Goal: Contribute content: Add original content to the website for others to see

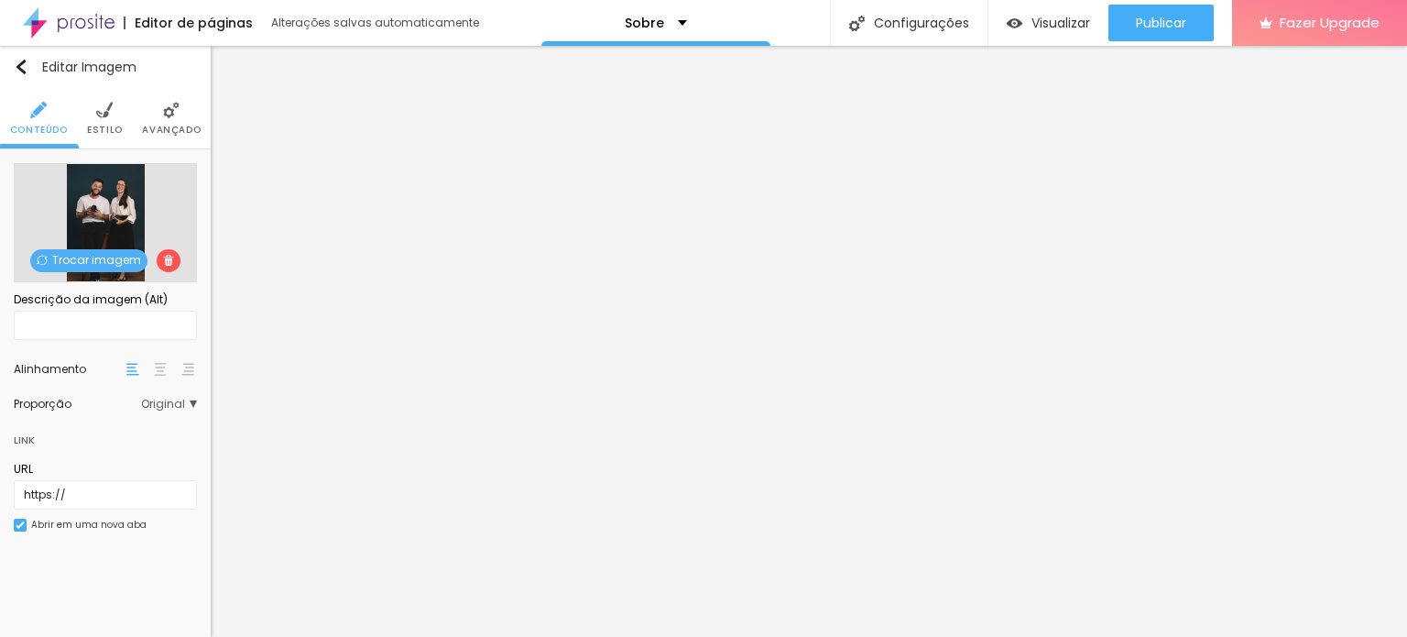
click at [76, 256] on span "Trocar imagem" at bounding box center [88, 260] width 117 height 23
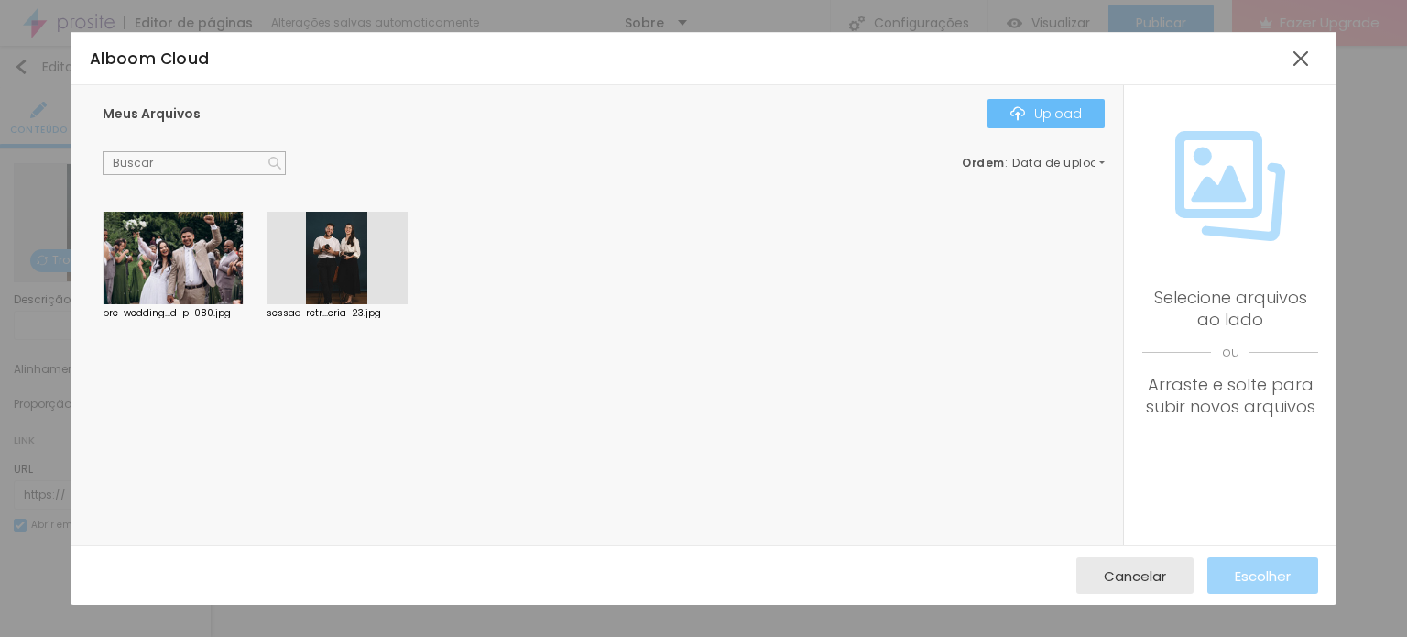
click at [1040, 106] on div "Upload" at bounding box center [1045, 113] width 71 height 15
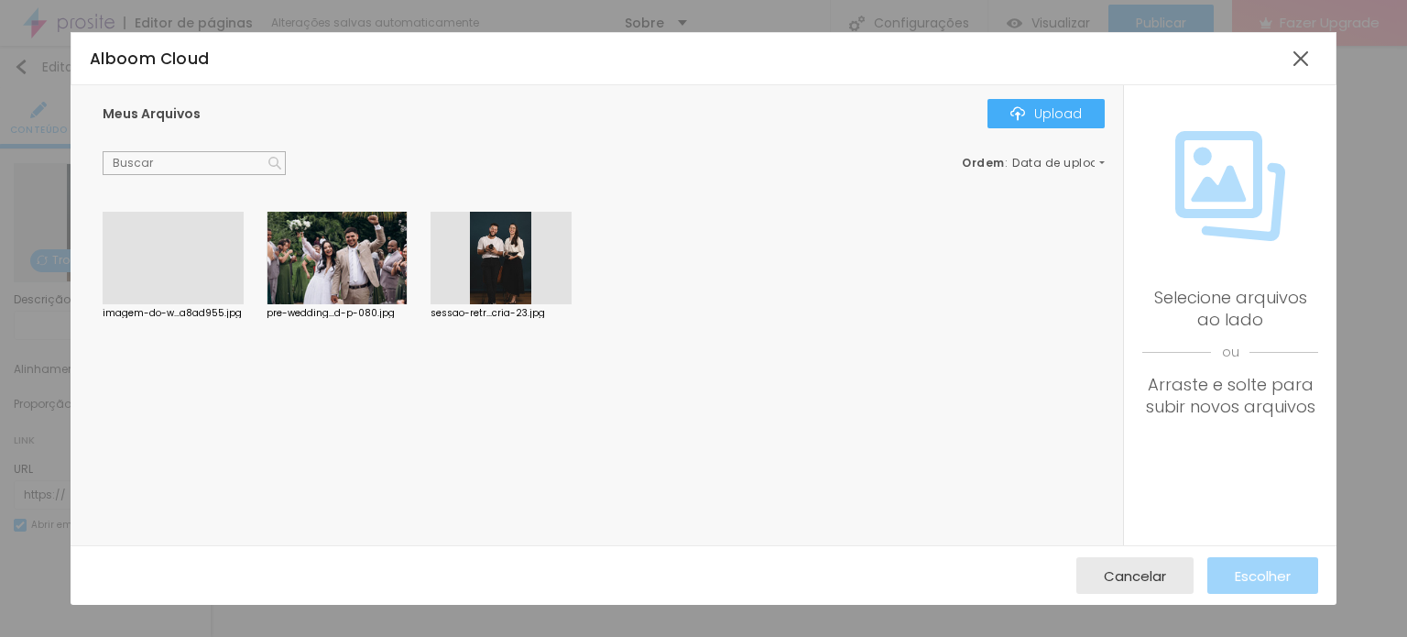
click at [194, 304] on div at bounding box center [173, 304] width 141 height 0
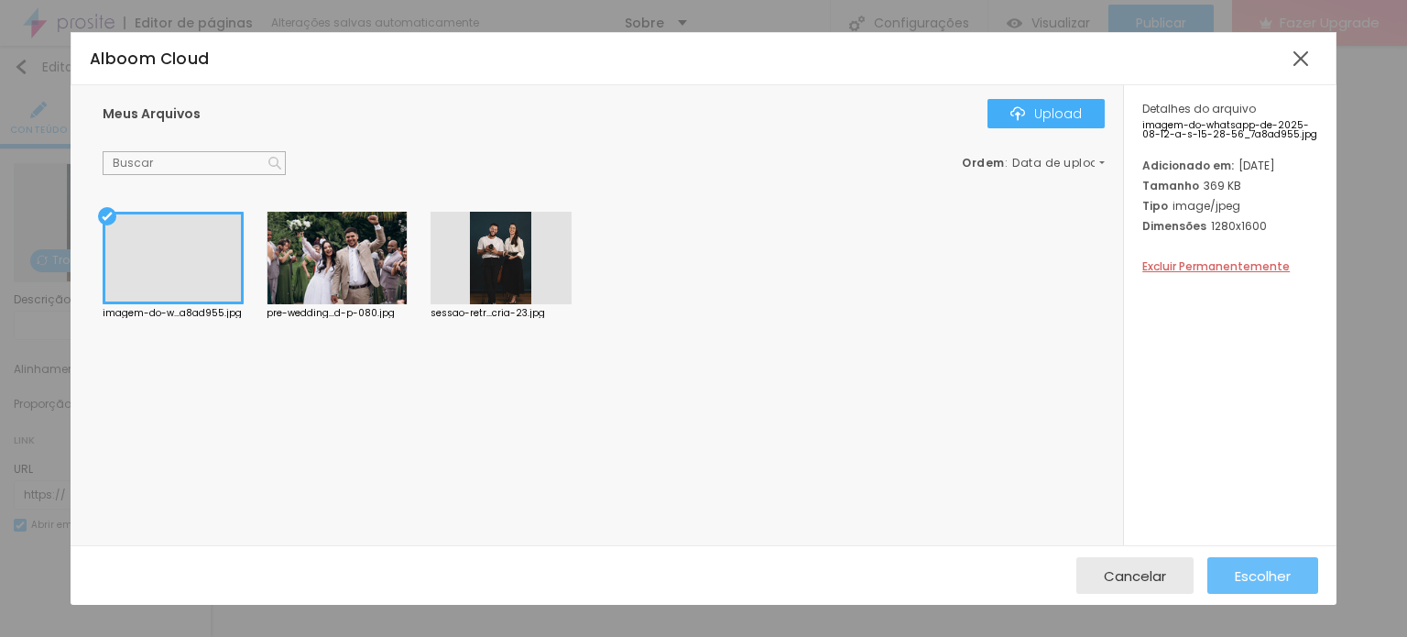
click at [1246, 577] on span "Escolher" at bounding box center [1263, 576] width 56 height 16
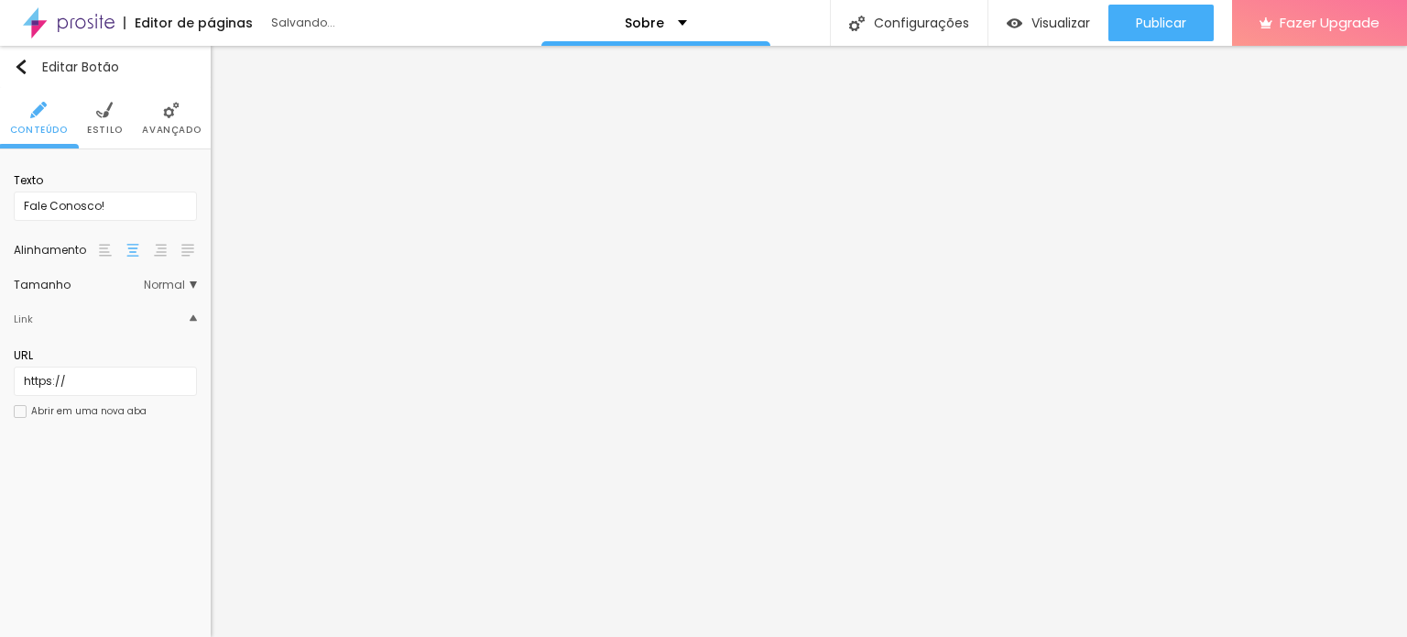
click at [130, 245] on img at bounding box center [132, 250] width 13 height 13
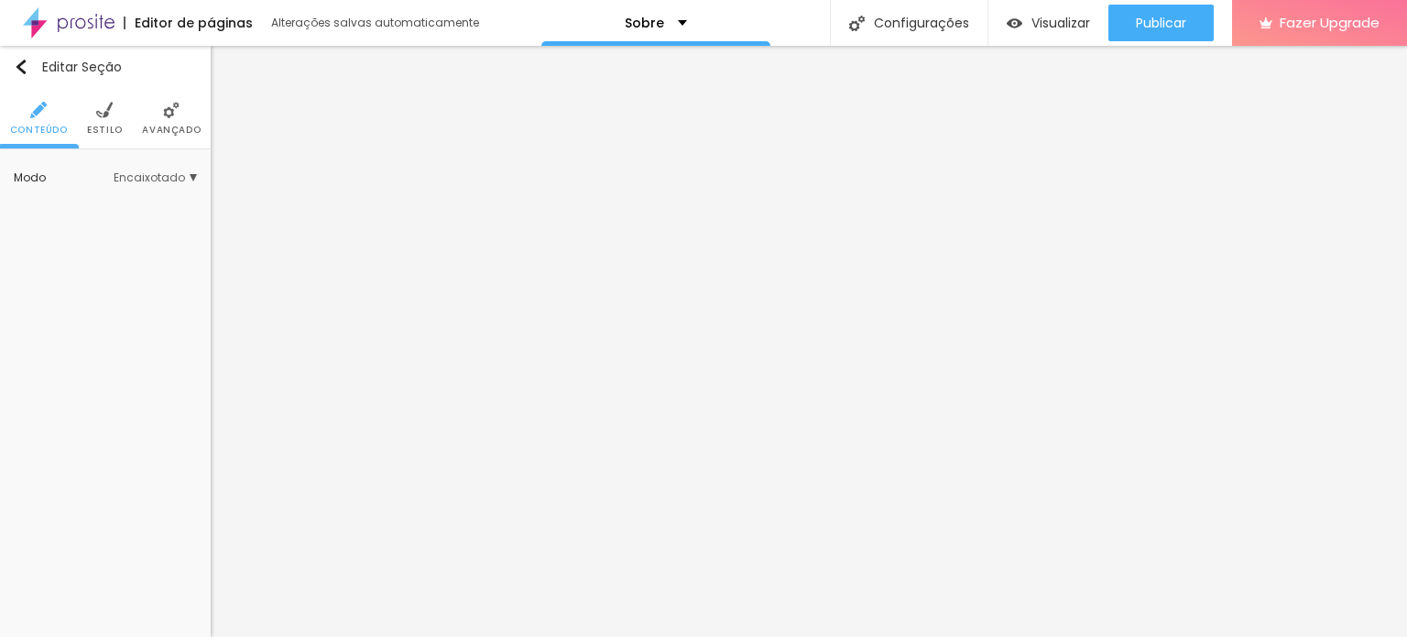
click at [147, 174] on span "Encaixotado" at bounding box center [155, 177] width 83 height 11
click at [116, 228] on span "Completo" at bounding box center [98, 229] width 56 height 16
click at [119, 197] on span "Encaixotado" at bounding box center [105, 204] width 71 height 16
click at [91, 131] on span "Estilo" at bounding box center [105, 129] width 36 height 9
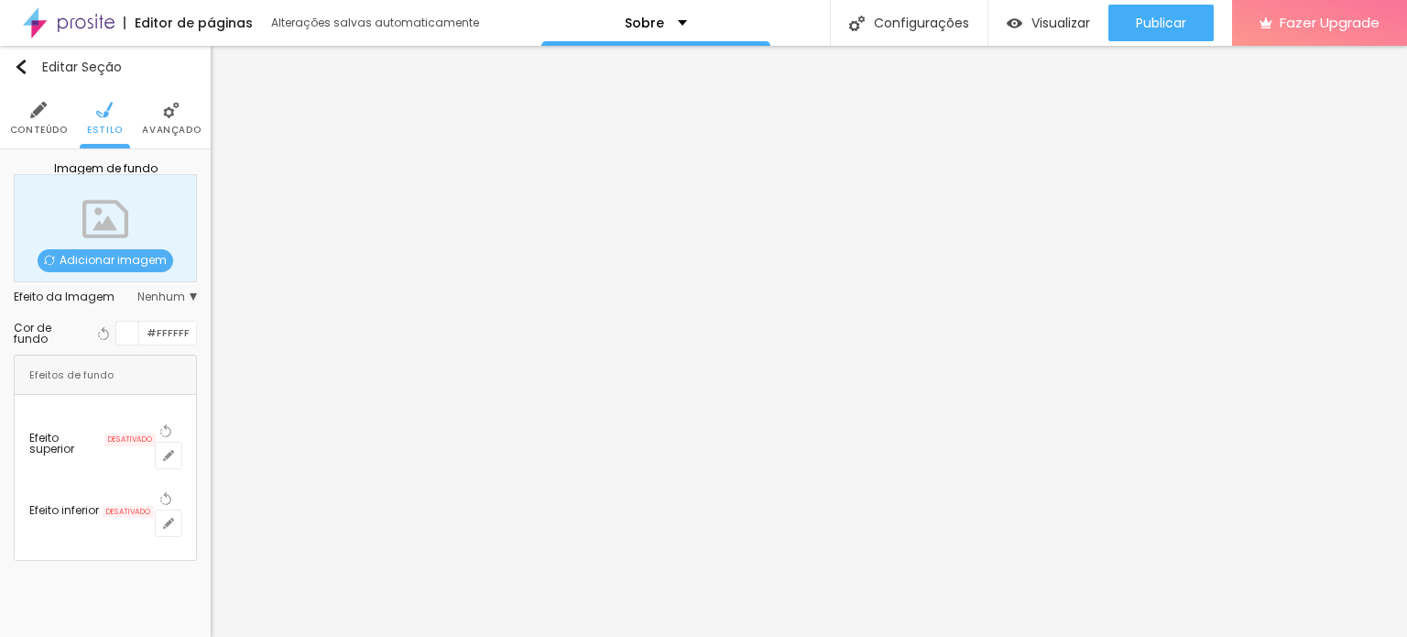
click at [174, 115] on img at bounding box center [171, 110] width 16 height 16
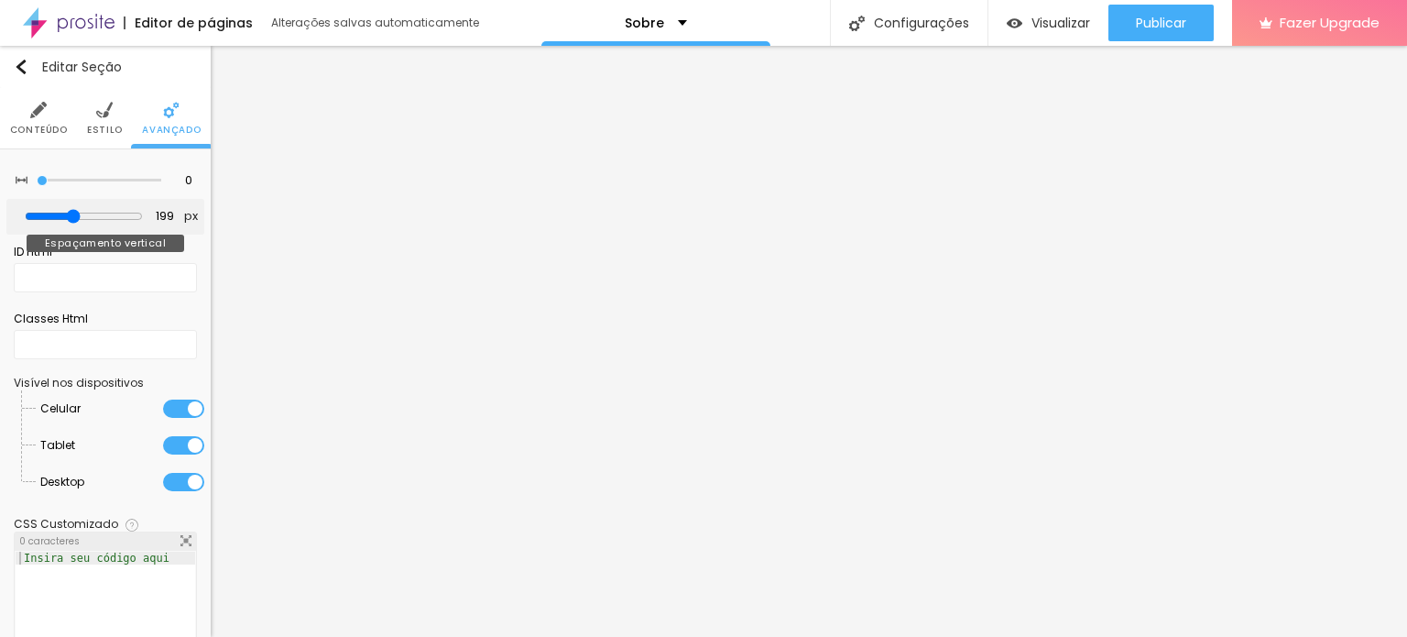
type input "148"
type input "136"
type input "116"
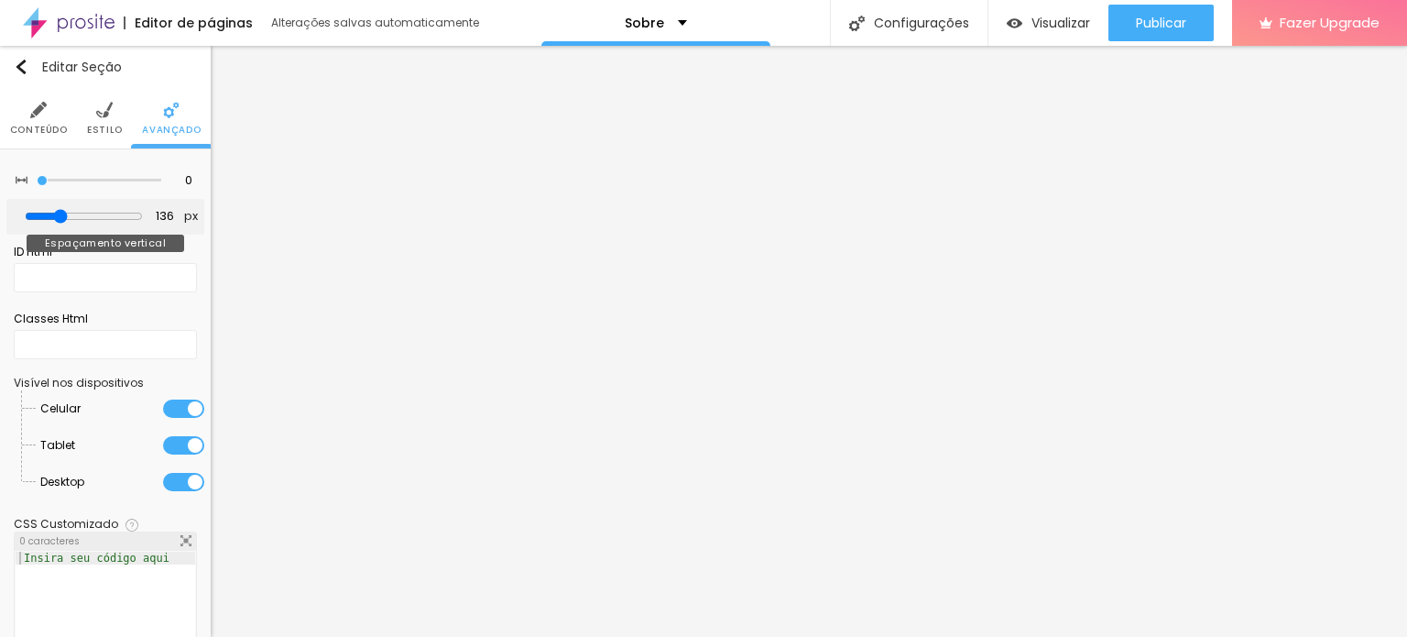
type input "116"
type input "91"
type input "61"
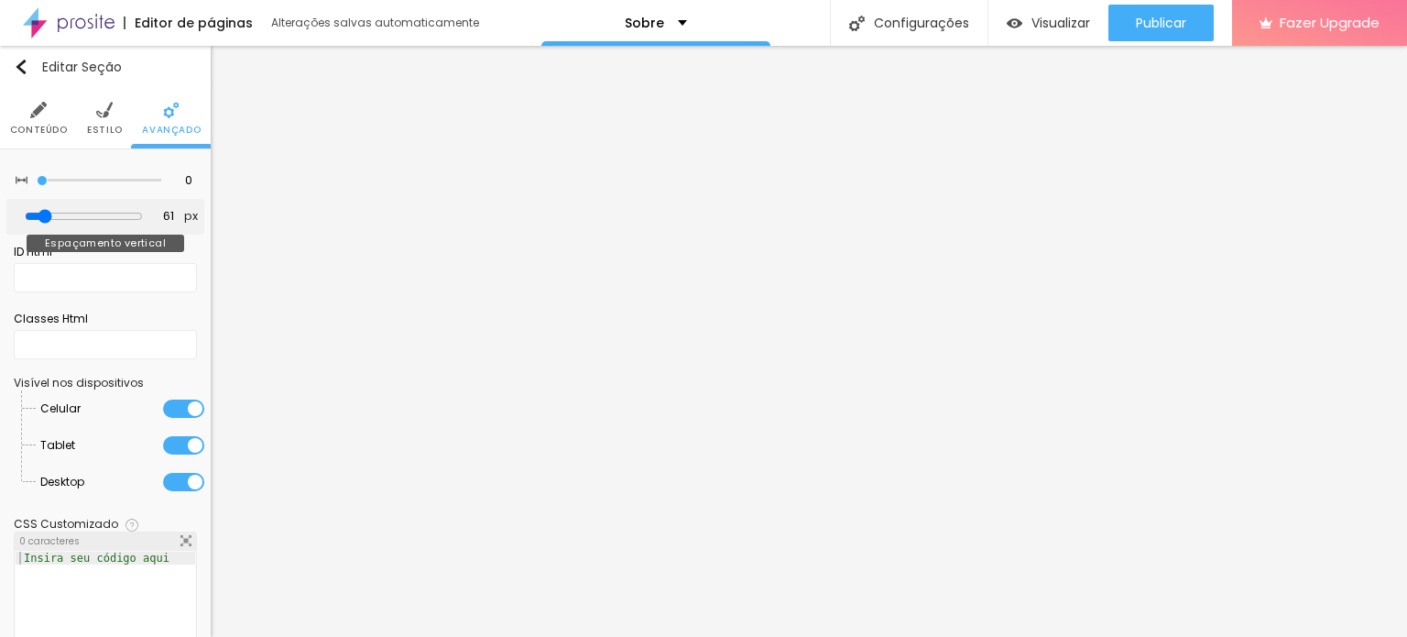
type input "31"
type input "15"
type input "5"
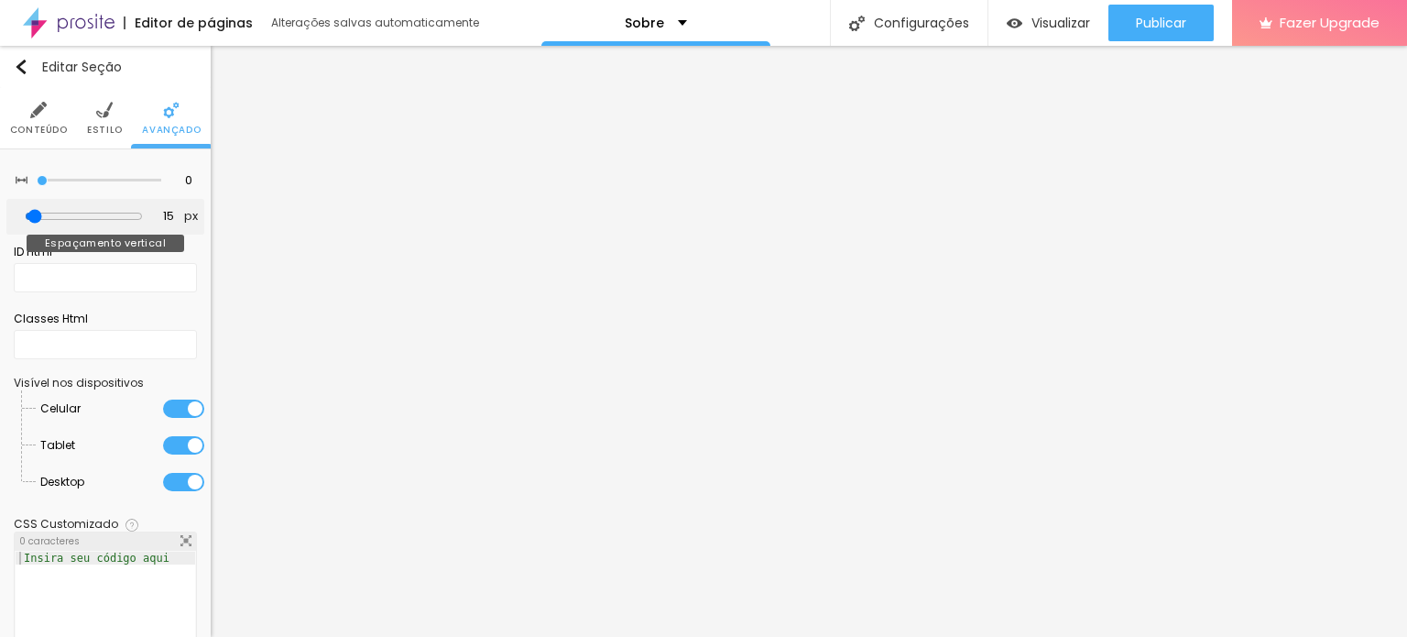
type input "5"
type input "0"
drag, startPoint x: 61, startPoint y: 215, endPoint x: 202, endPoint y: 210, distance: 140.2
type input "0"
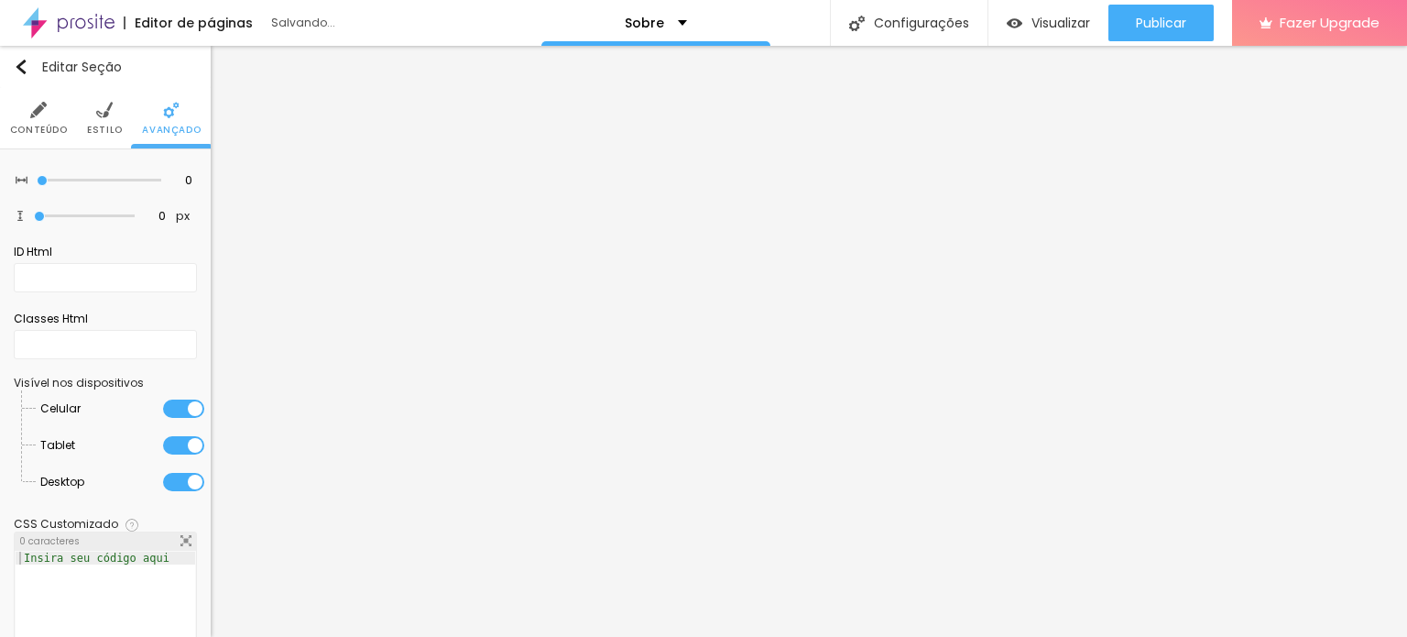
click at [34, 221] on input "range" at bounding box center [84, 216] width 101 height 9
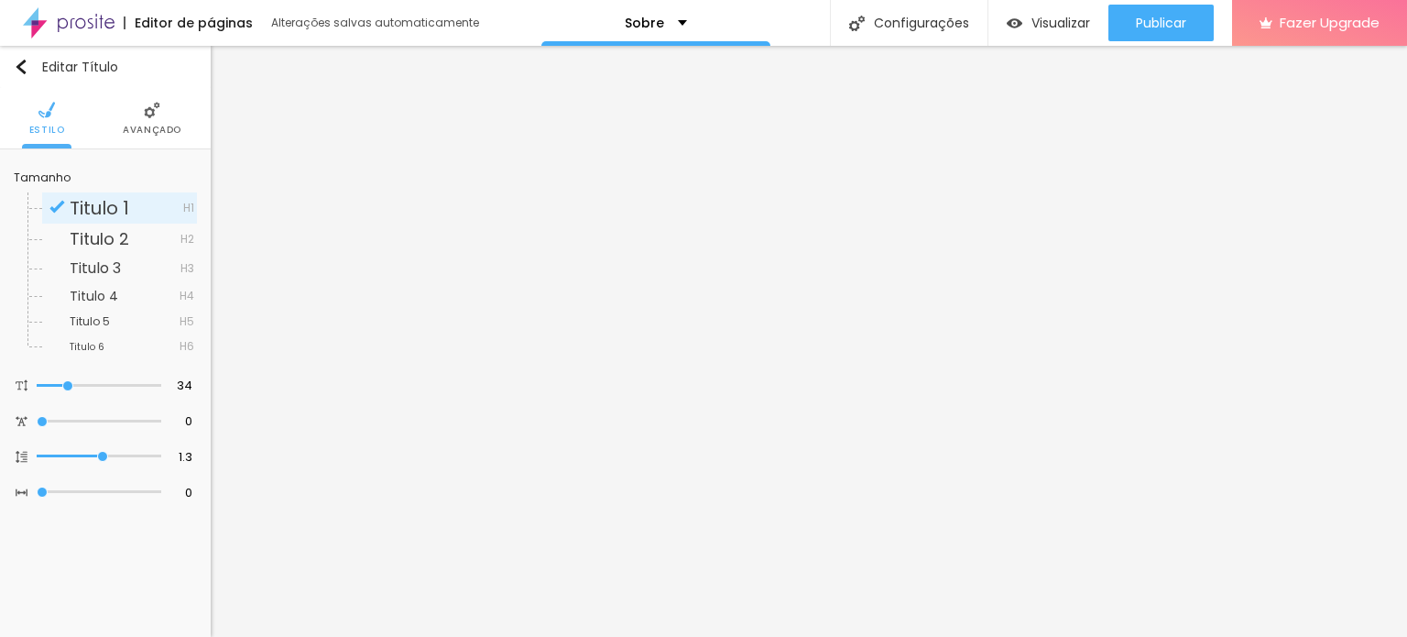
click at [142, 135] on span "Avançado" at bounding box center [152, 129] width 59 height 9
click at [125, 238] on span "Titulo 2" at bounding box center [100, 238] width 60 height 23
click at [85, 263] on span "Titulo 3" at bounding box center [95, 267] width 51 height 21
click at [103, 289] on span "Titulo 4" at bounding box center [94, 296] width 49 height 18
click at [91, 318] on span "Titulo 5" at bounding box center [90, 321] width 40 height 16
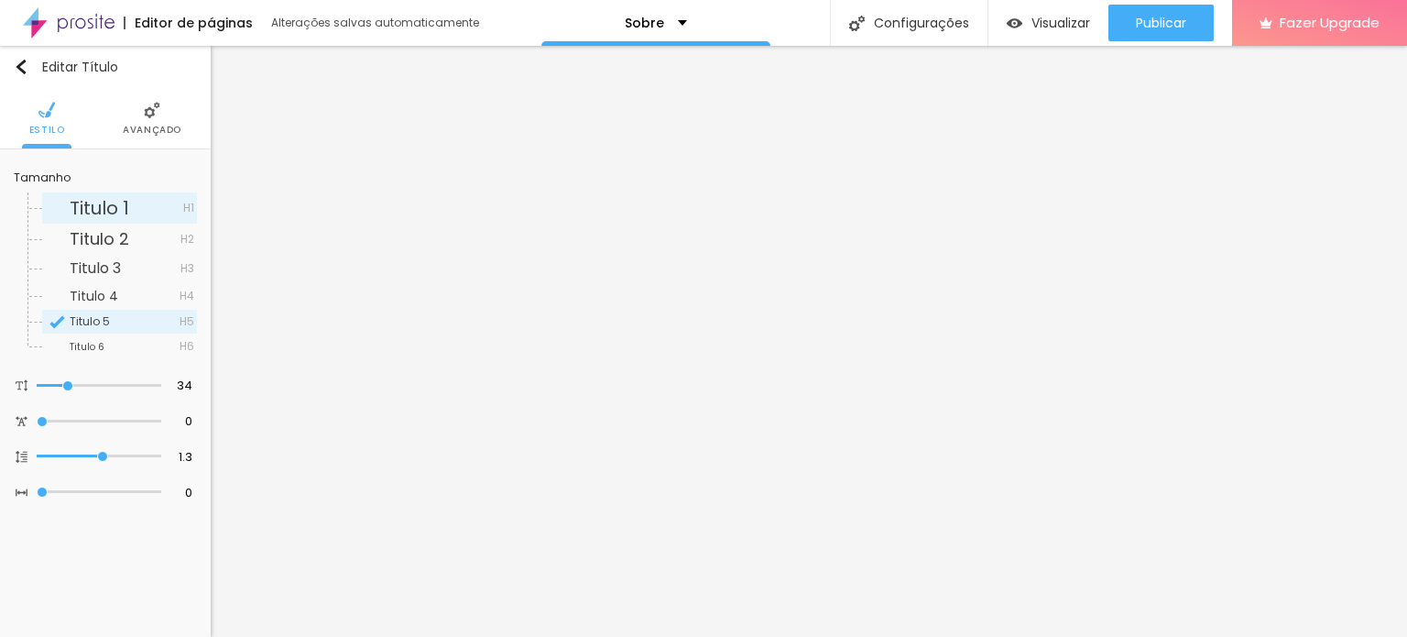
click at [98, 208] on span "Titulo 1" at bounding box center [100, 208] width 60 height 26
click at [81, 242] on span "Titulo 2" at bounding box center [100, 238] width 60 height 23
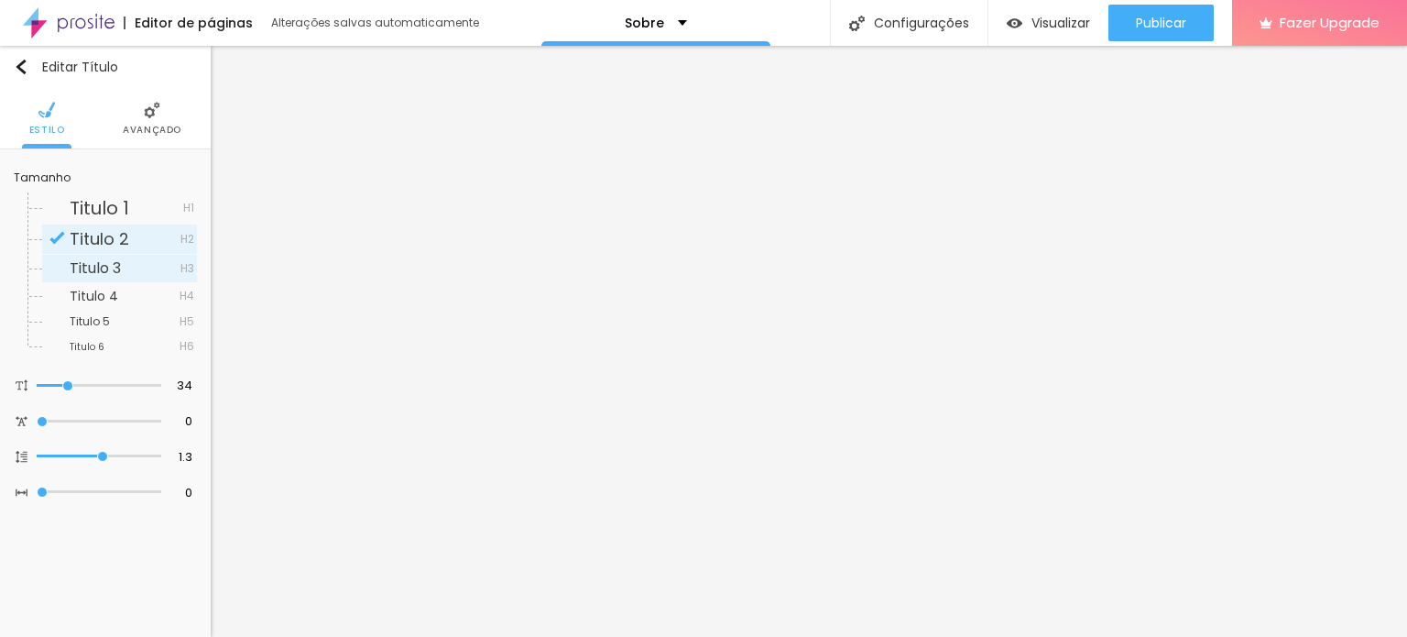
click at [97, 270] on span "Titulo 3" at bounding box center [95, 267] width 51 height 21
click at [86, 341] on span "Titulo 6" at bounding box center [87, 347] width 35 height 14
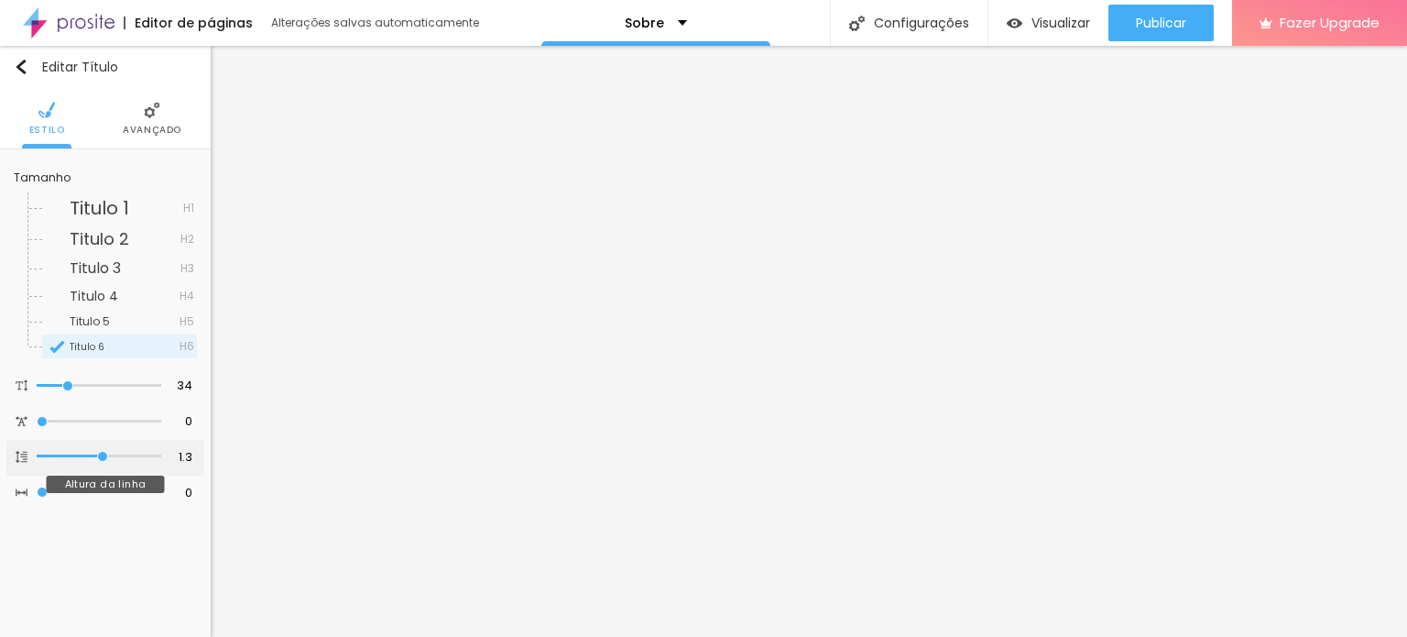
type input "1.2"
type input "1.1"
type input "1"
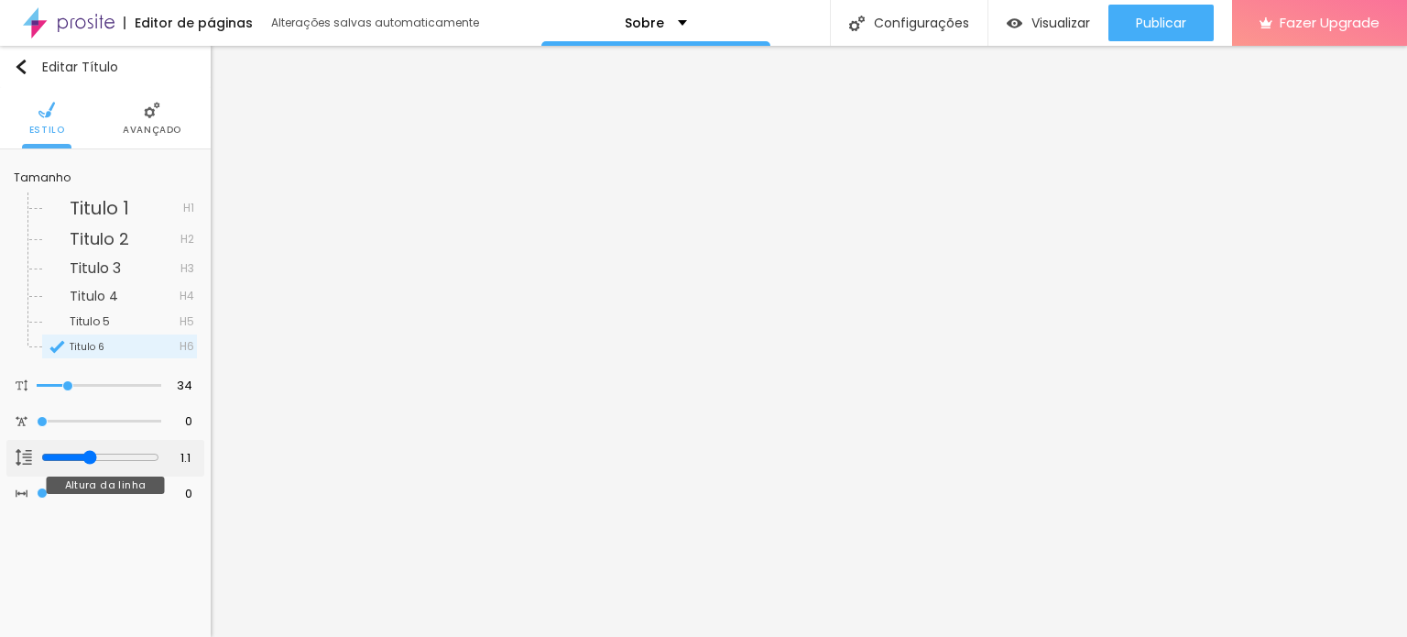
type input "1"
type input "0.9"
drag, startPoint x: 99, startPoint y: 452, endPoint x: 76, endPoint y: 453, distance: 22.9
type input "0.9"
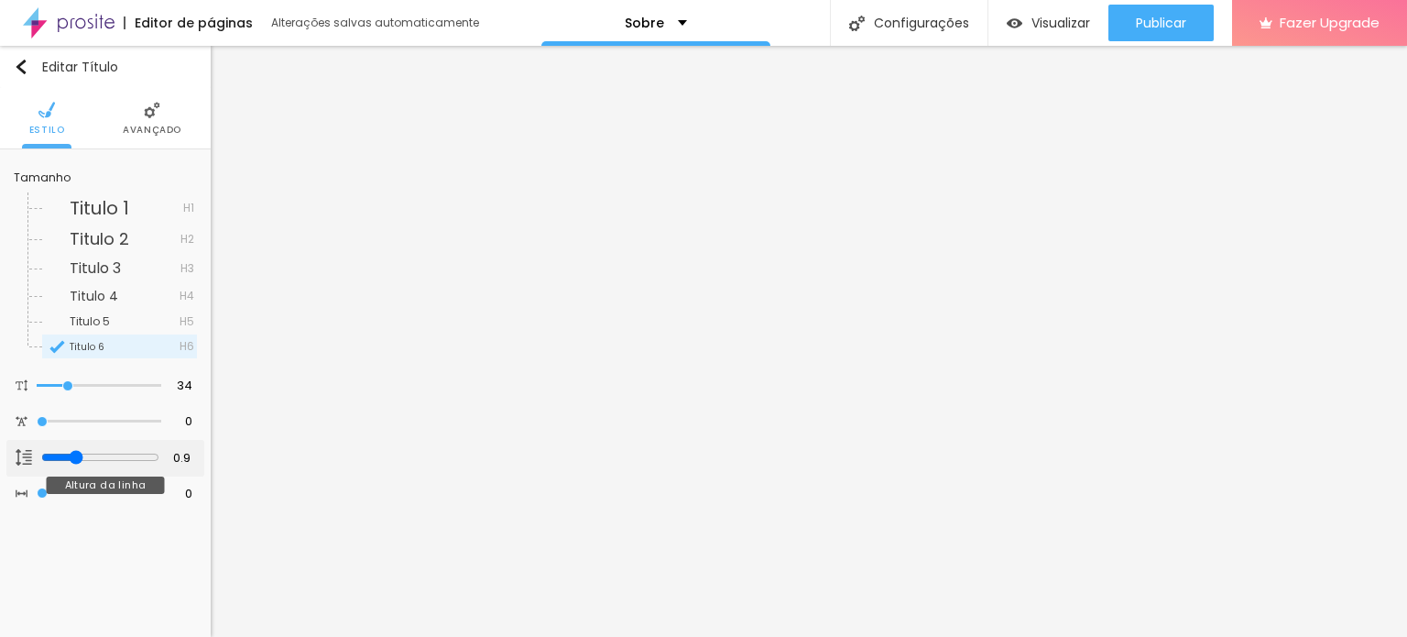
click at [76, 453] on input "range" at bounding box center [100, 457] width 118 height 15
click at [87, 323] on span "Titulo 5" at bounding box center [90, 321] width 40 height 16
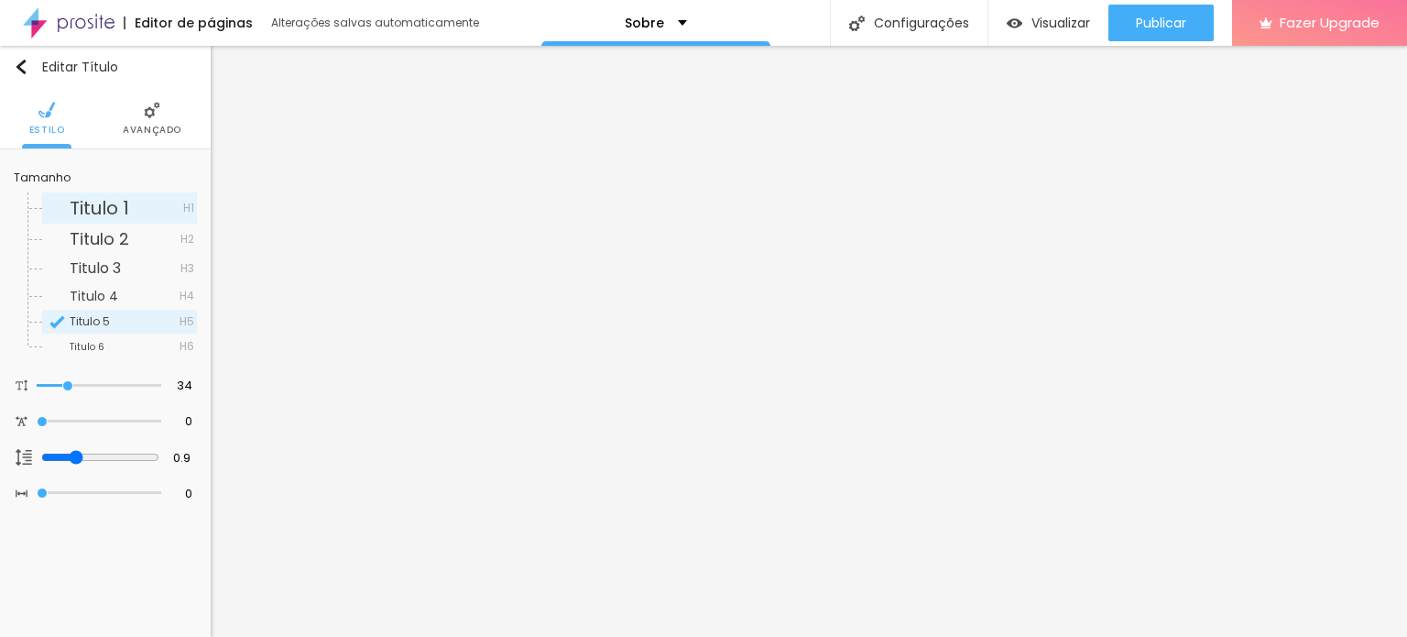
click at [114, 204] on span "Titulo 1" at bounding box center [100, 208] width 60 height 26
click at [100, 229] on span "Titulo 2" at bounding box center [100, 238] width 60 height 23
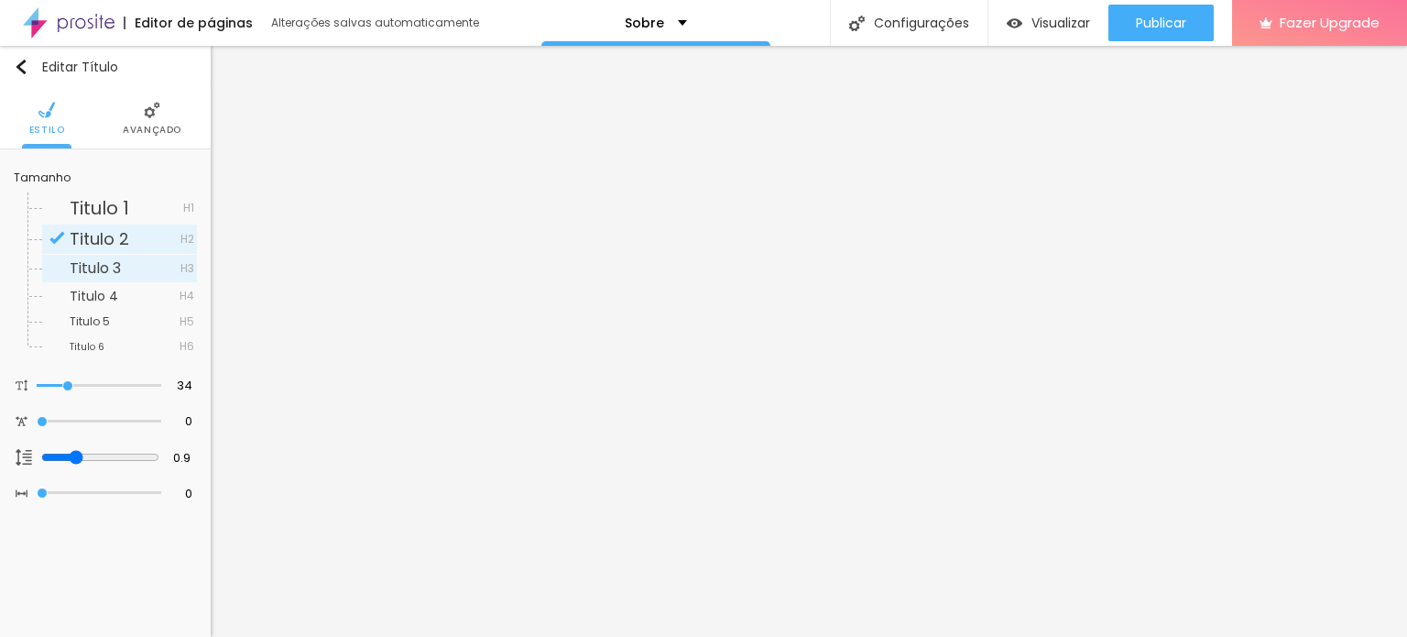
click at [98, 256] on div "Titulo 3 H3" at bounding box center [119, 268] width 155 height 27
click at [93, 290] on span "Titulo 4" at bounding box center [94, 296] width 49 height 18
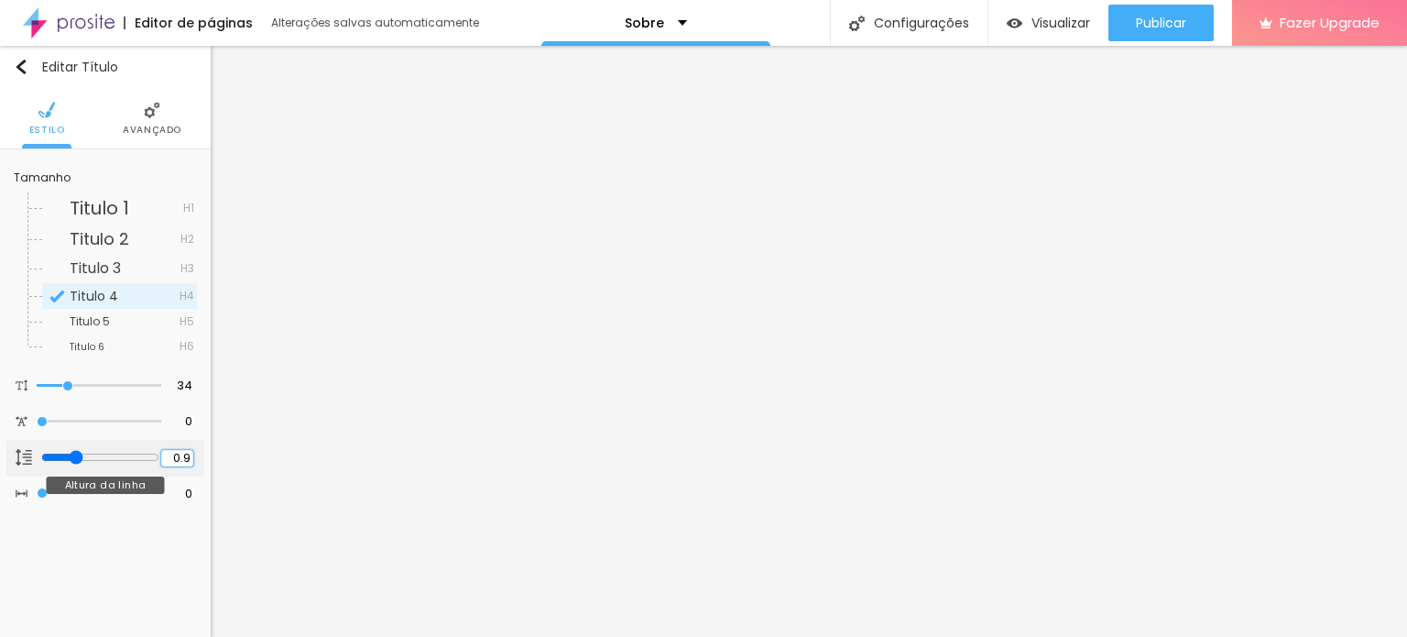
click at [180, 452] on input "0.9" at bounding box center [177, 458] width 32 height 17
type input "1"
type input "1.3"
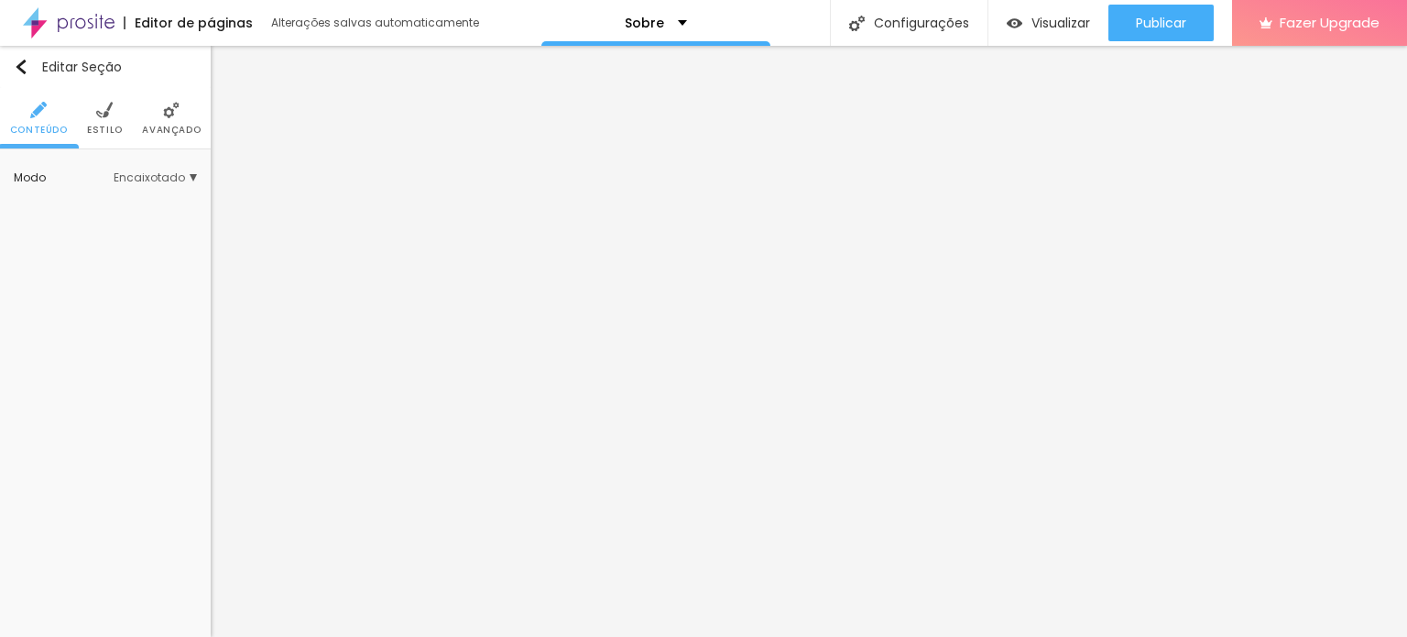
click at [161, 116] on li "Avançado" at bounding box center [171, 118] width 59 height 60
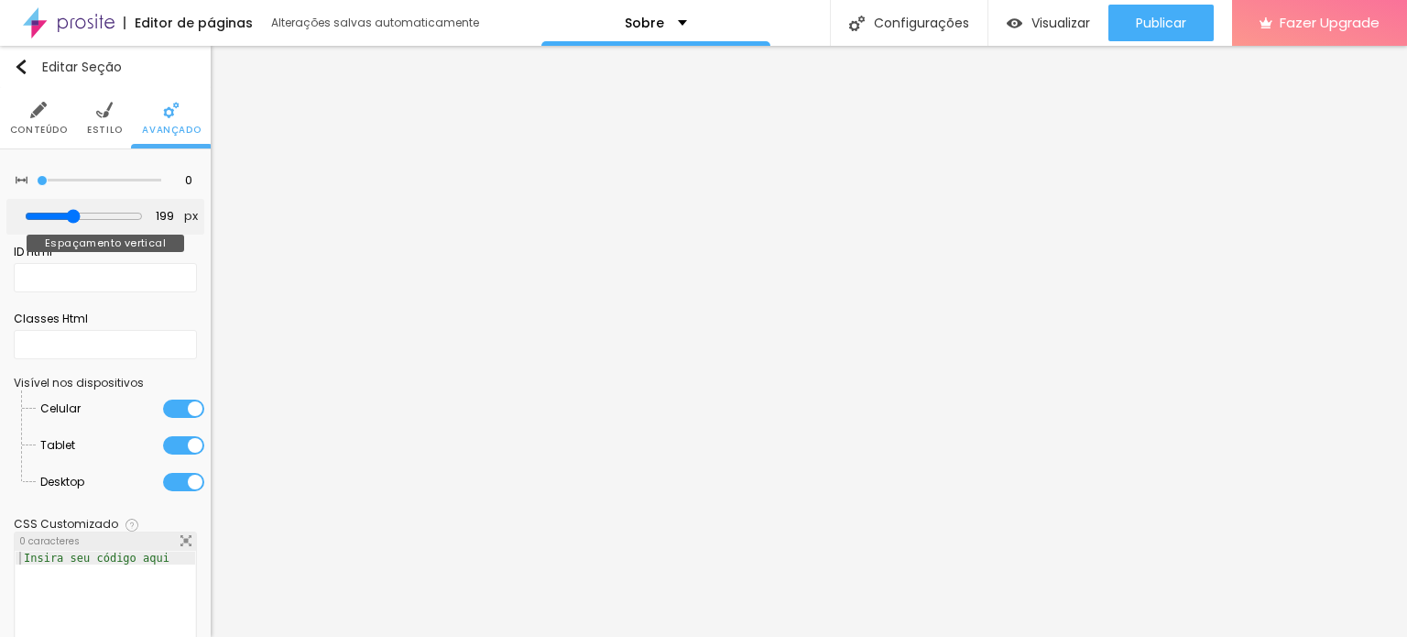
type input "214"
type input "219"
type input "244"
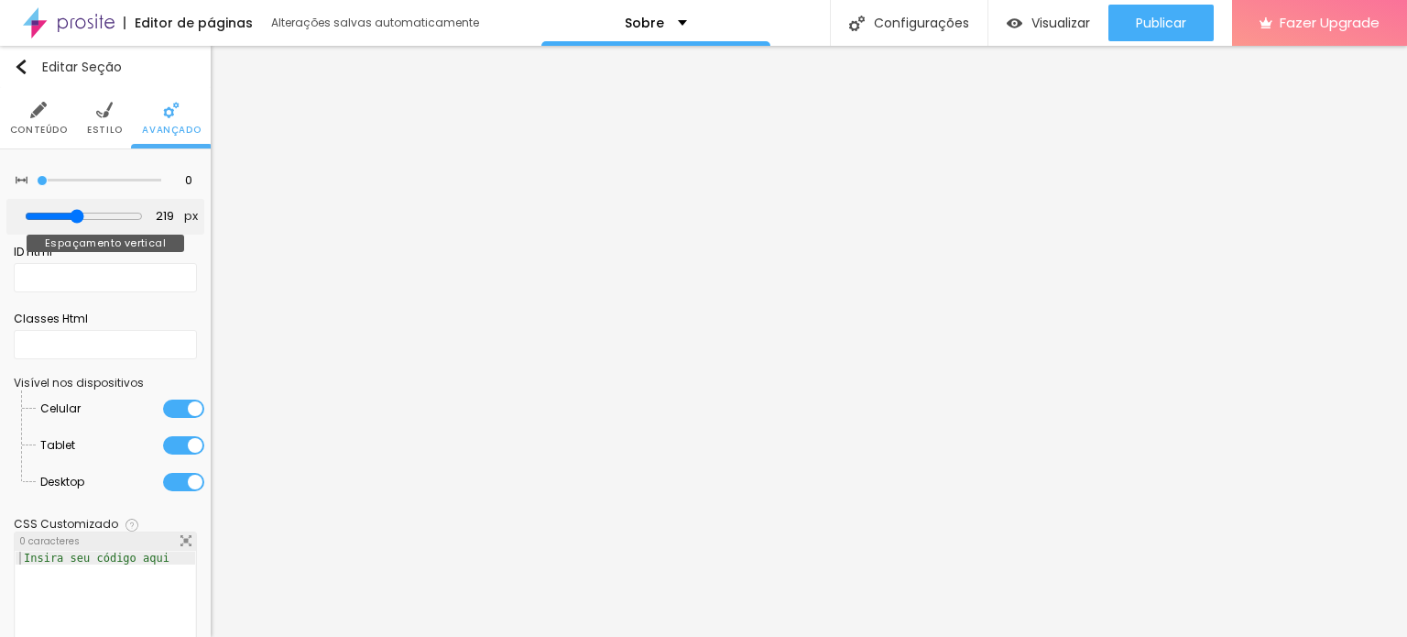
type input "244"
type input "259"
type input "269"
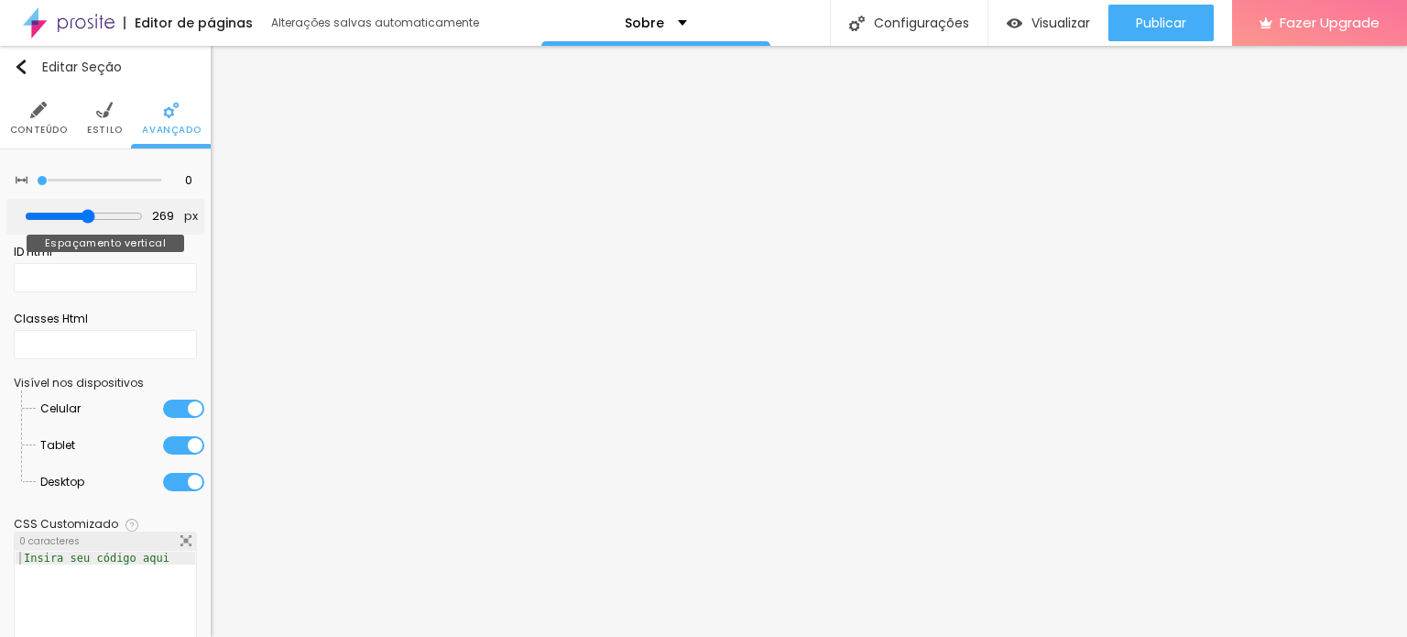
type input "284"
type input "309"
type input "324"
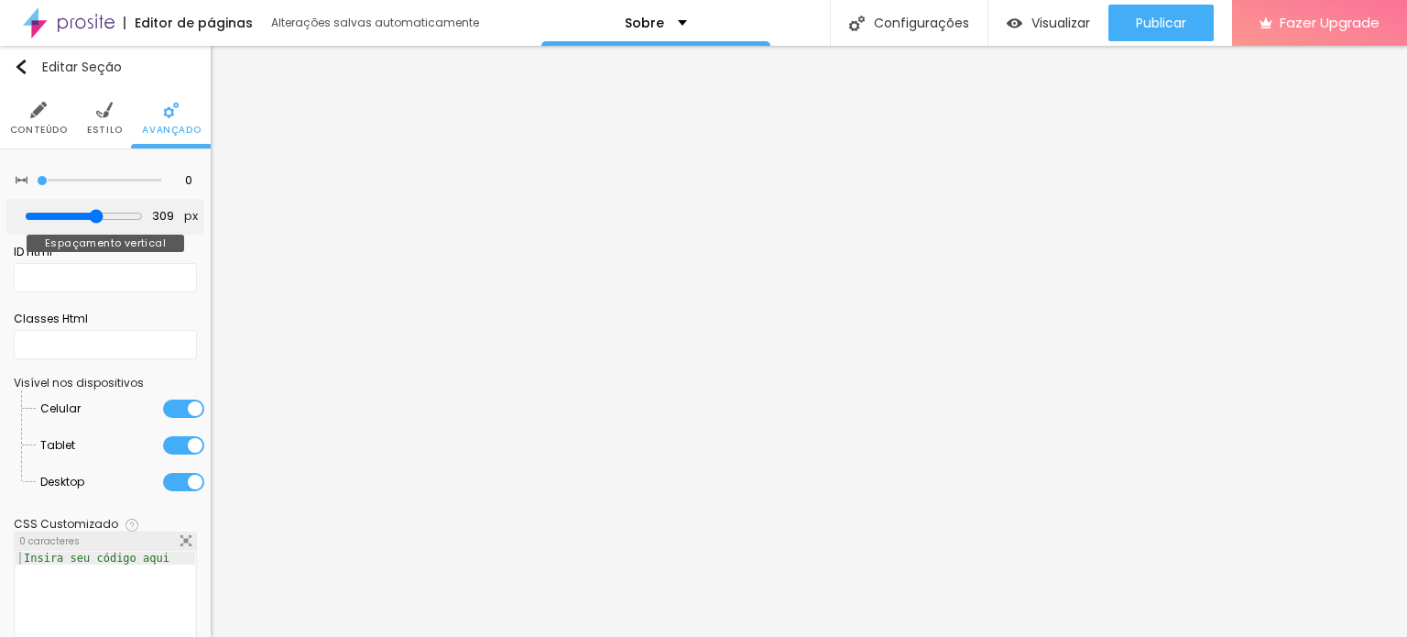
type input "324"
type input "344"
type input "369"
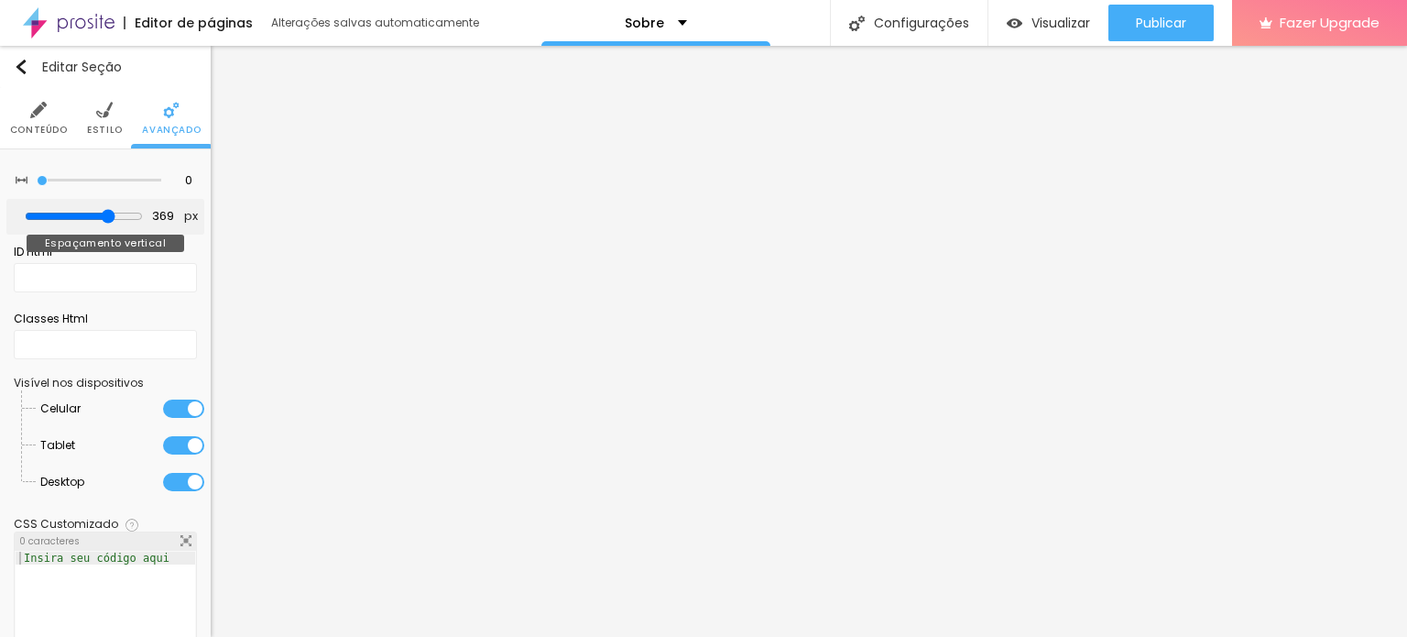
type input "379"
type input "394"
drag, startPoint x: 71, startPoint y: 214, endPoint x: 98, endPoint y: 215, distance: 26.6
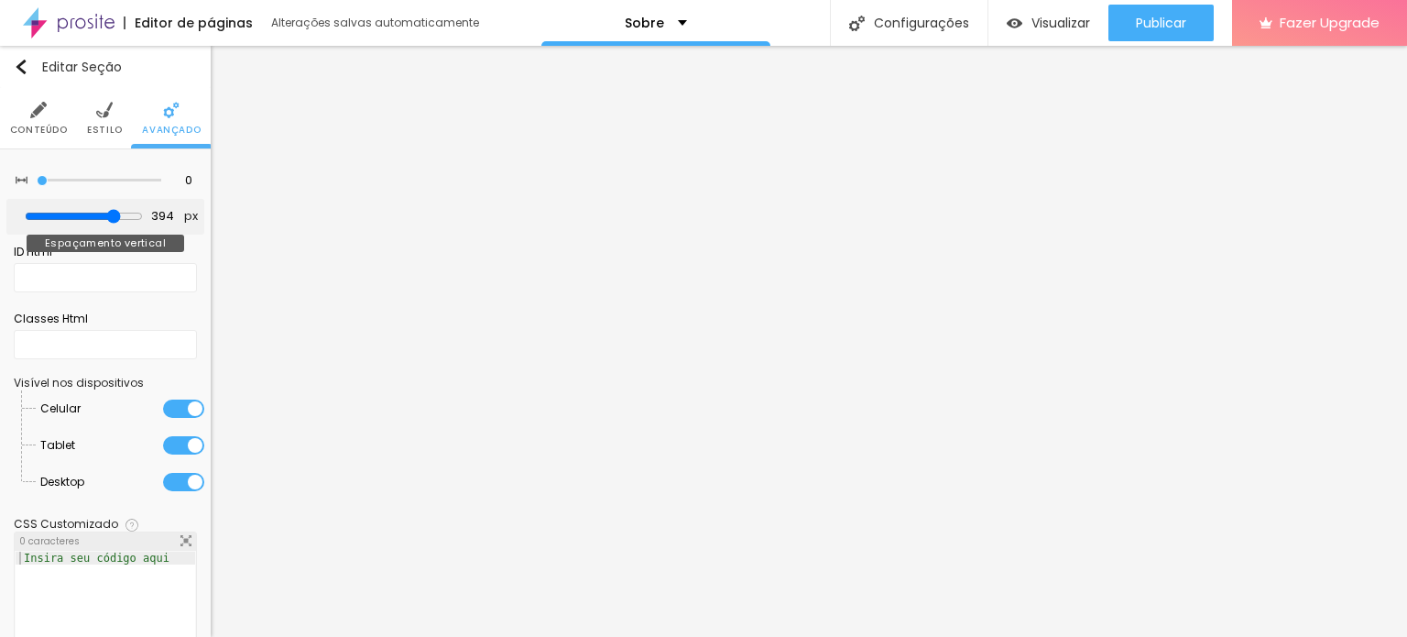
click at [98, 215] on input "range" at bounding box center [84, 216] width 118 height 15
type input "439"
type input "443"
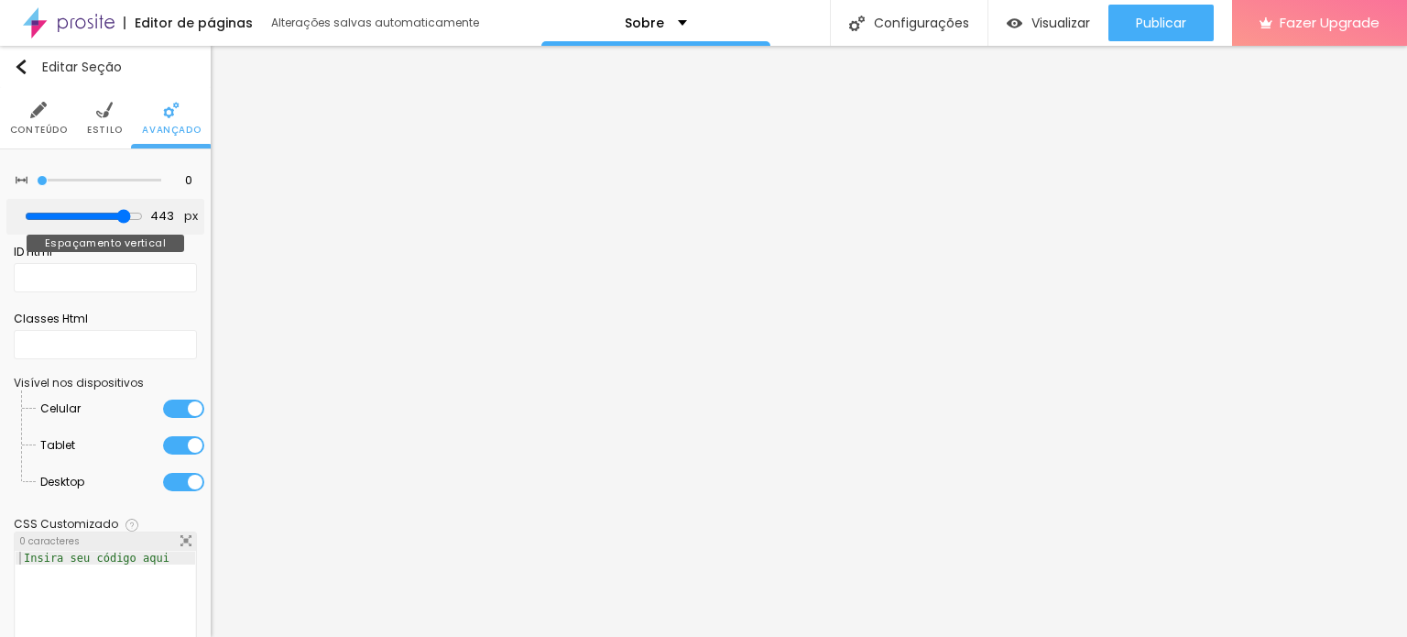
type input "458"
type input "478"
type input "493"
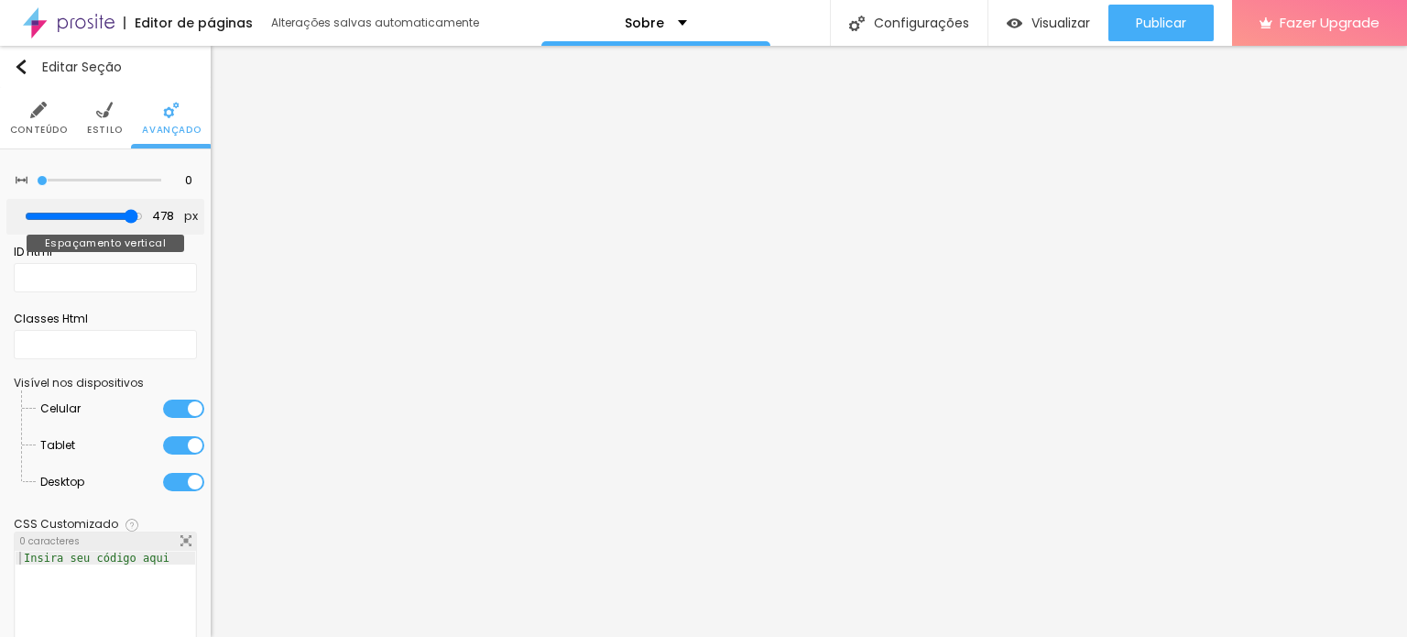
type input "493"
type input "500"
drag, startPoint x: 103, startPoint y: 215, endPoint x: 106, endPoint y: 200, distance: 16.0
type input "500"
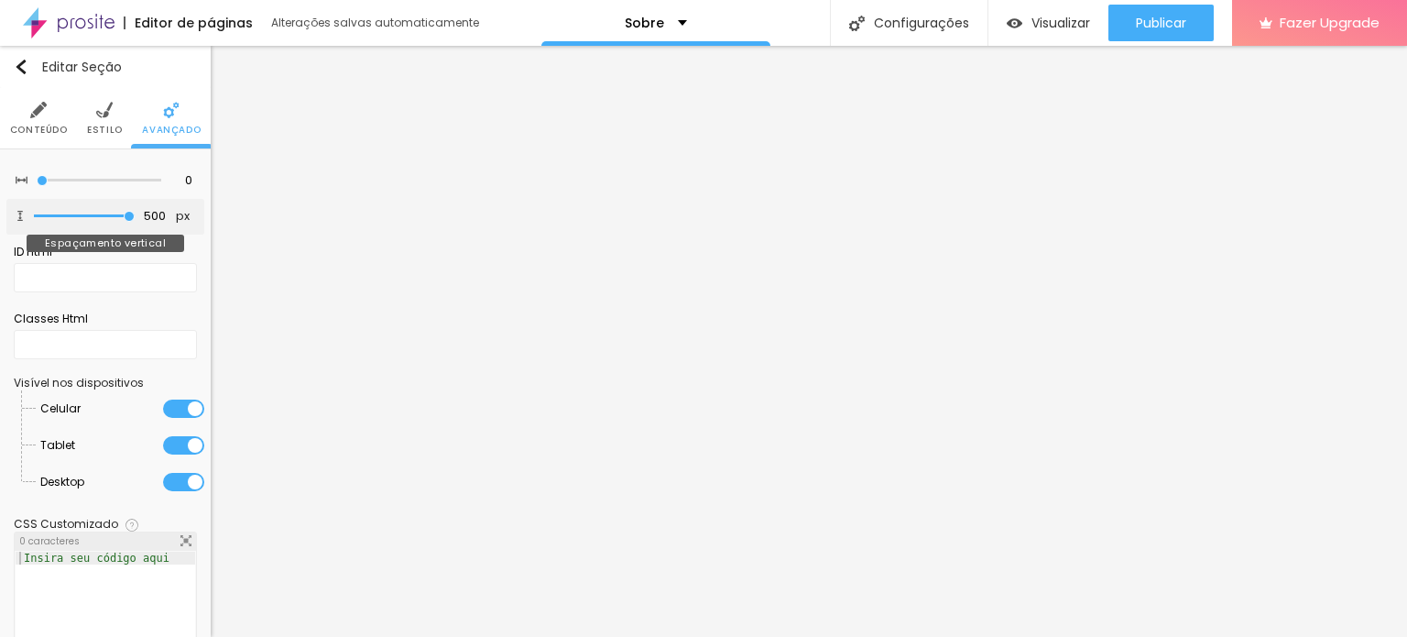
click at [126, 217] on input "range" at bounding box center [84, 216] width 101 height 9
type input "5"
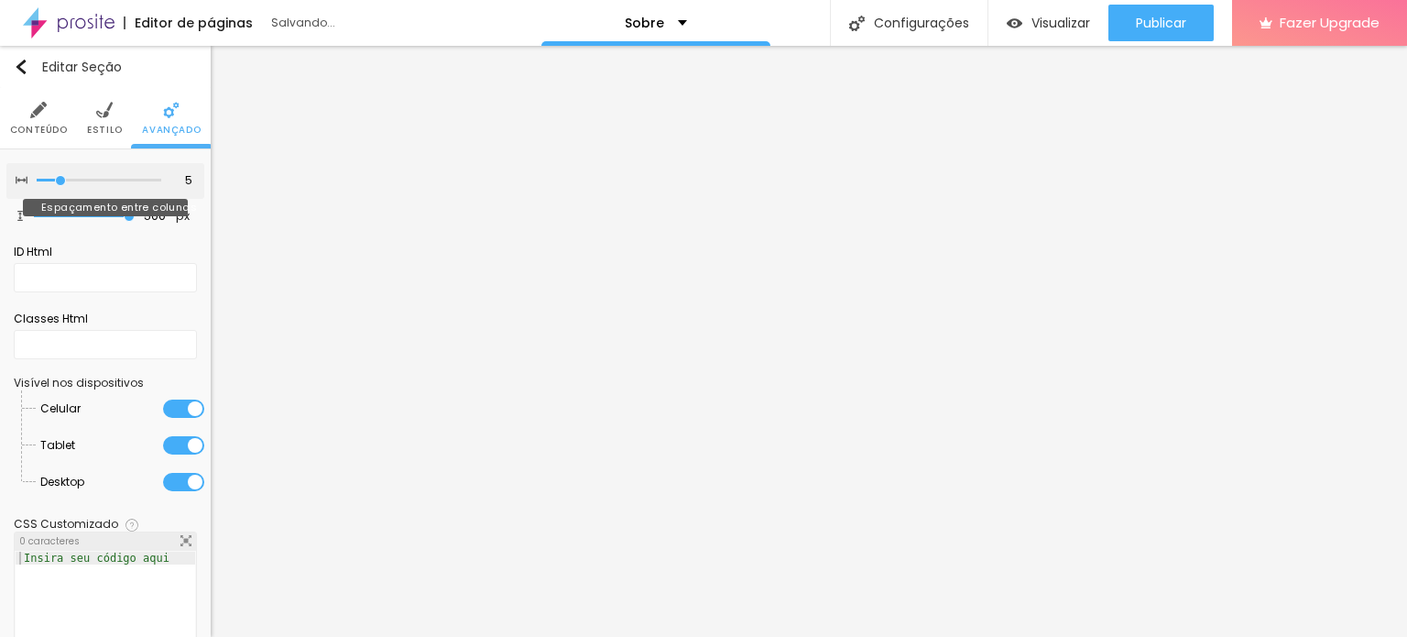
type input "10"
type input "15"
type input "20"
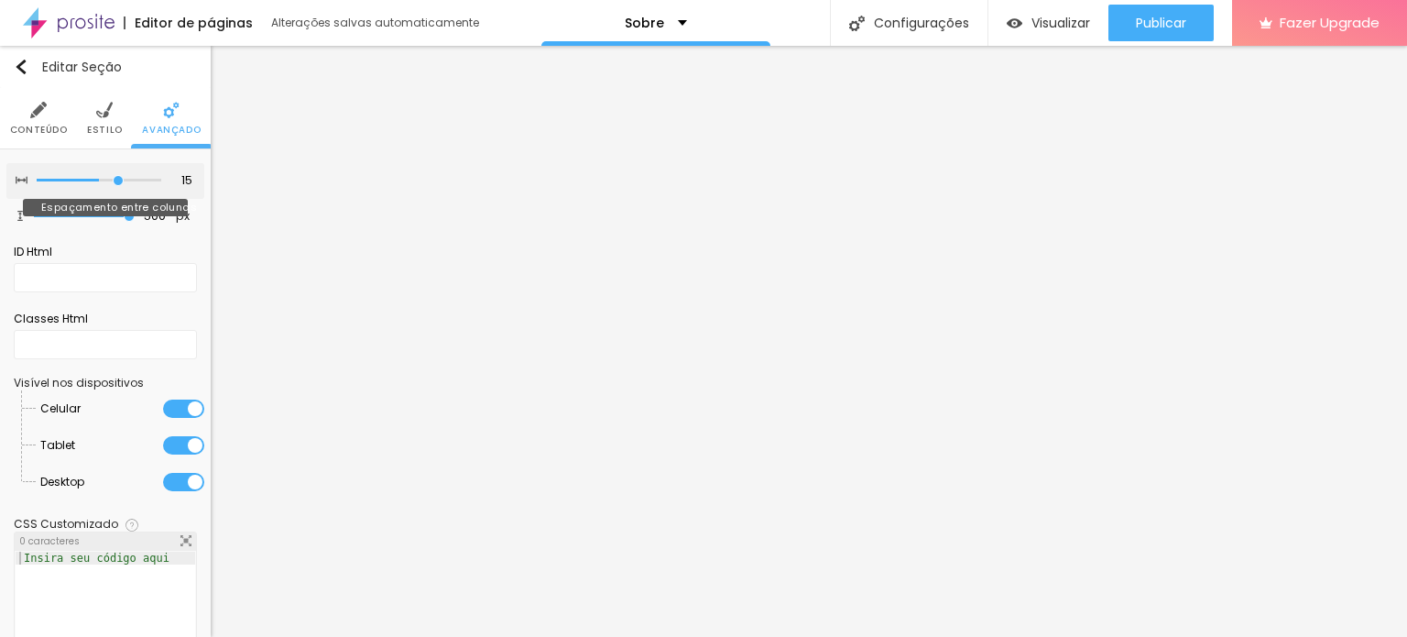
type input "20"
type input "25"
type input "30"
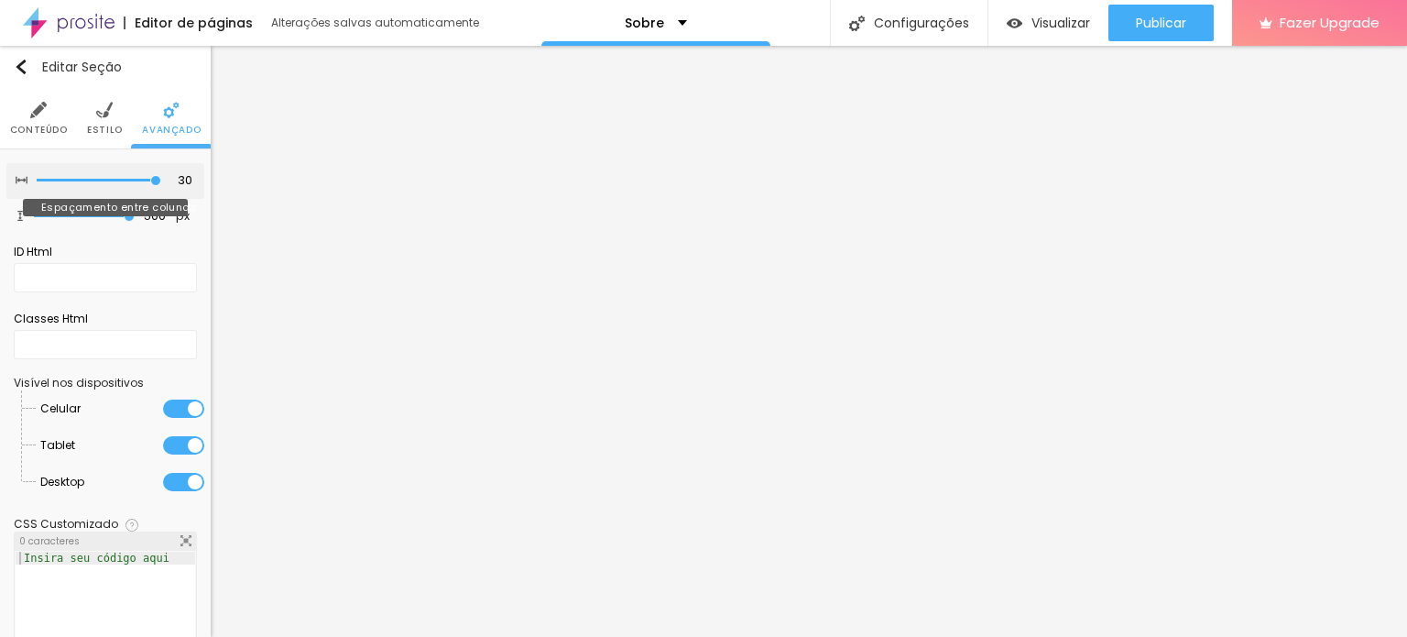
type input "25"
type input "20"
type input "15"
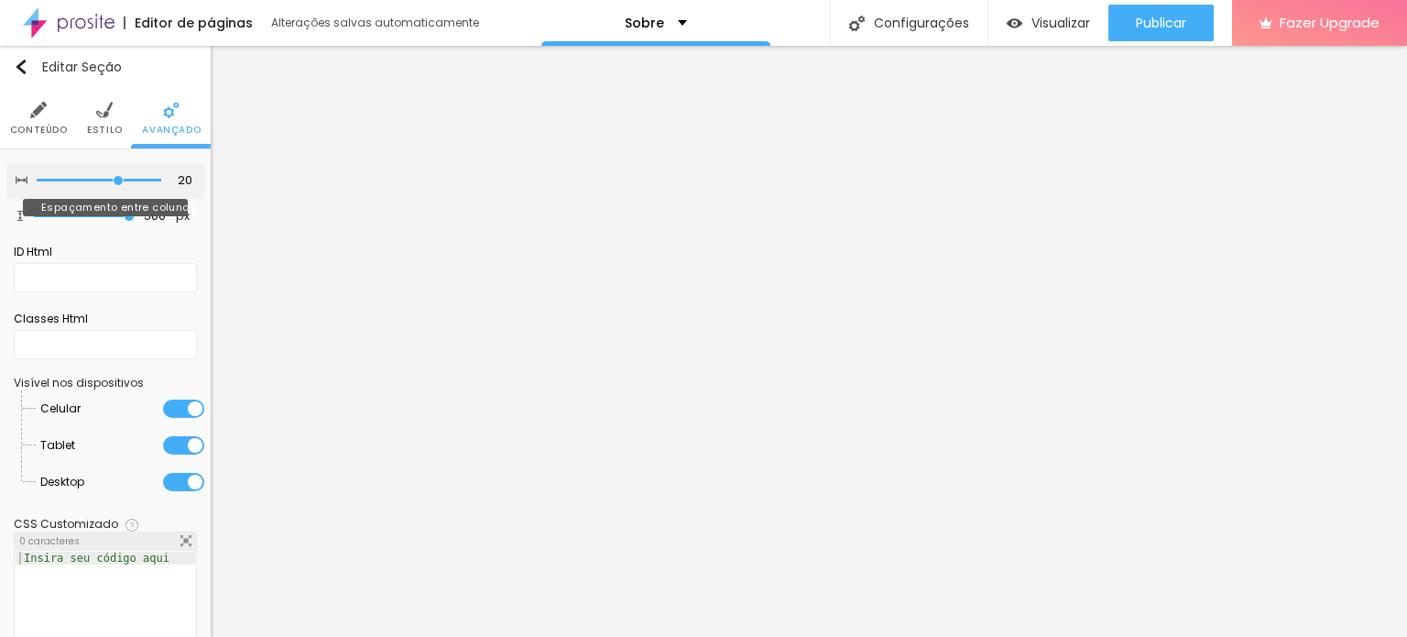
type input "15"
type input "10"
type input "5"
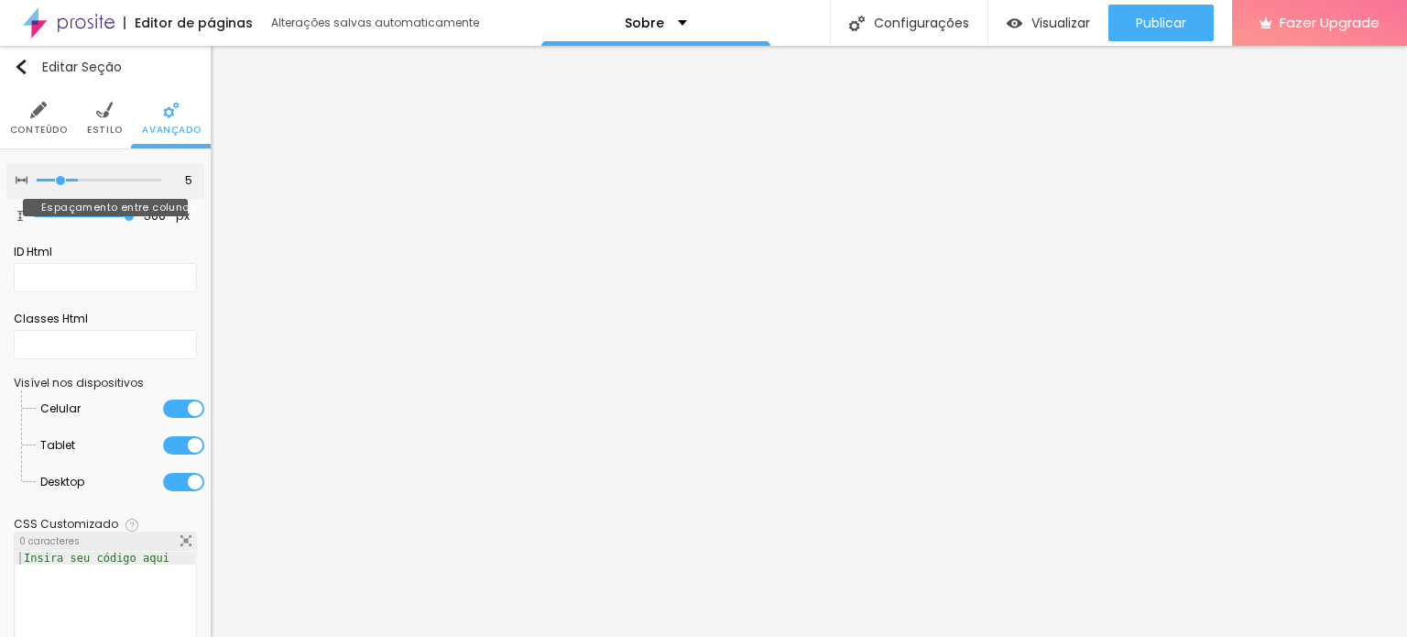
type input "0"
drag, startPoint x: 49, startPoint y: 176, endPoint x: 23, endPoint y: 193, distance: 31.8
click at [37, 185] on input "range" at bounding box center [99, 180] width 125 height 9
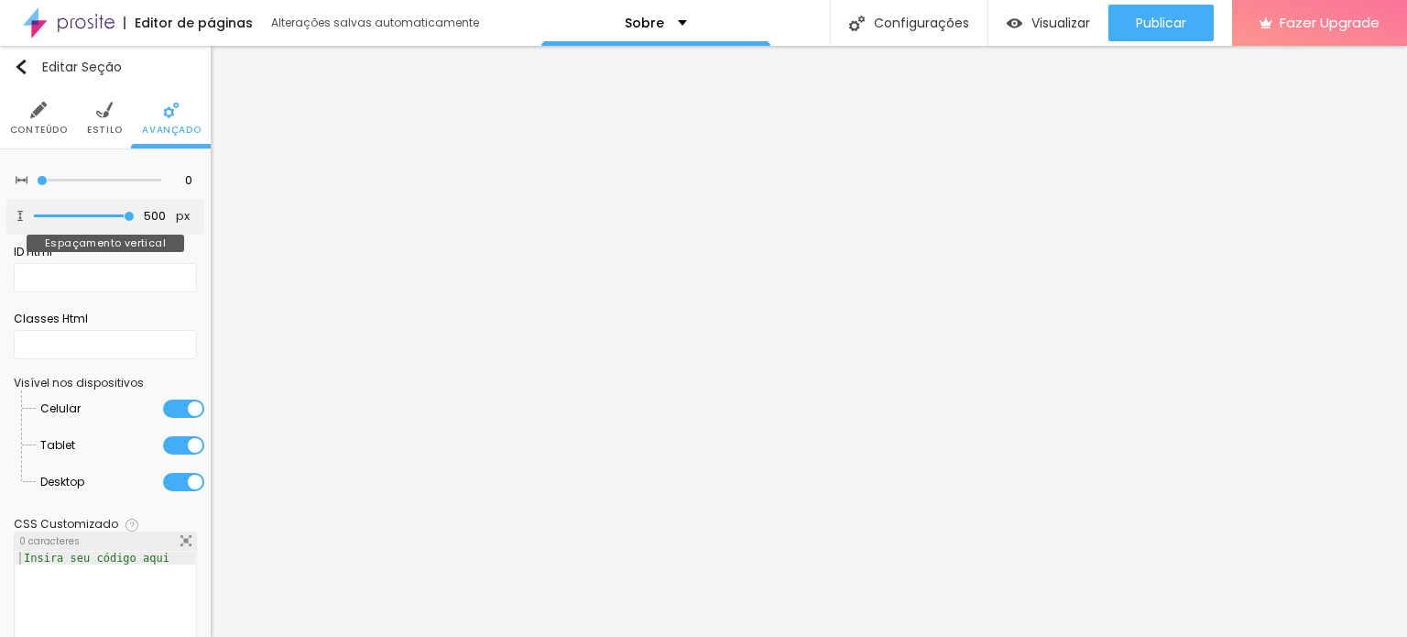
type input "110"
type input "100"
type input "44"
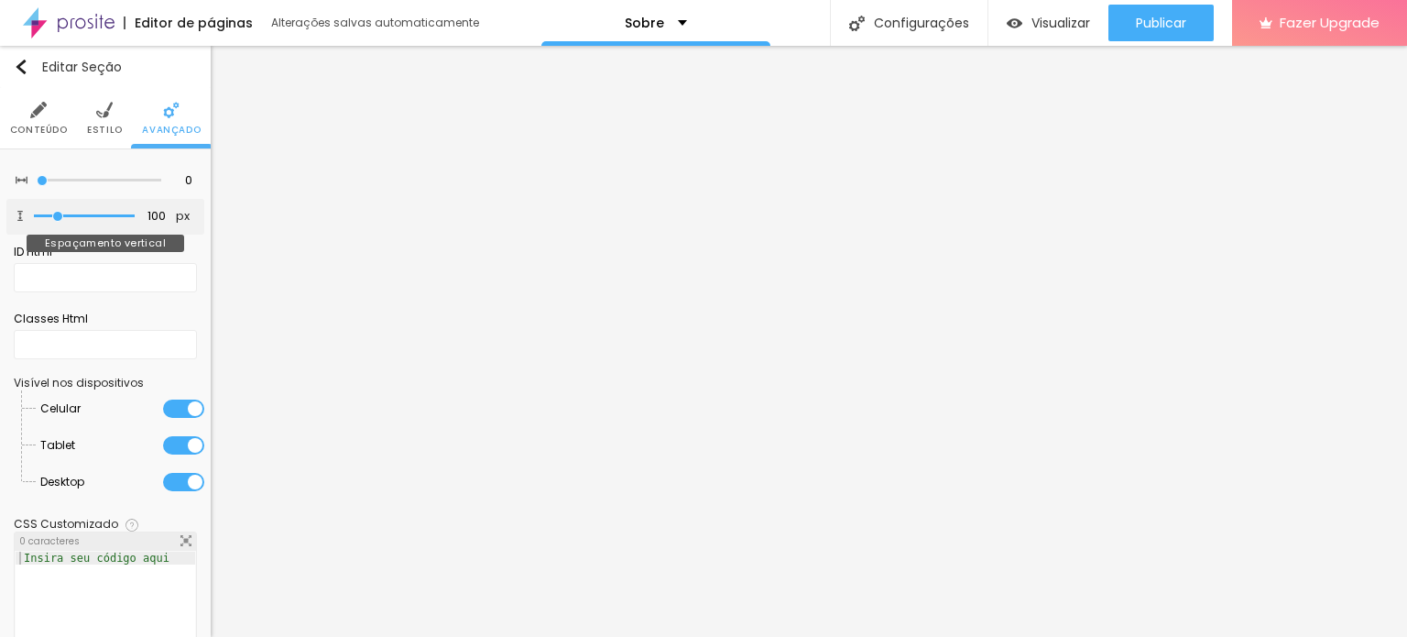
type input "44"
type input "29"
type input "13"
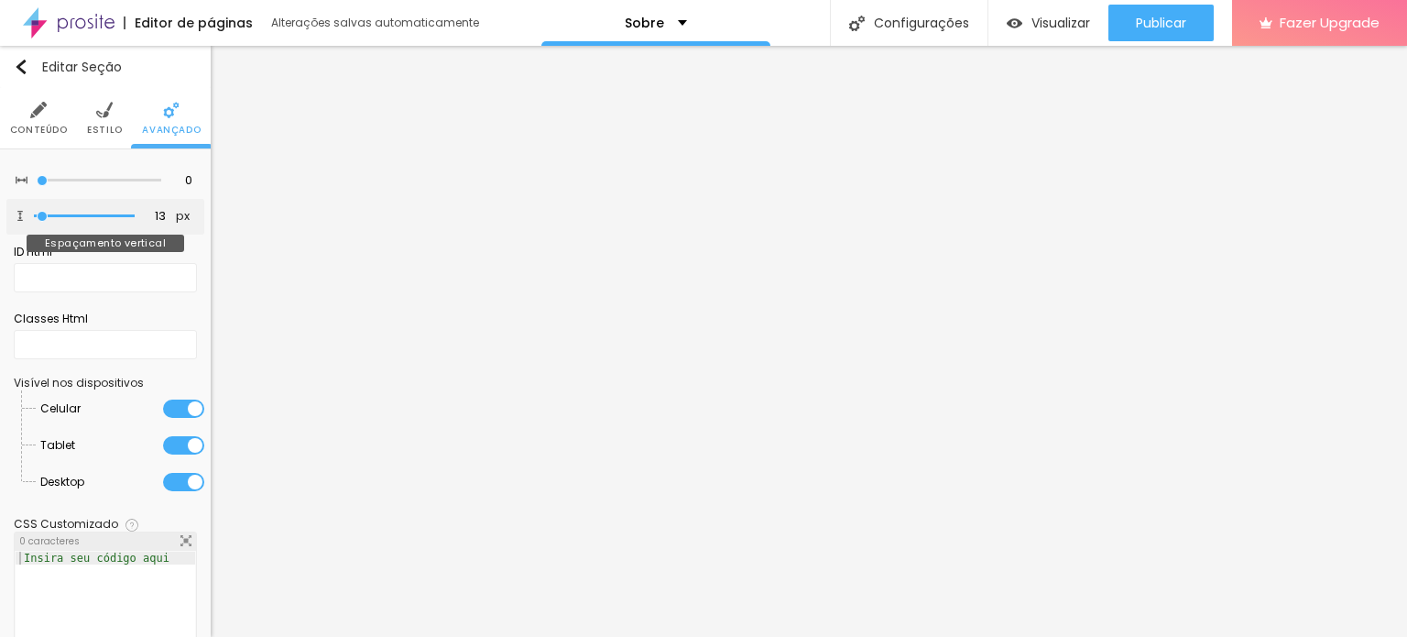
type input "2"
type input "0"
drag, startPoint x: 55, startPoint y: 213, endPoint x: 18, endPoint y: 209, distance: 36.9
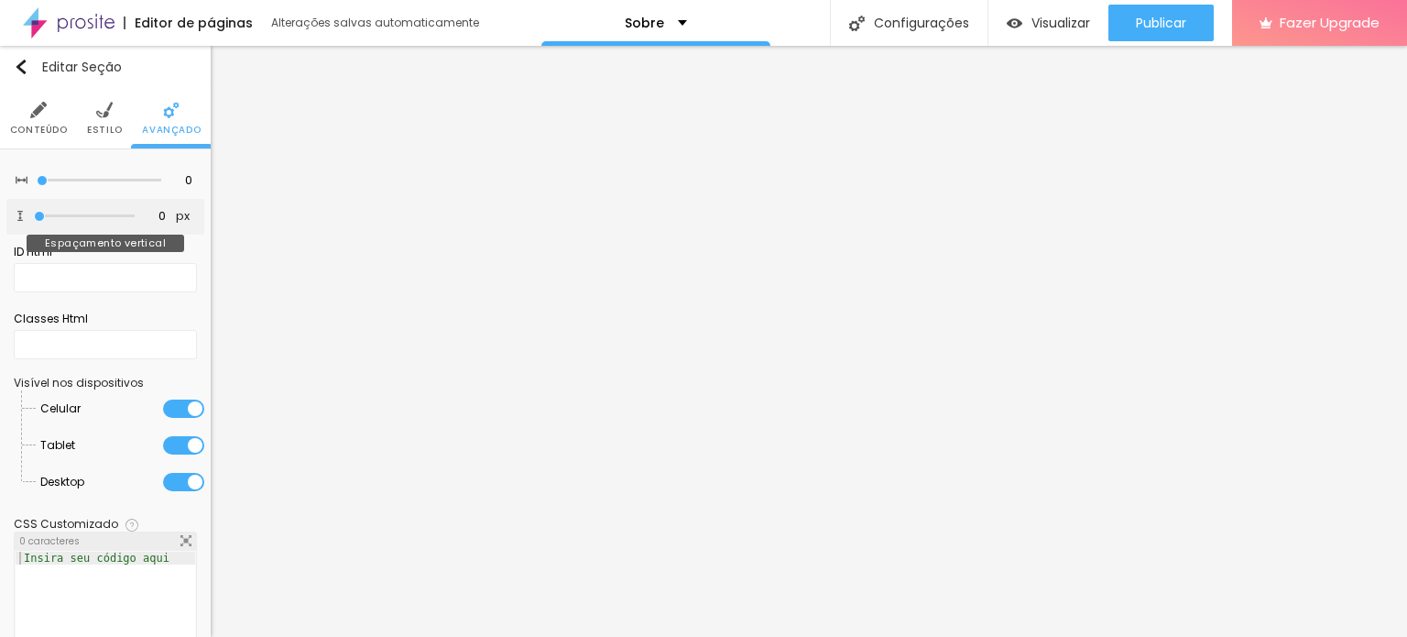
type input "0"
click at [34, 212] on input "range" at bounding box center [84, 216] width 101 height 9
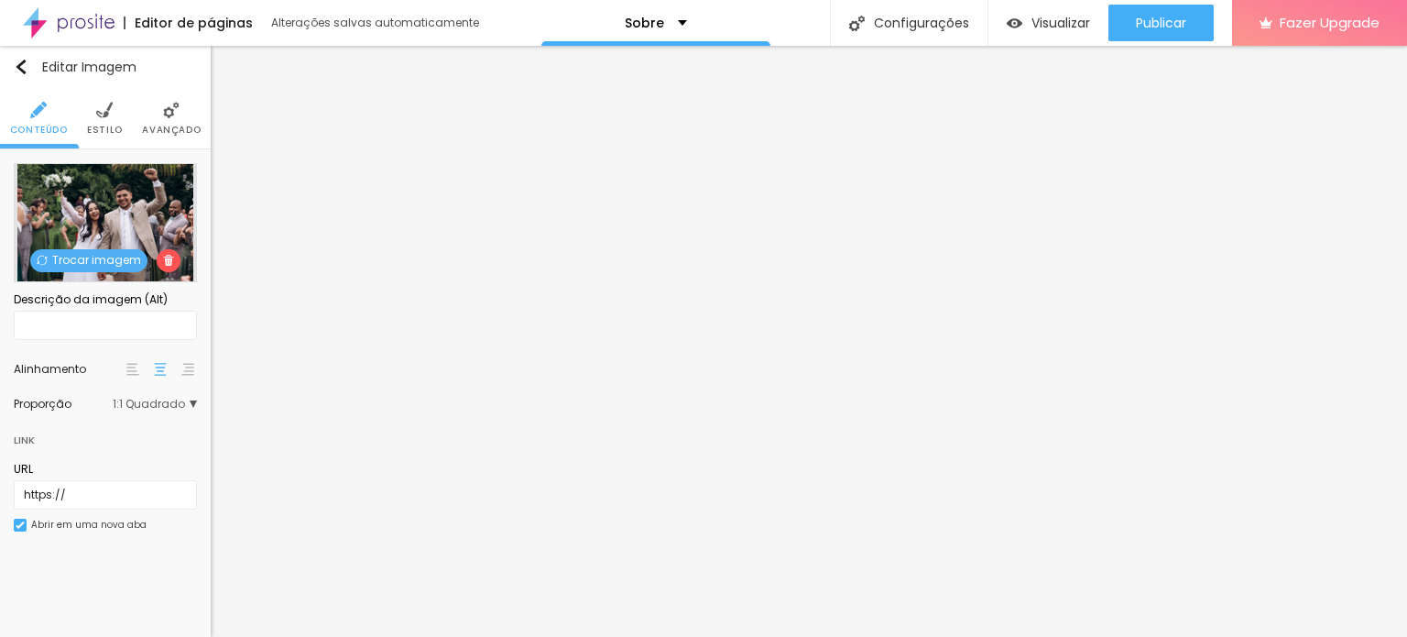
click at [146, 120] on li "Avançado" at bounding box center [171, 118] width 59 height 60
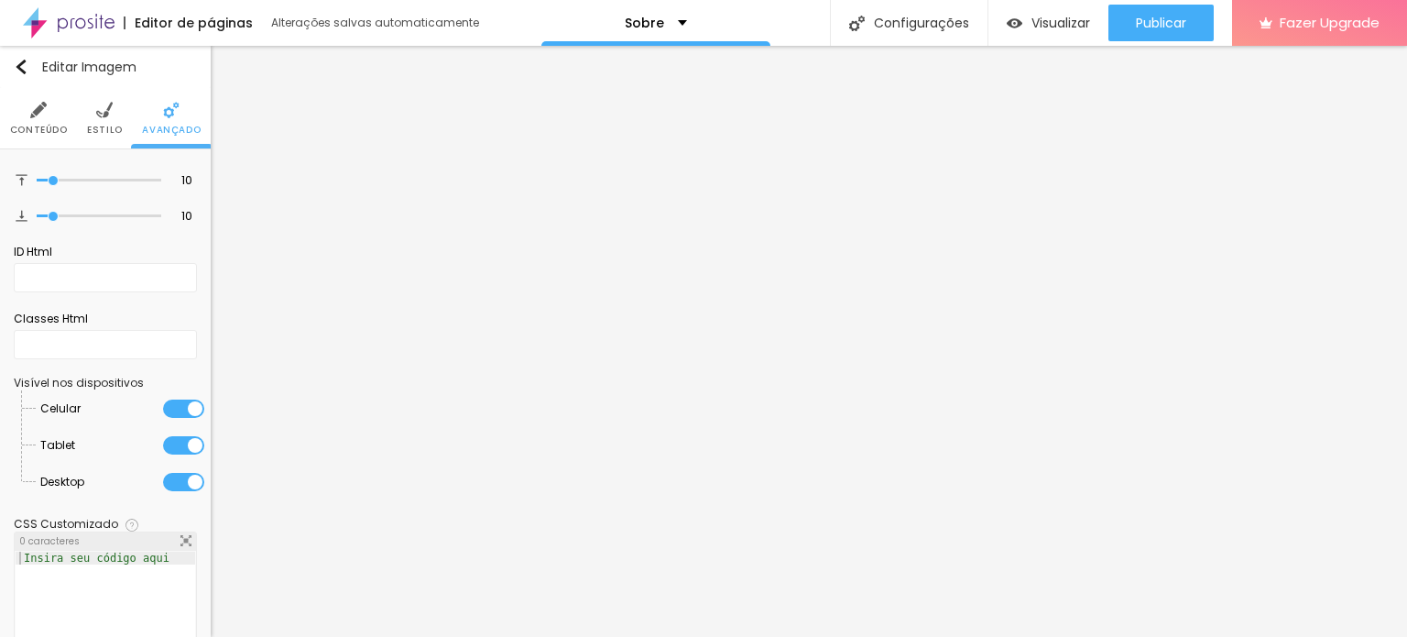
click at [94, 101] on li "Estilo" at bounding box center [105, 118] width 36 height 60
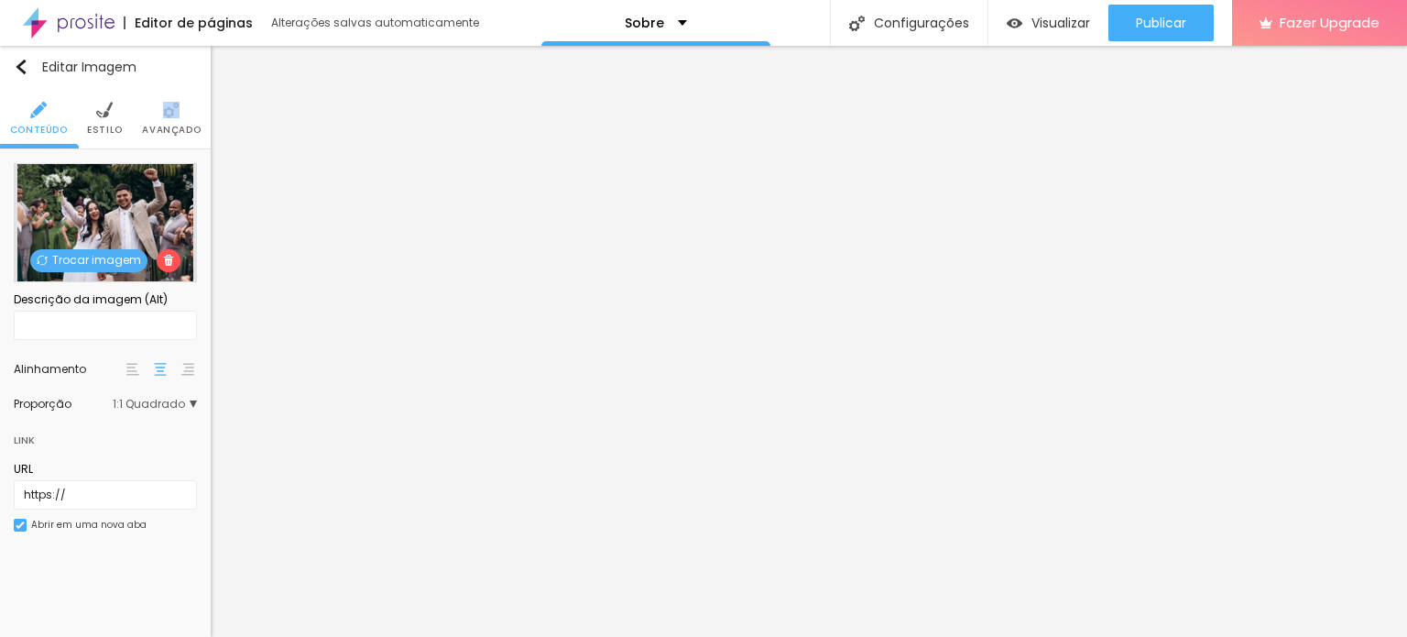
click at [124, 119] on ul "Conteúdo Estilo Avançado" at bounding box center [105, 118] width 211 height 61
click at [117, 119] on li "Estilo" at bounding box center [105, 118] width 36 height 60
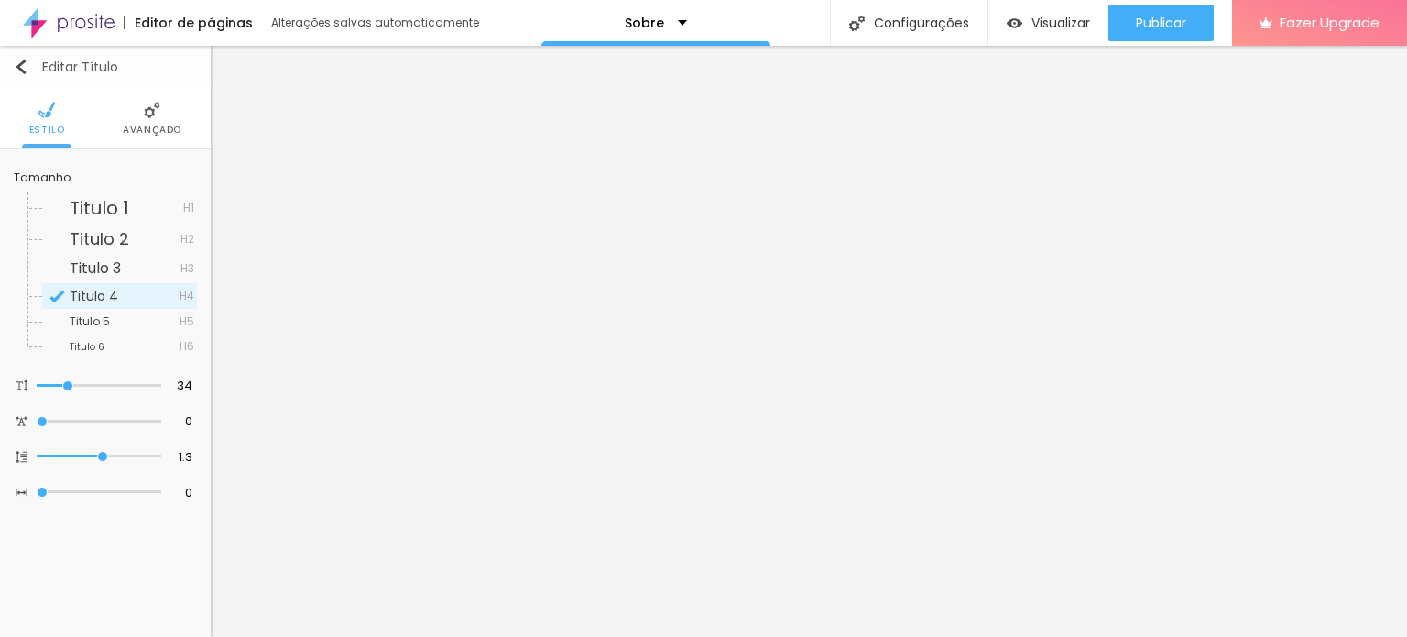
click at [22, 58] on button "Editar Título" at bounding box center [105, 67] width 211 height 42
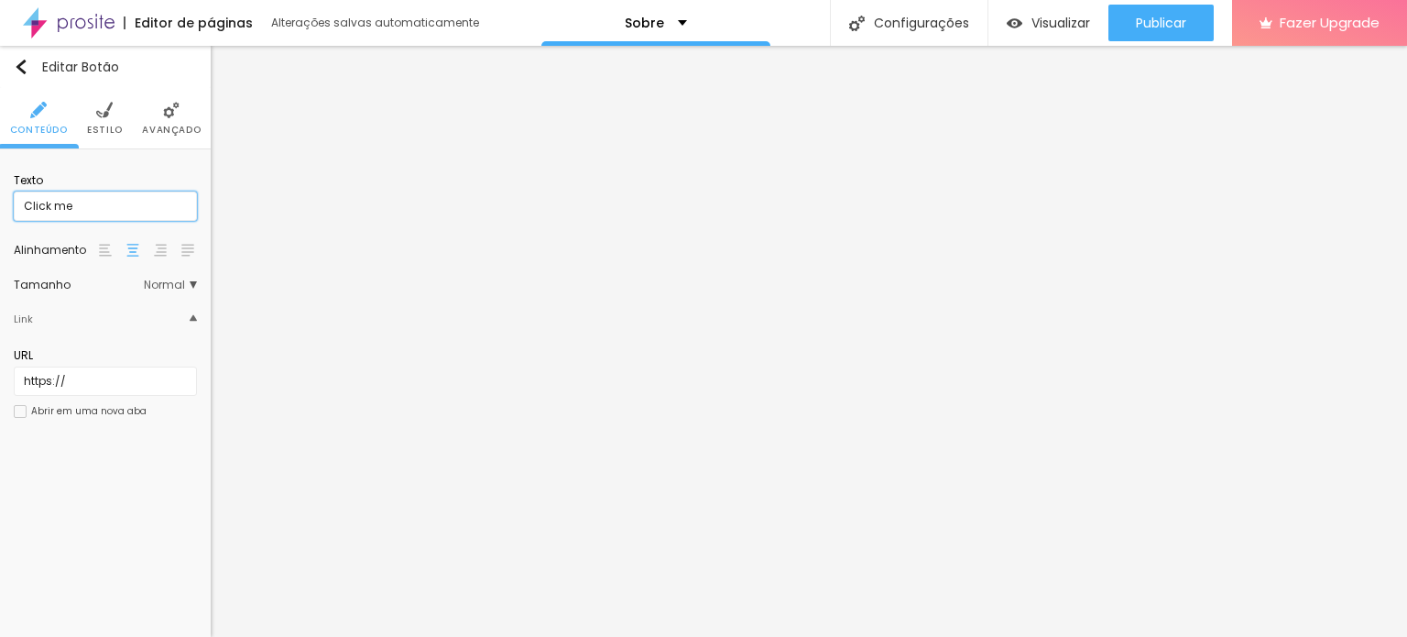
click at [60, 209] on input "Click me" at bounding box center [105, 205] width 183 height 29
click at [103, 204] on input "Click me" at bounding box center [105, 205] width 183 height 29
type input "ver casamento"
click at [112, 113] on img at bounding box center [104, 110] width 16 height 16
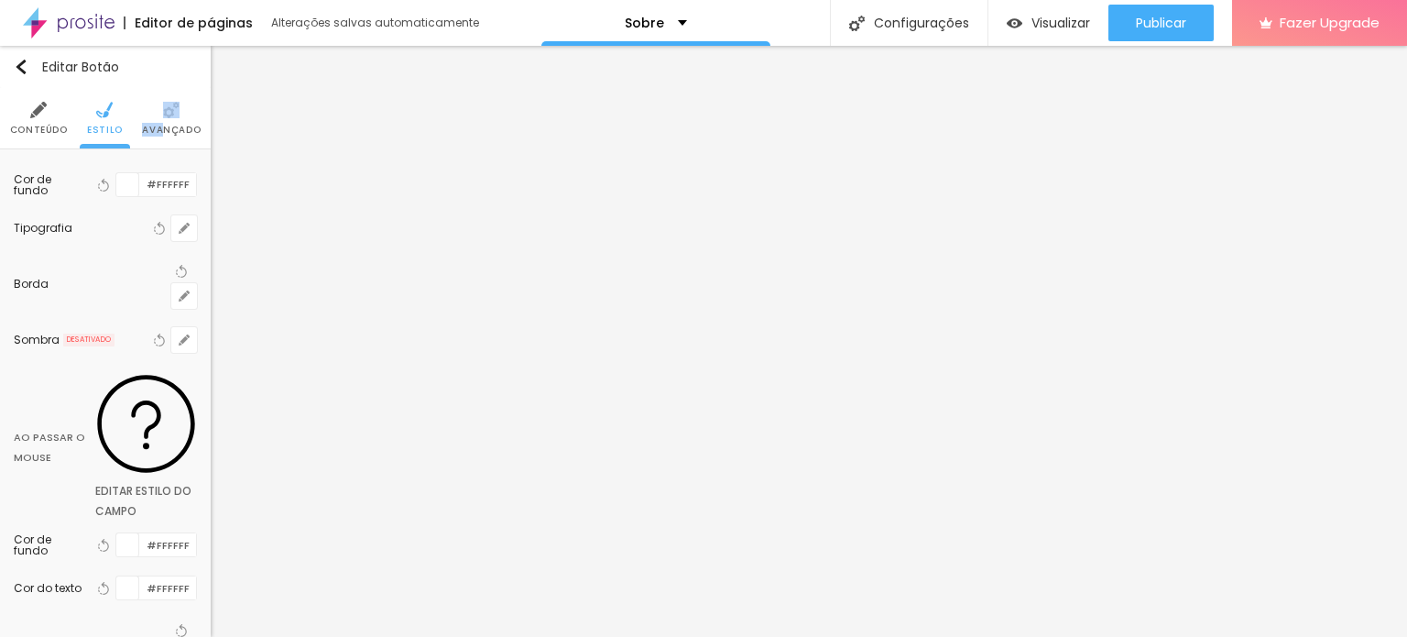
click at [164, 121] on li "Avançado" at bounding box center [171, 118] width 59 height 60
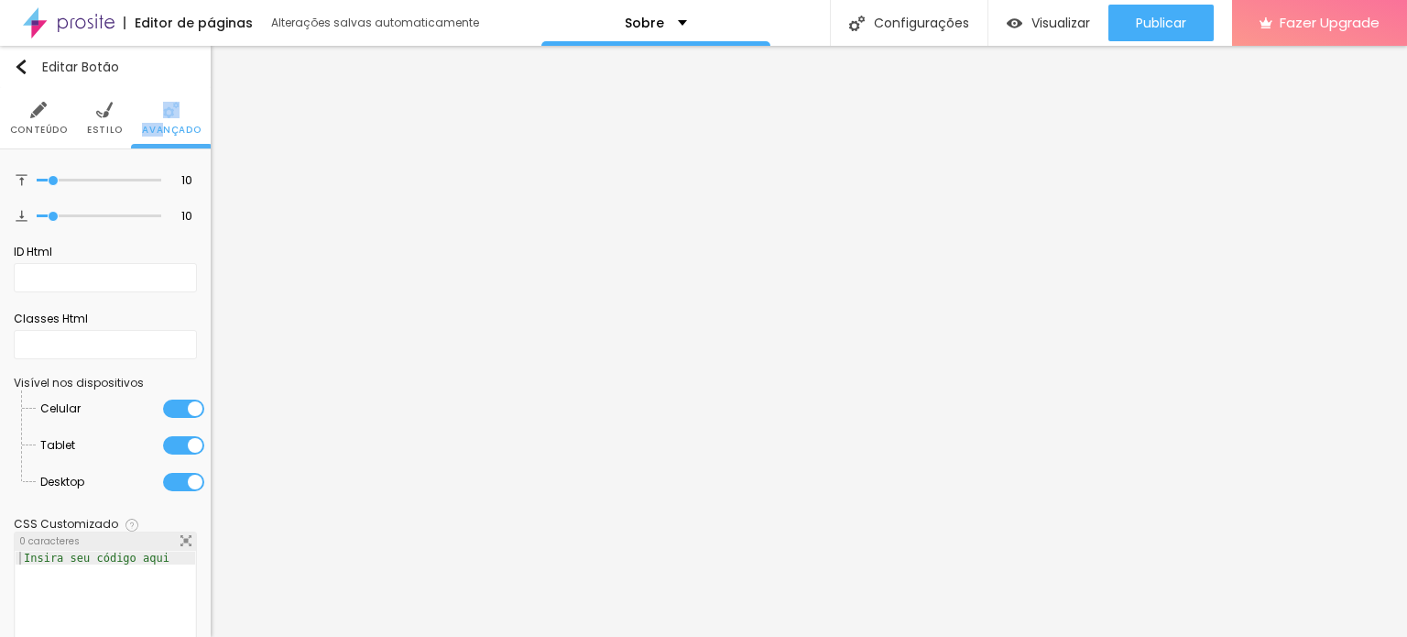
click at [96, 113] on img at bounding box center [104, 110] width 16 height 16
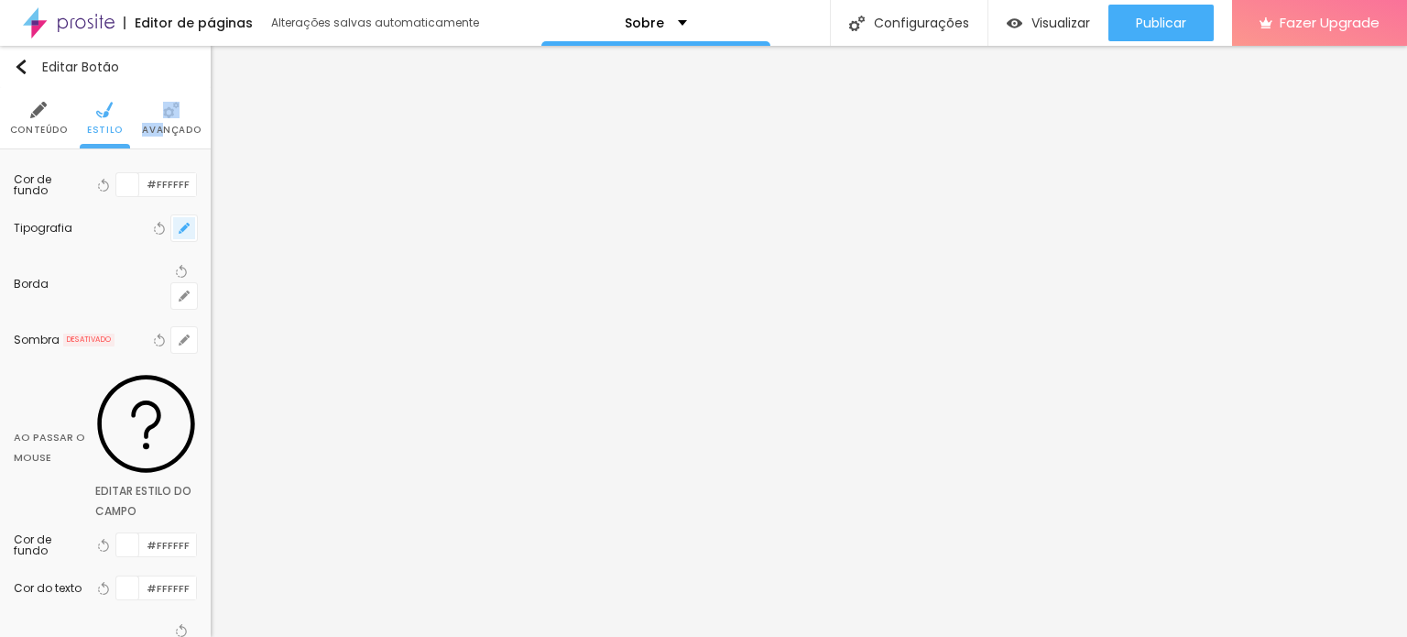
click at [177, 229] on button "button" at bounding box center [184, 228] width 26 height 26
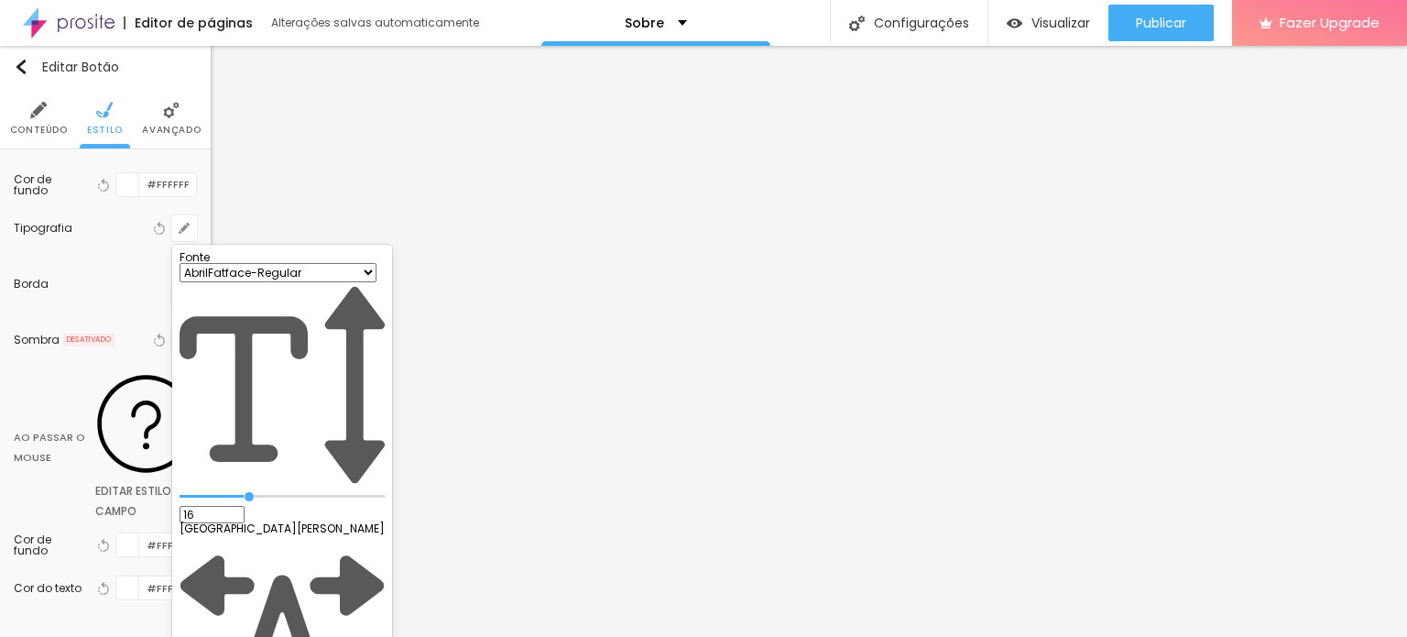
click at [168, 119] on div at bounding box center [703, 318] width 1407 height 637
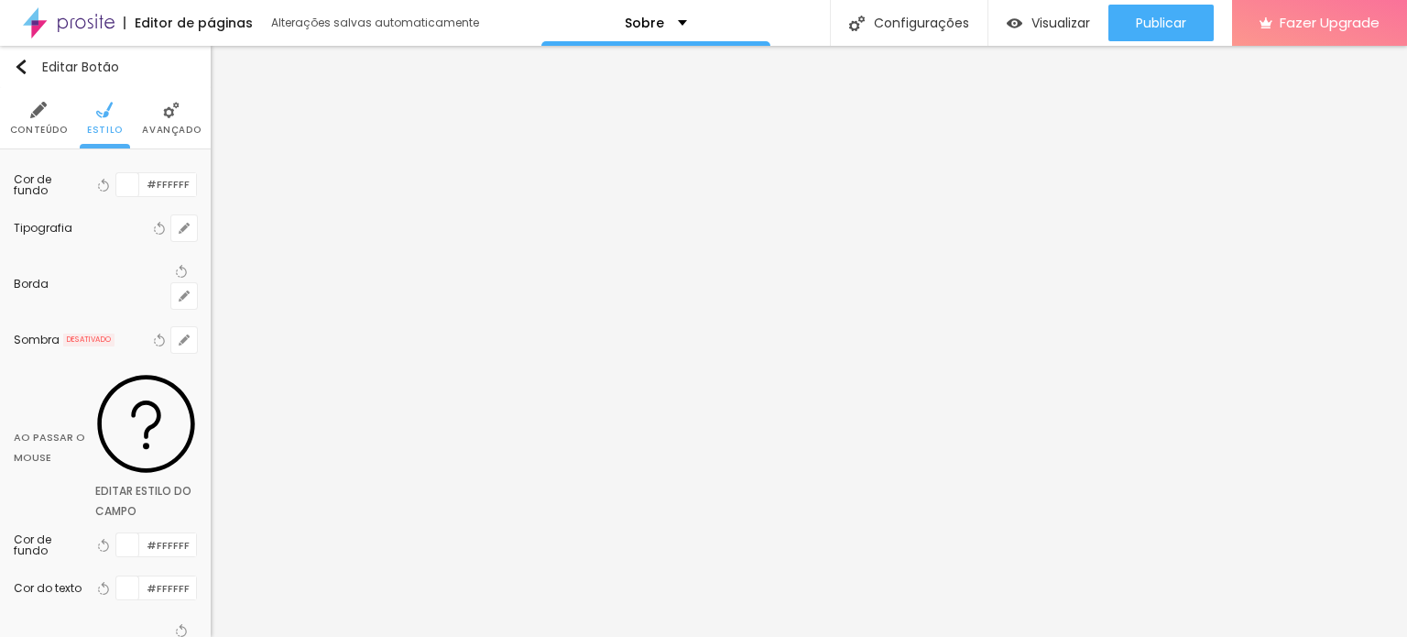
click at [30, 103] on li "Conteúdo" at bounding box center [39, 118] width 58 height 60
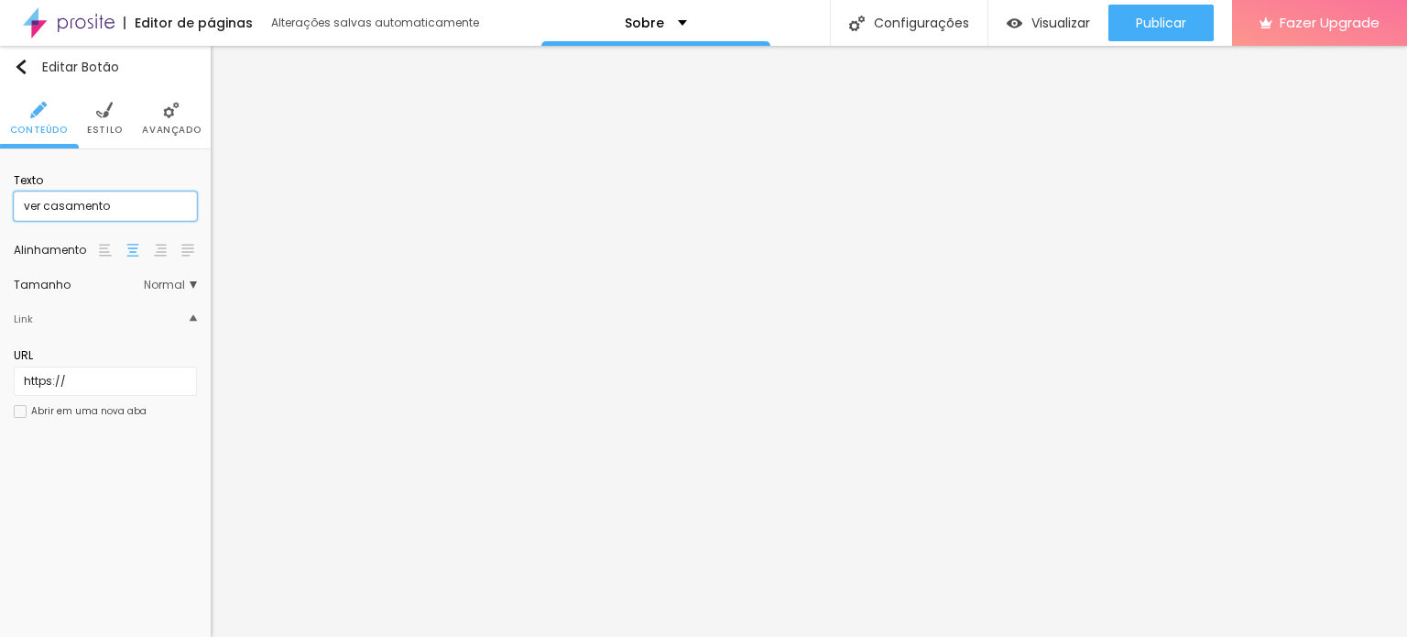
drag, startPoint x: 48, startPoint y: 209, endPoint x: 0, endPoint y: 269, distance: 77.0
click at [44, 214] on input "ver casamento" at bounding box center [105, 205] width 183 height 29
type input "ver casamento"
click at [156, 125] on span "Avançado" at bounding box center [171, 129] width 59 height 9
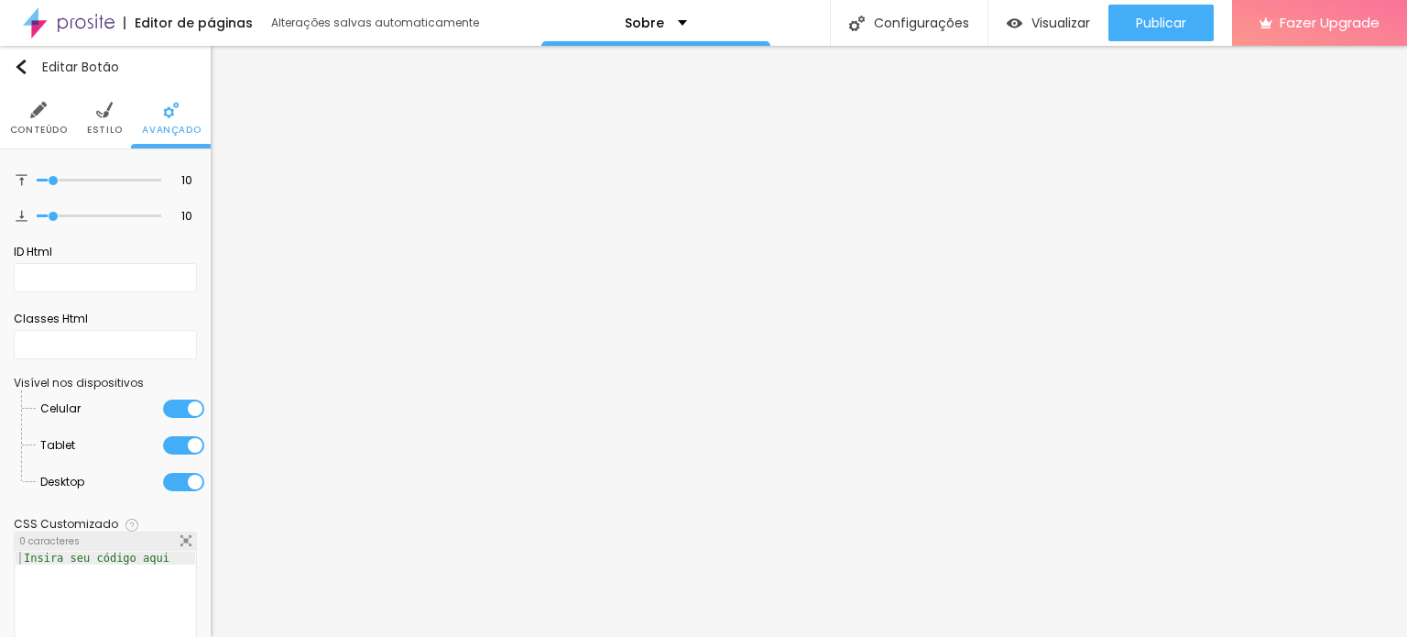
click at [105, 113] on img at bounding box center [104, 110] width 16 height 16
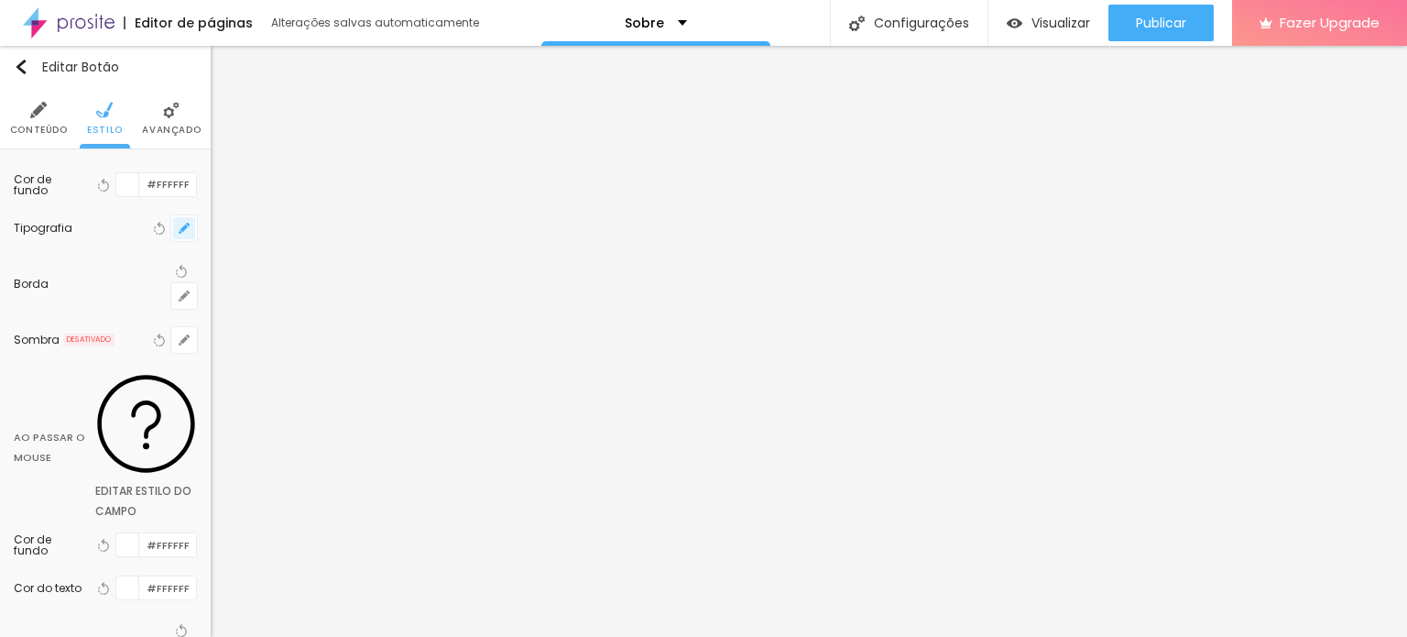
click at [191, 223] on button "button" at bounding box center [184, 228] width 26 height 26
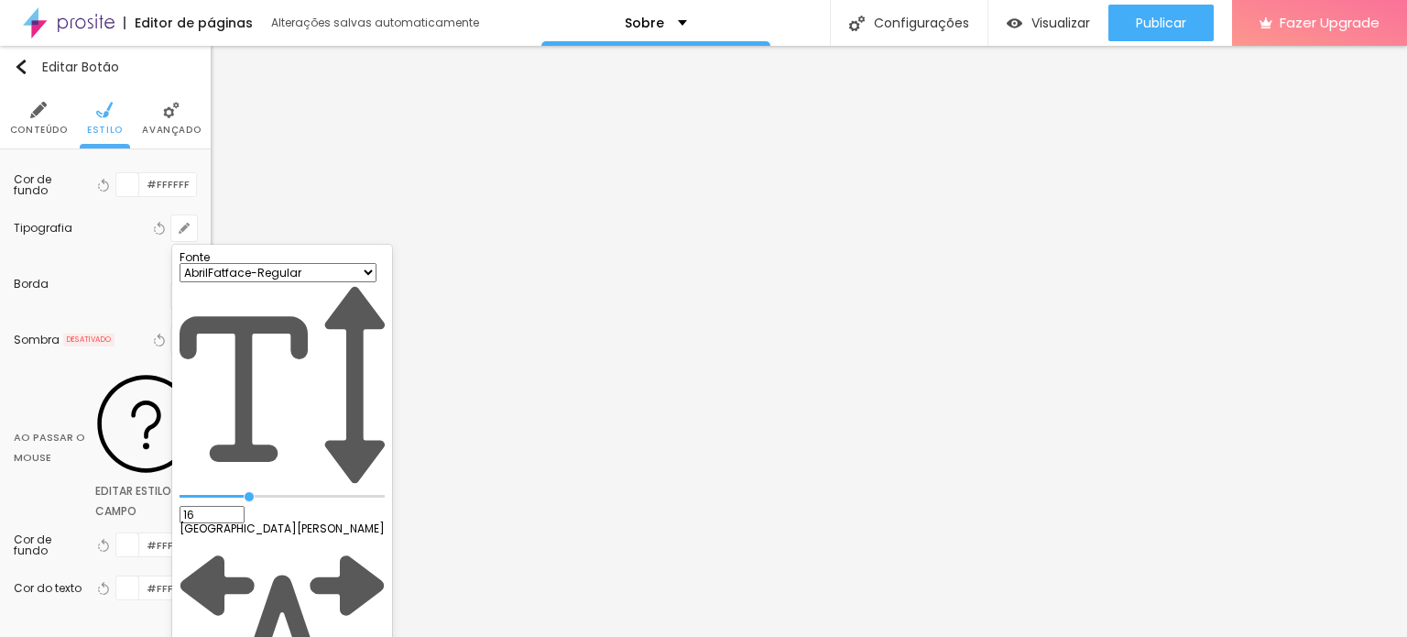
type input "0.2"
type input "1.8"
type input "2"
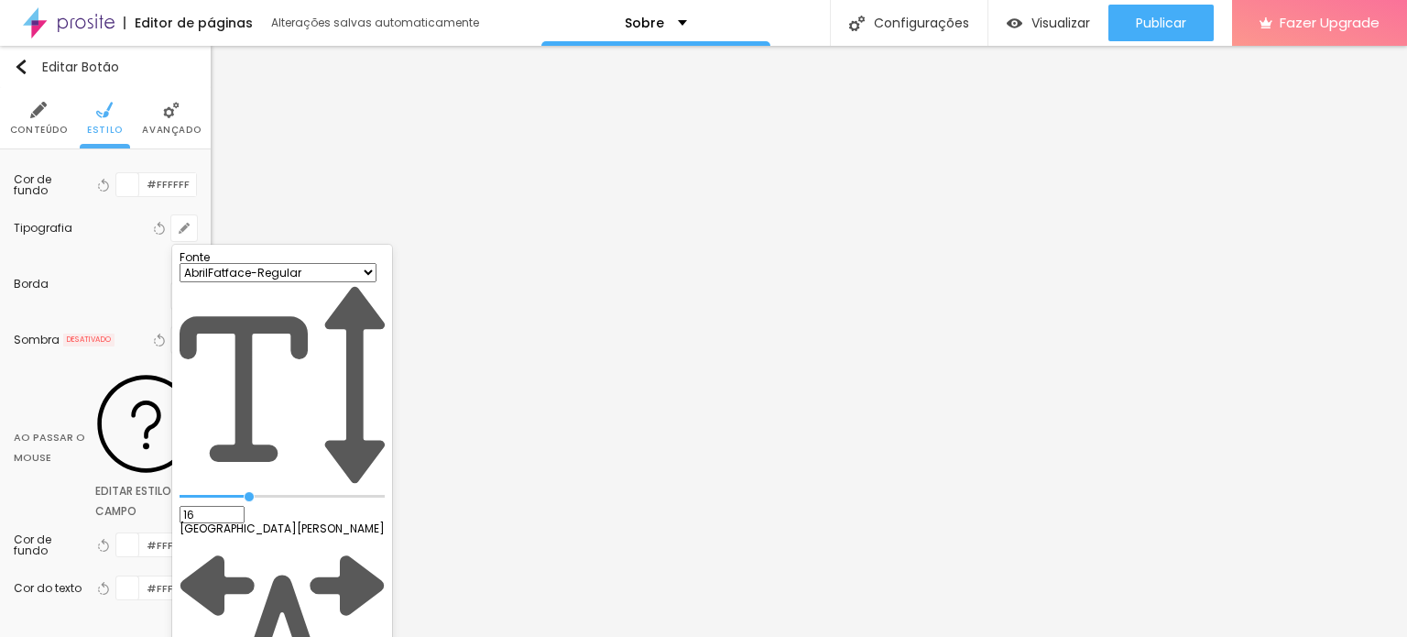
type input "2"
type input "2.2"
type input "2.4"
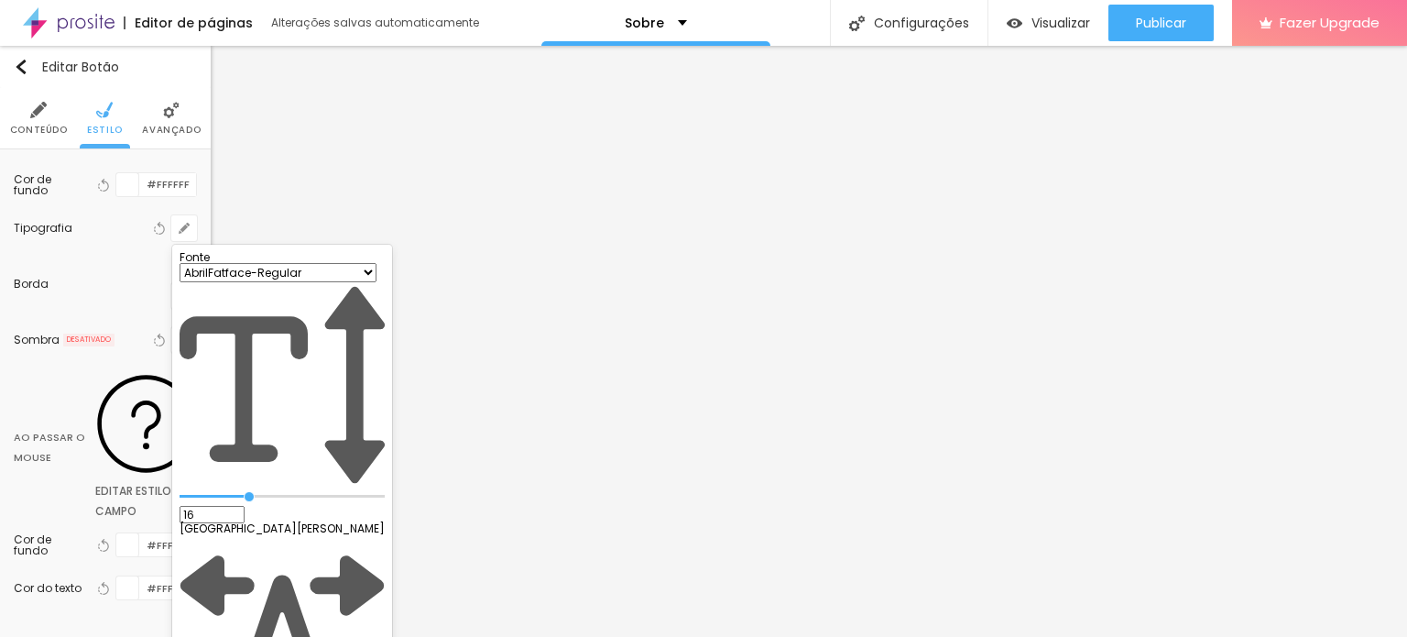
type input "2.5"
type input "2.2"
type input "1.8"
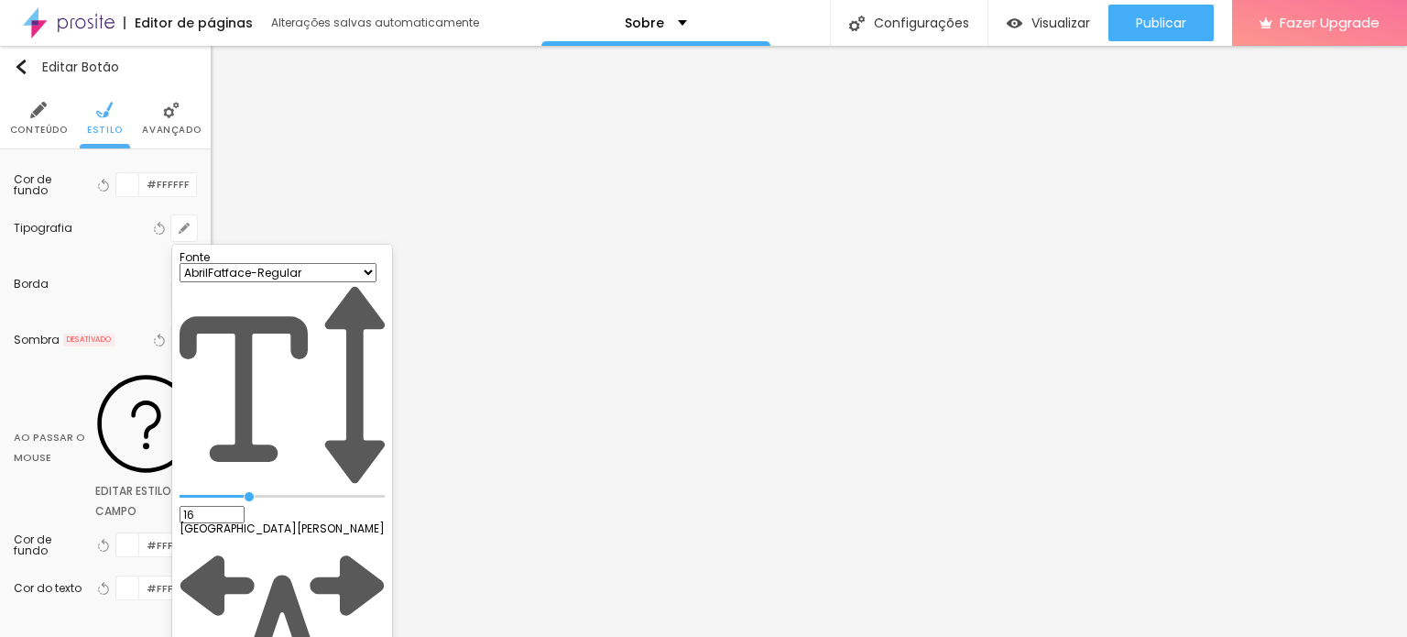
type input "1.8"
type input "1.6"
type input "1.4"
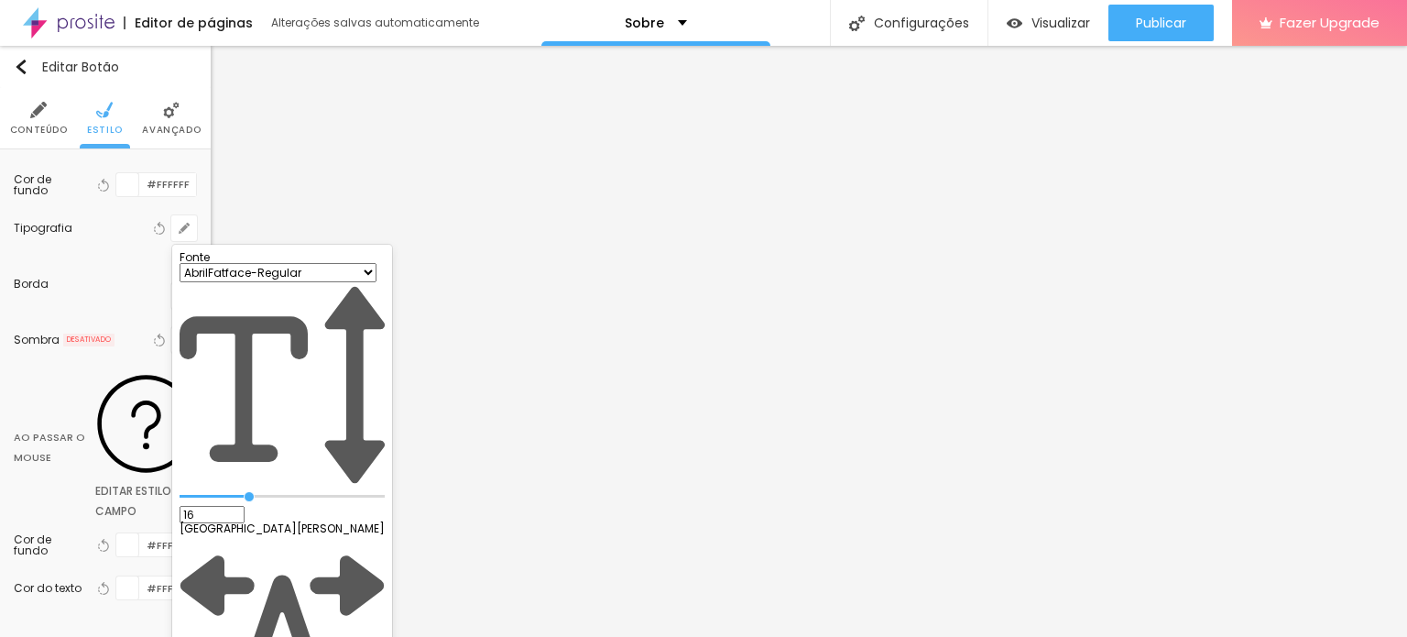
type input "1.3"
type input "0.8"
type input "0.6"
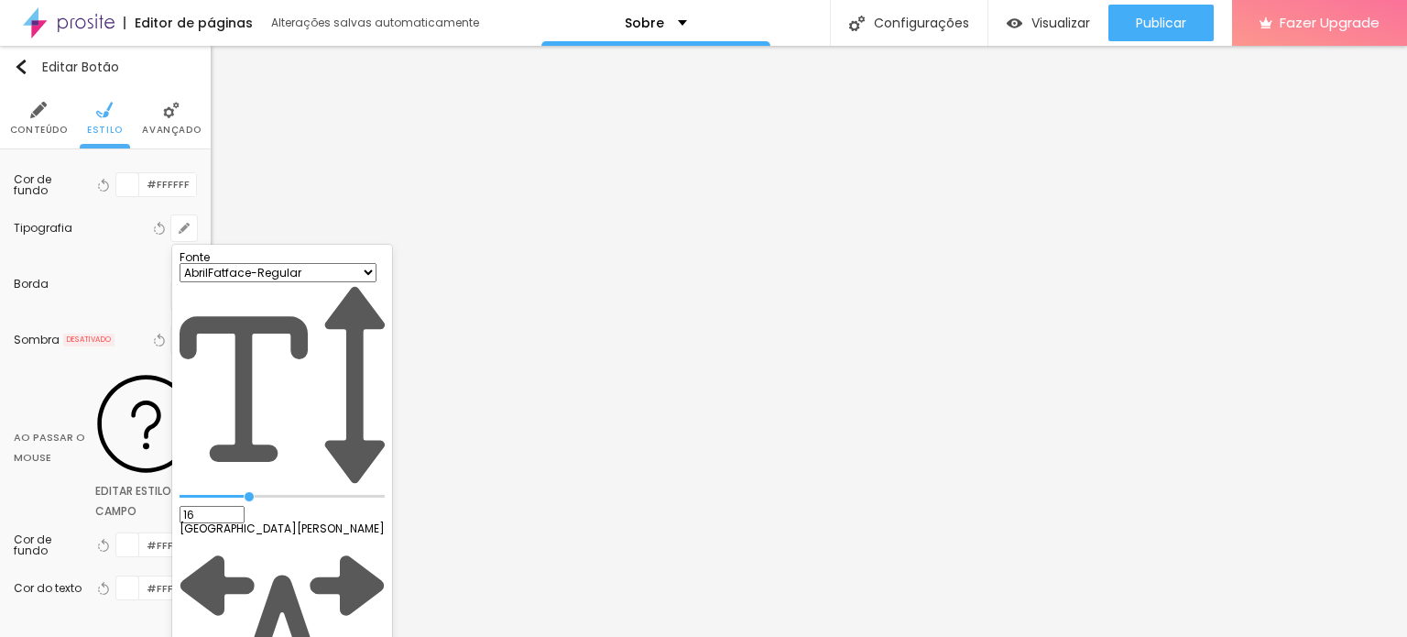
type input "0.6"
type input "0.5"
type input "0.4"
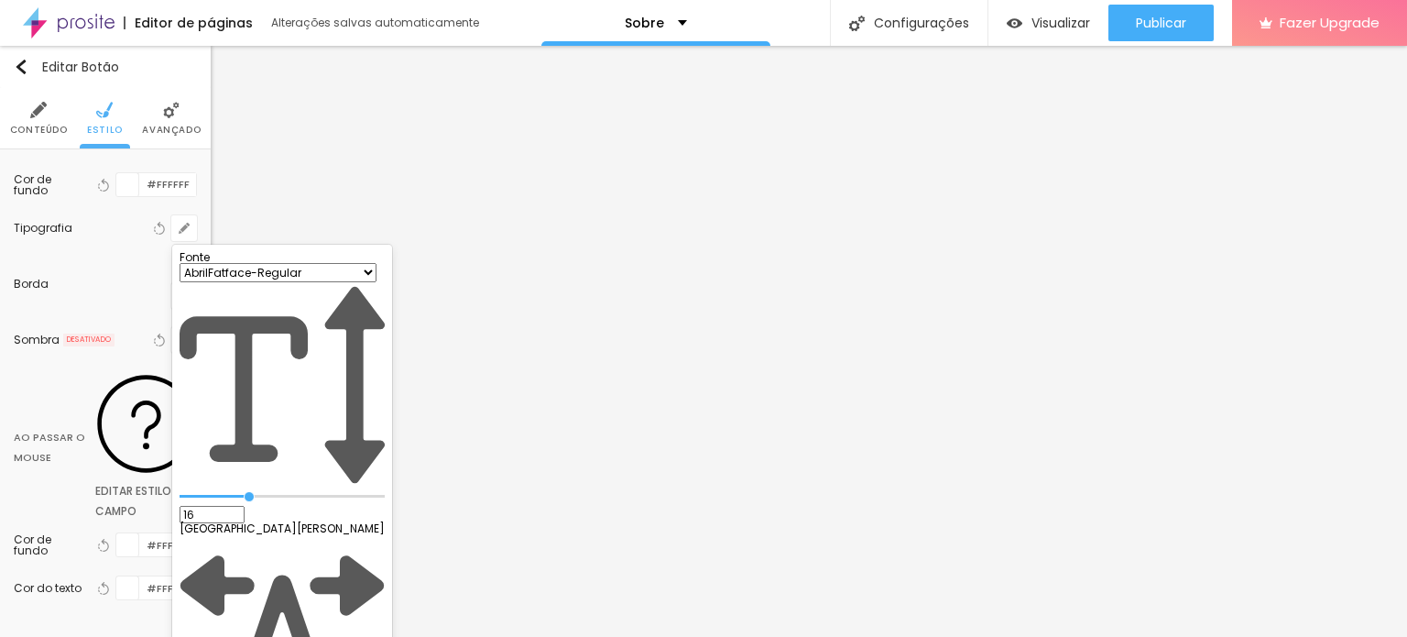
type input "0"
type input "0.2"
type input "0.4"
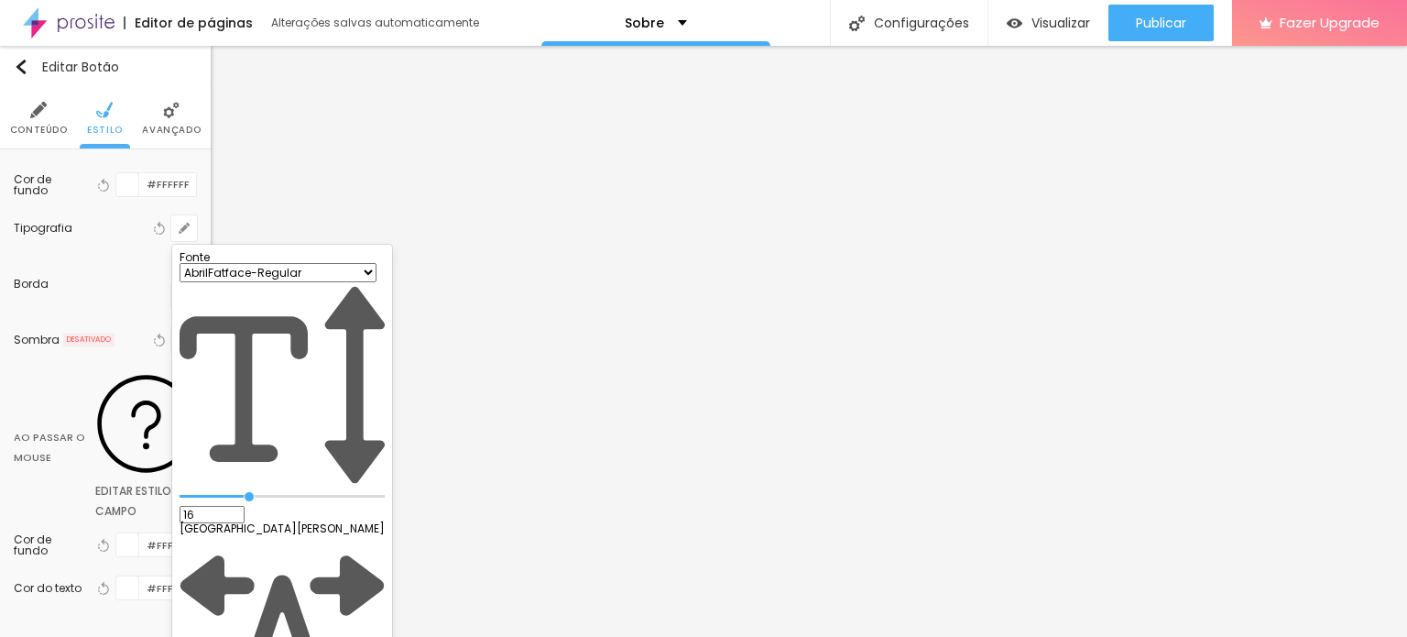
type input "0.4"
type input "0.5"
type input "0.6"
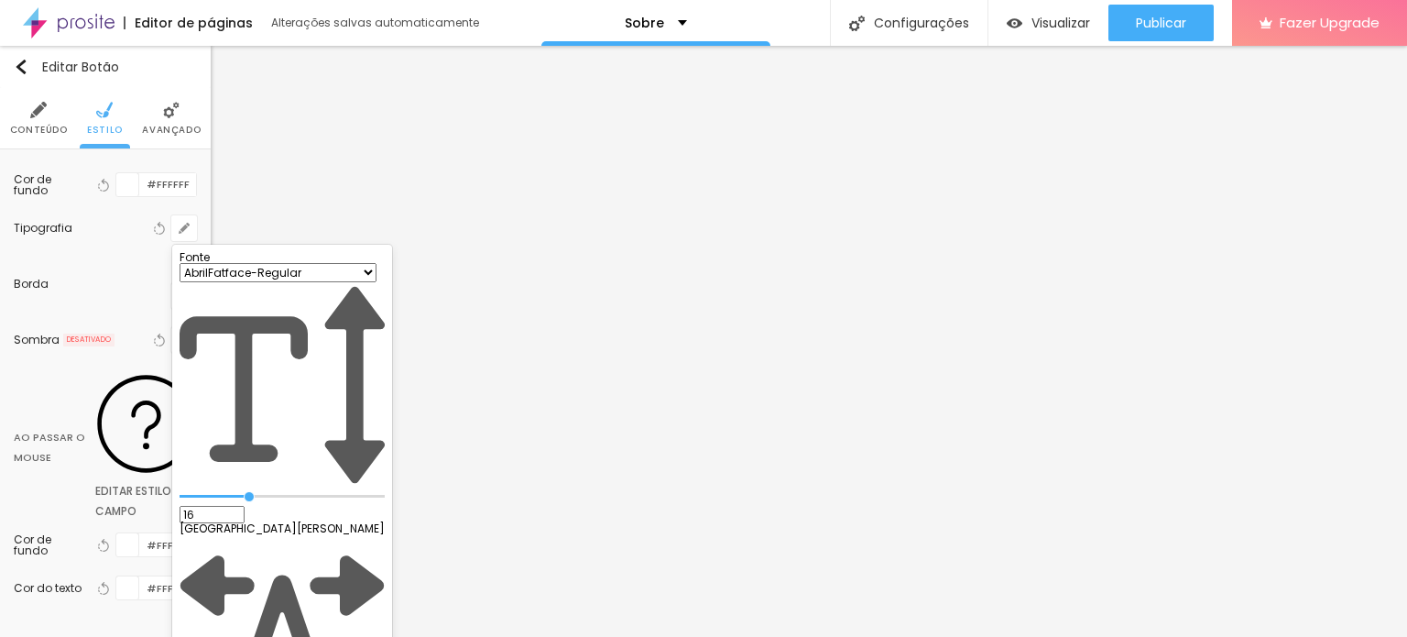
type input "0.7"
type input "0.8"
type input "0.9"
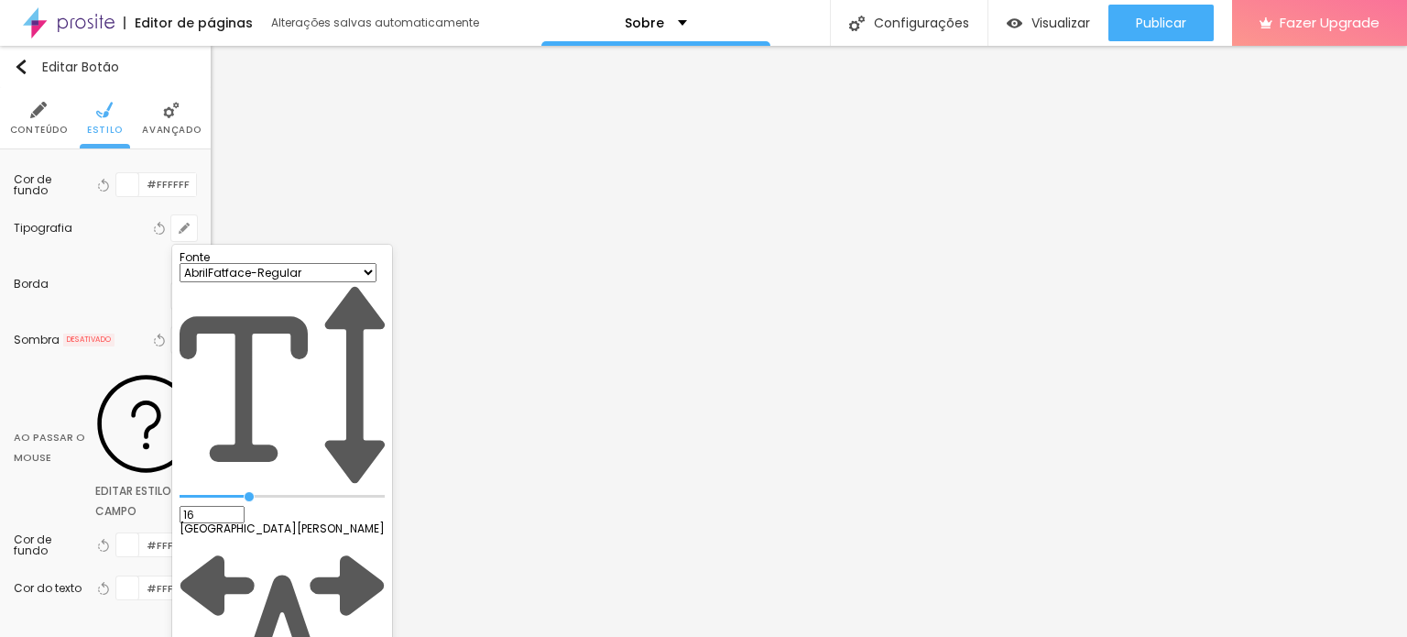
type input "0.9"
type input "1.1"
type input "1.2"
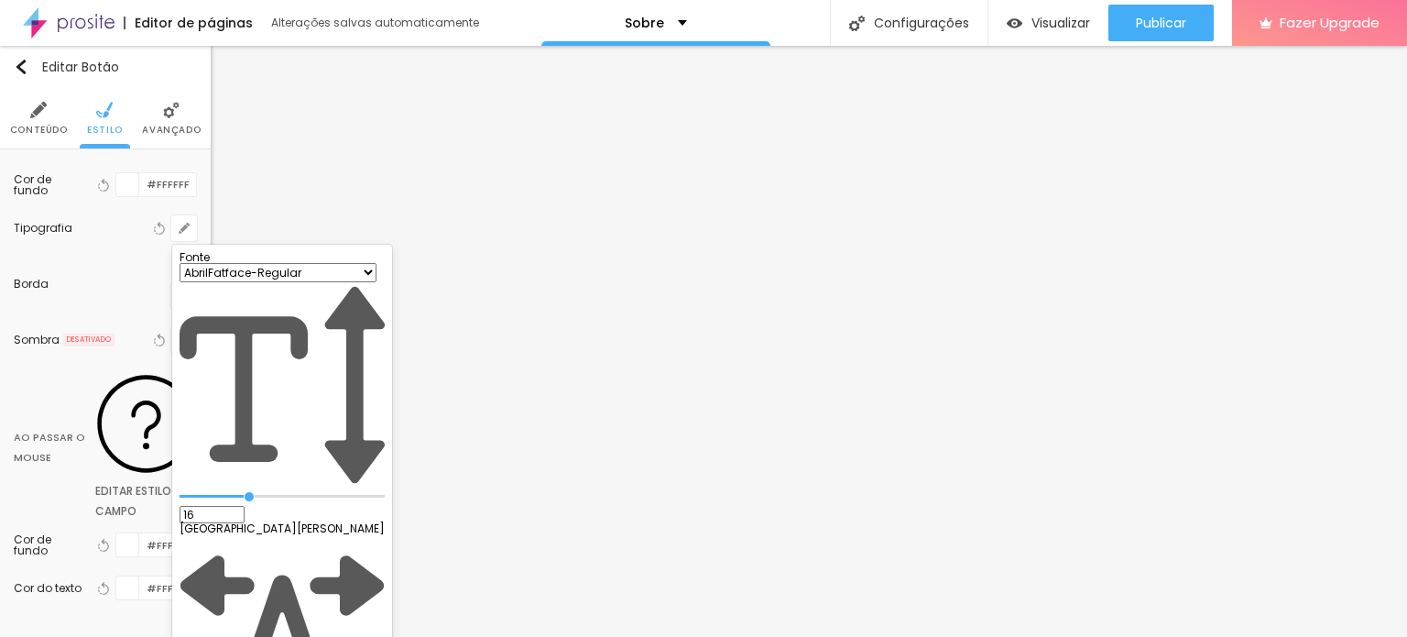
type input "1.3"
type input "1.4"
type input "1.5"
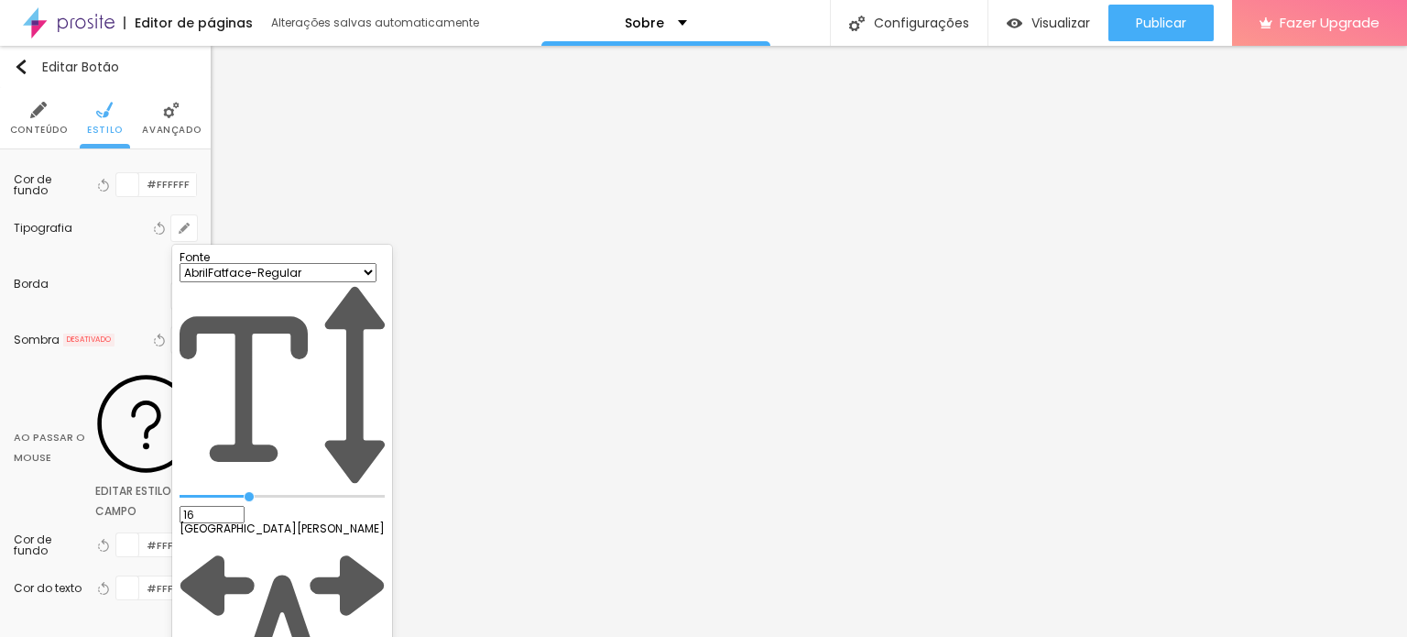
type input "1.5"
type input "1.6"
type input "1.7"
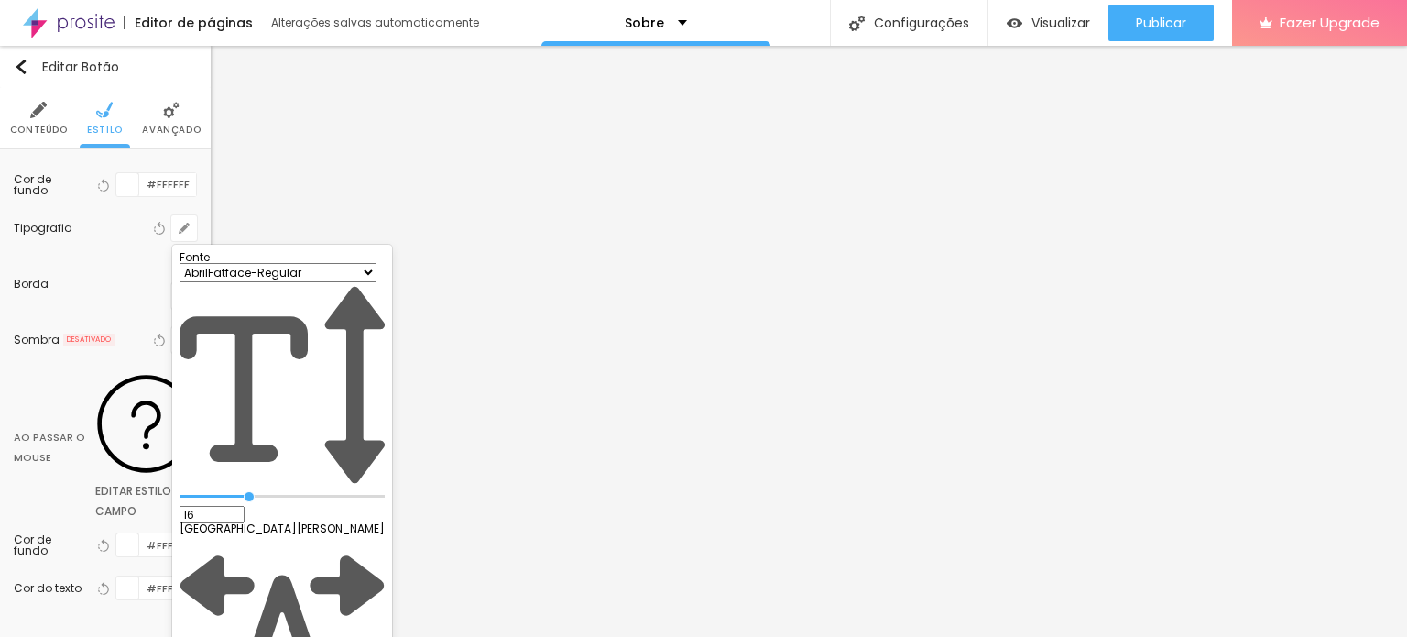
type input "1.9"
type input "2.1"
type input "2.2"
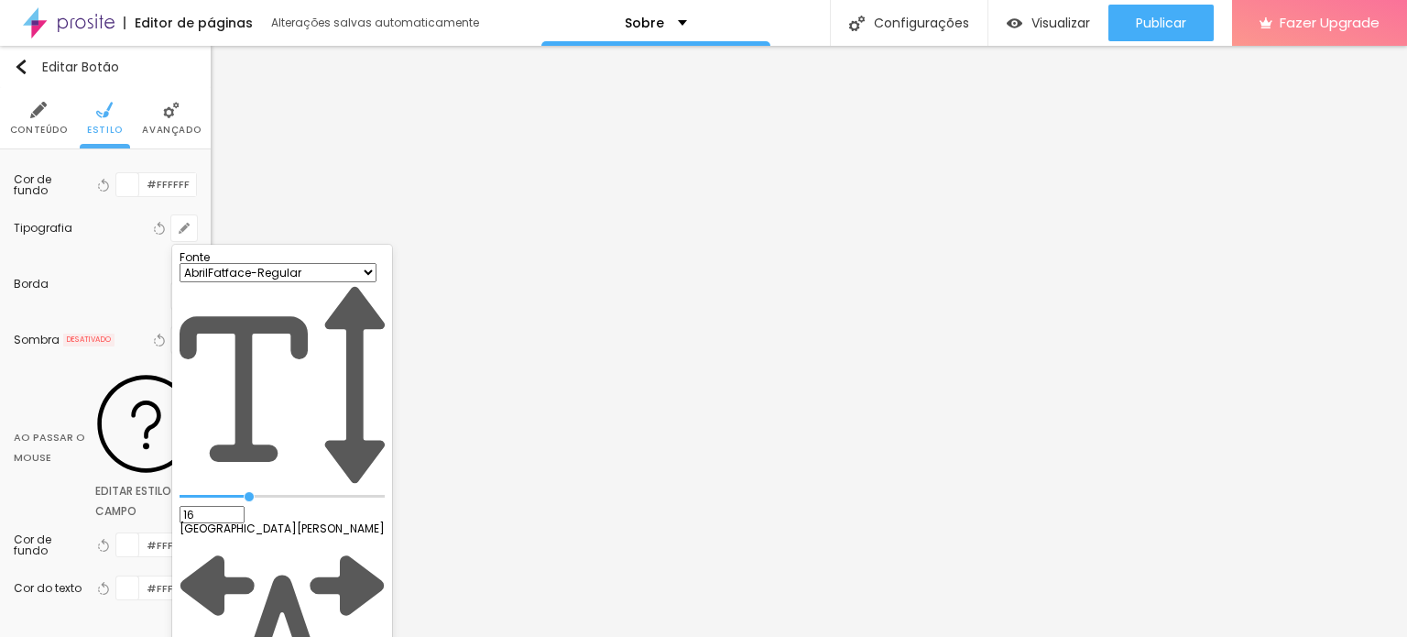
type input "2.2"
type input "2.4"
type input "2.3"
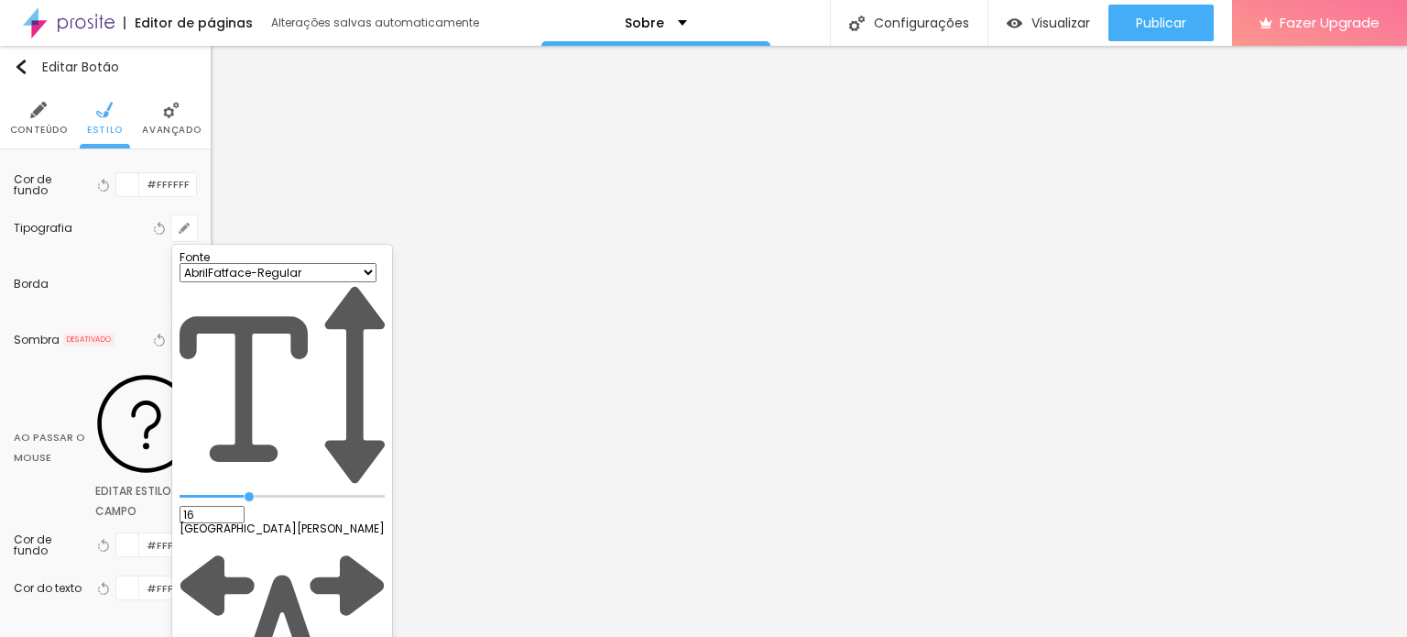
type input "2.2"
type input "2"
type input "1.9"
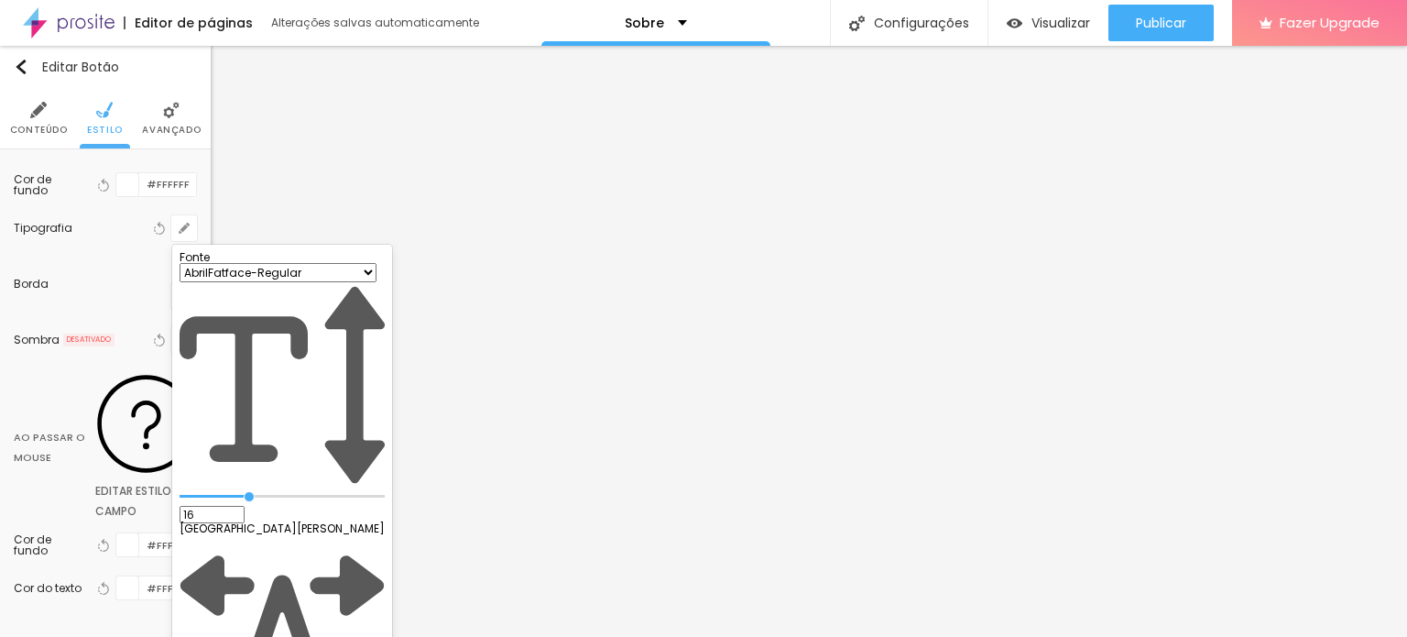
type input "1.9"
type input "1.8"
type input "1.7"
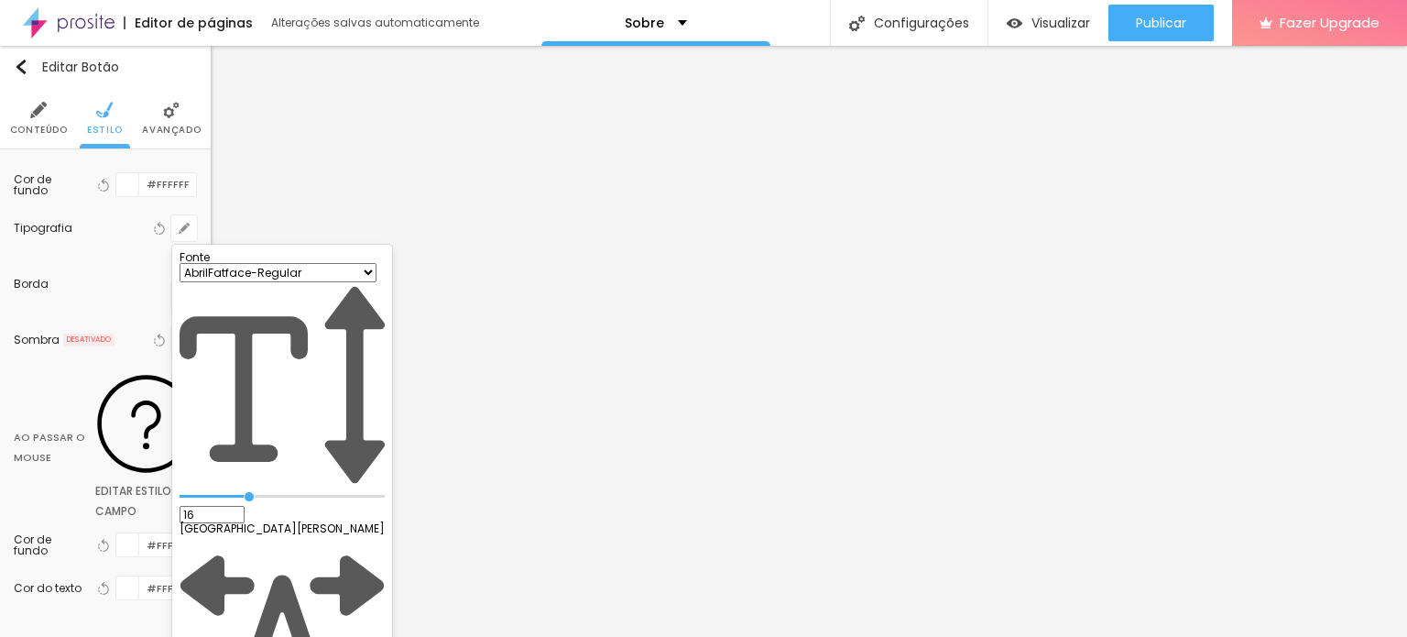
type input "1.6"
type input "1.5"
type input "1.4"
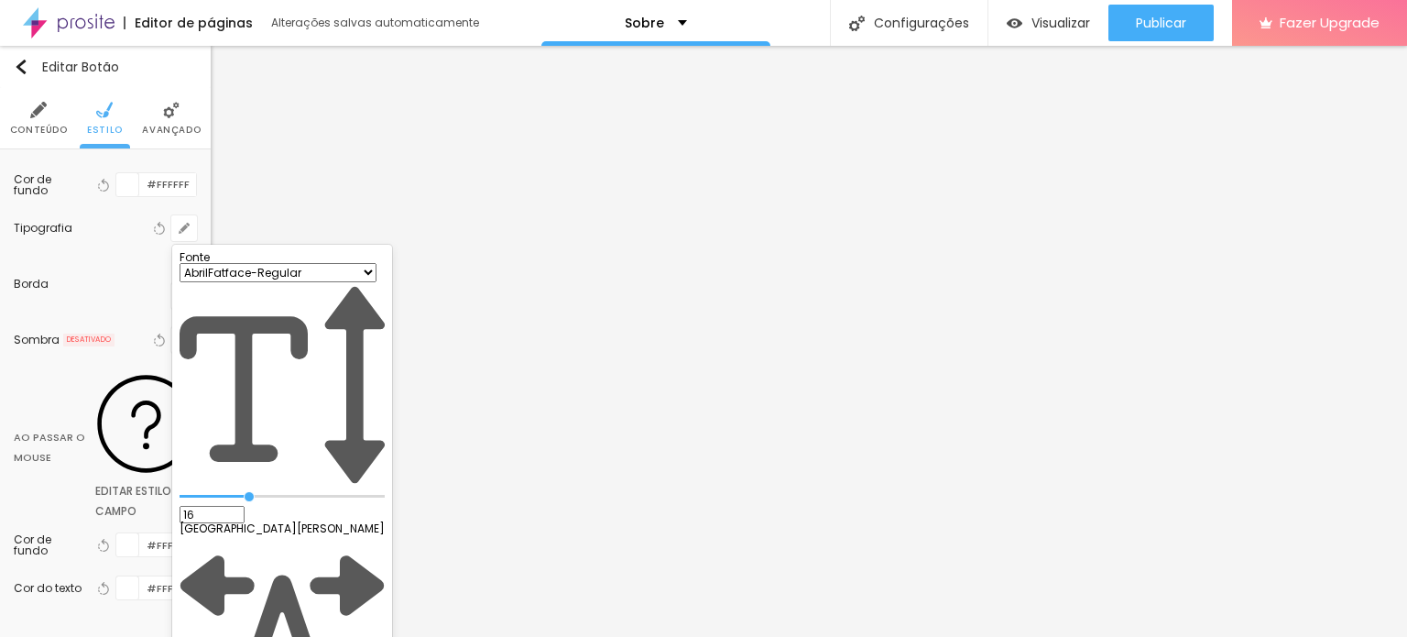
type input "1.4"
type input "1.3"
type input "1.2"
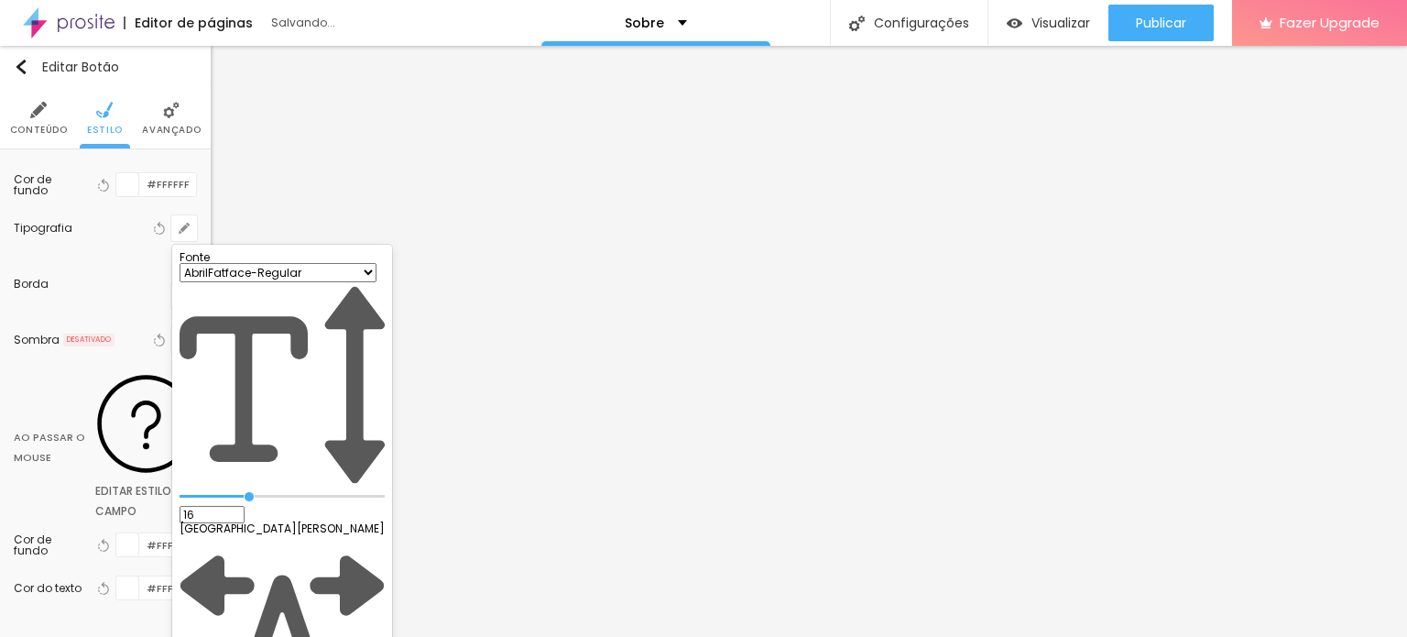
drag, startPoint x: 236, startPoint y: 395, endPoint x: 247, endPoint y: 407, distance: 16.2
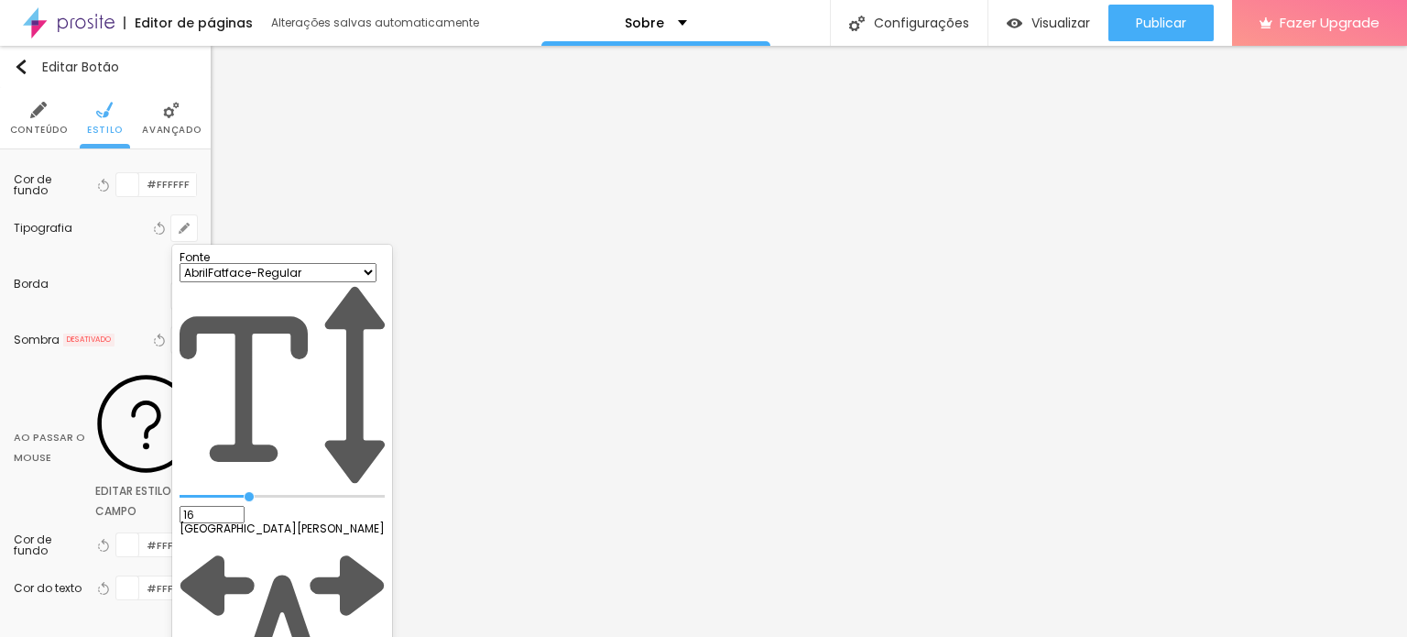
click at [77, 578] on div at bounding box center [703, 318] width 1407 height 637
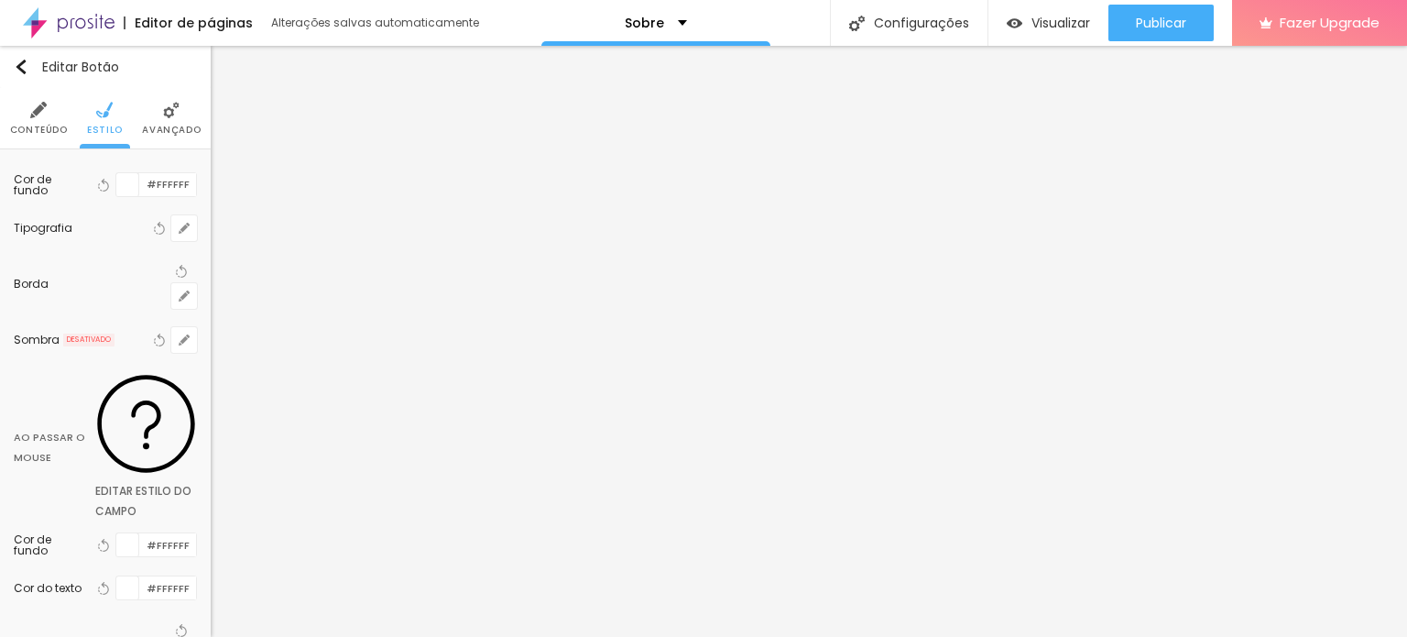
click at [47, 116] on li "Conteúdo" at bounding box center [39, 118] width 58 height 60
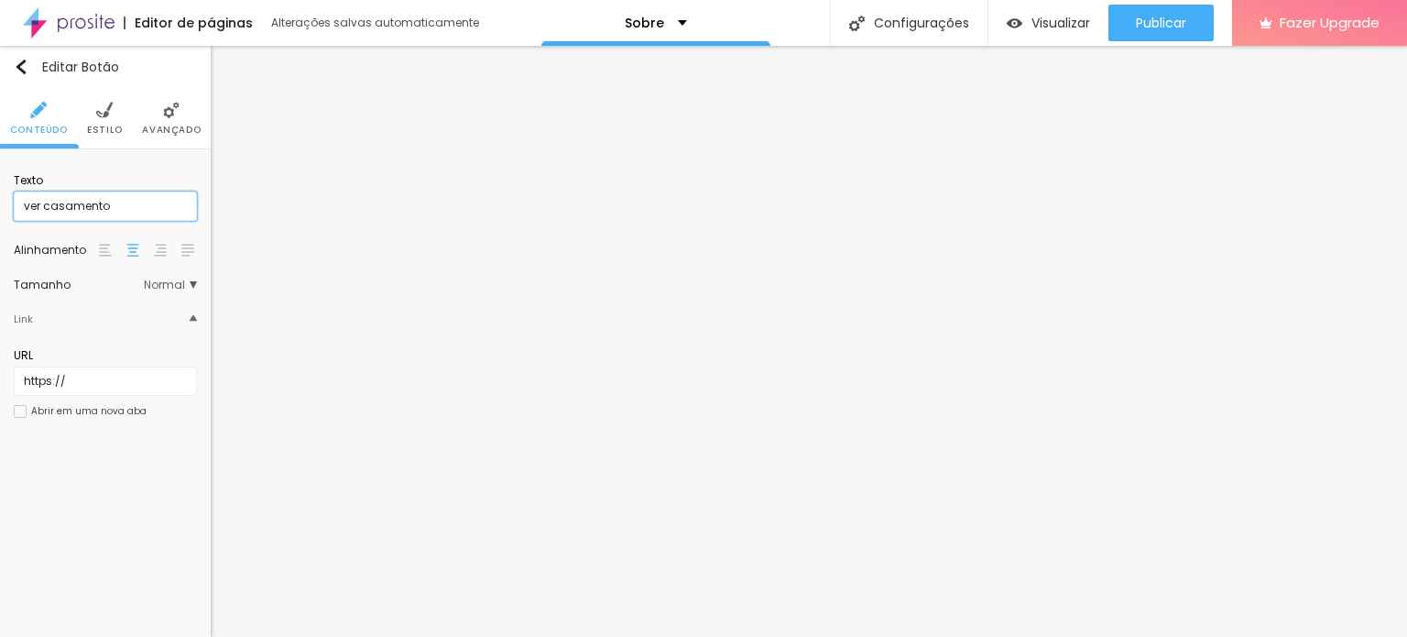
click at [33, 198] on input "ver casamento" at bounding box center [105, 205] width 183 height 29
click at [33, 197] on input "Ver casamento" at bounding box center [105, 205] width 183 height 29
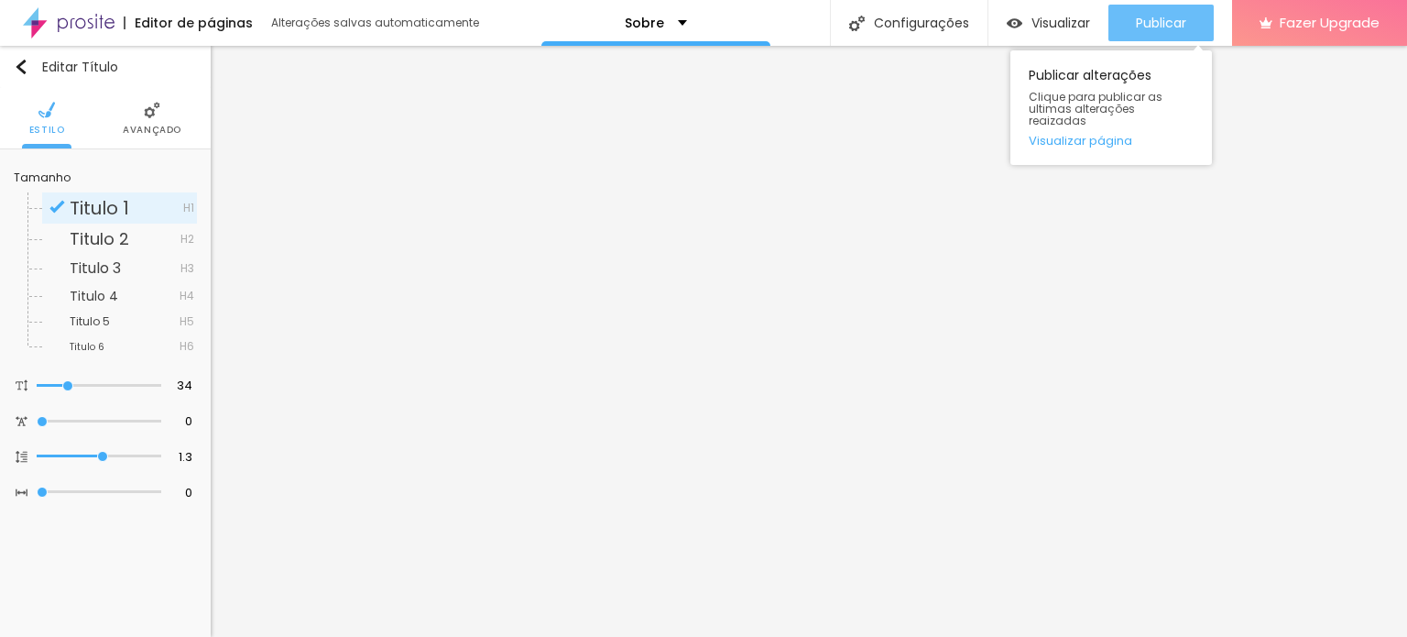
click at [1153, 17] on span "Publicar" at bounding box center [1161, 23] width 50 height 15
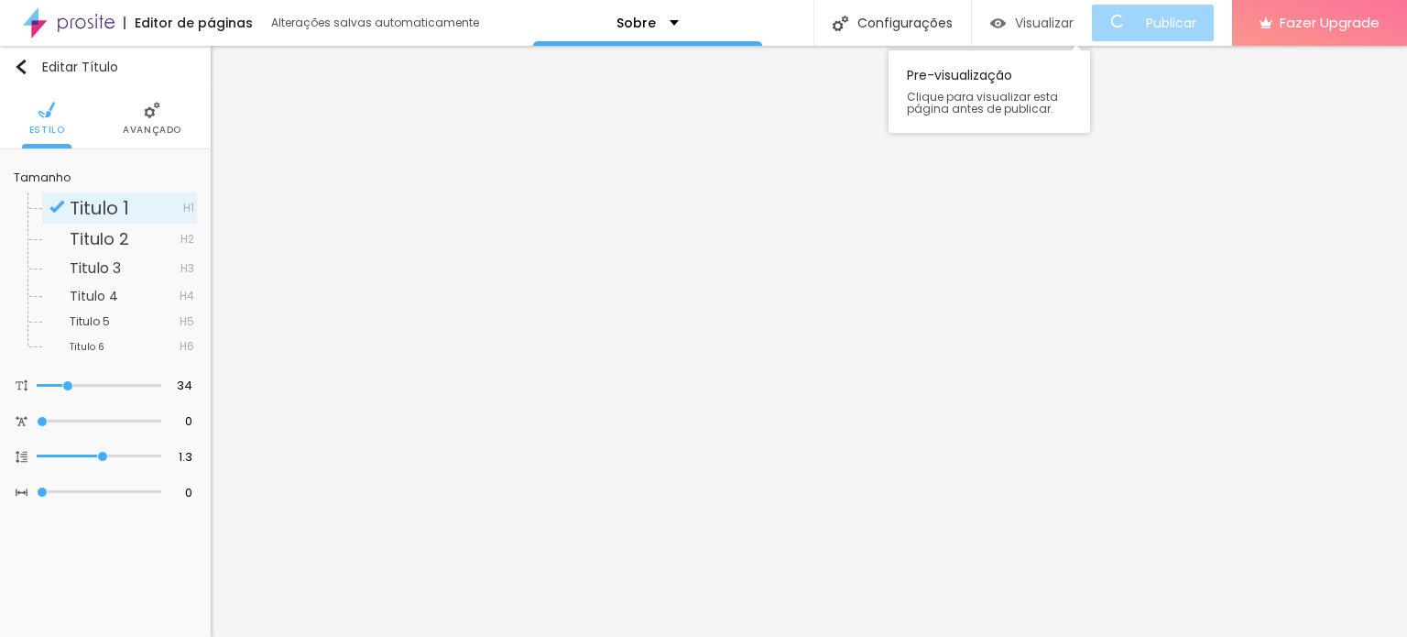
click at [1028, 17] on span "Visualizar" at bounding box center [1044, 23] width 59 height 15
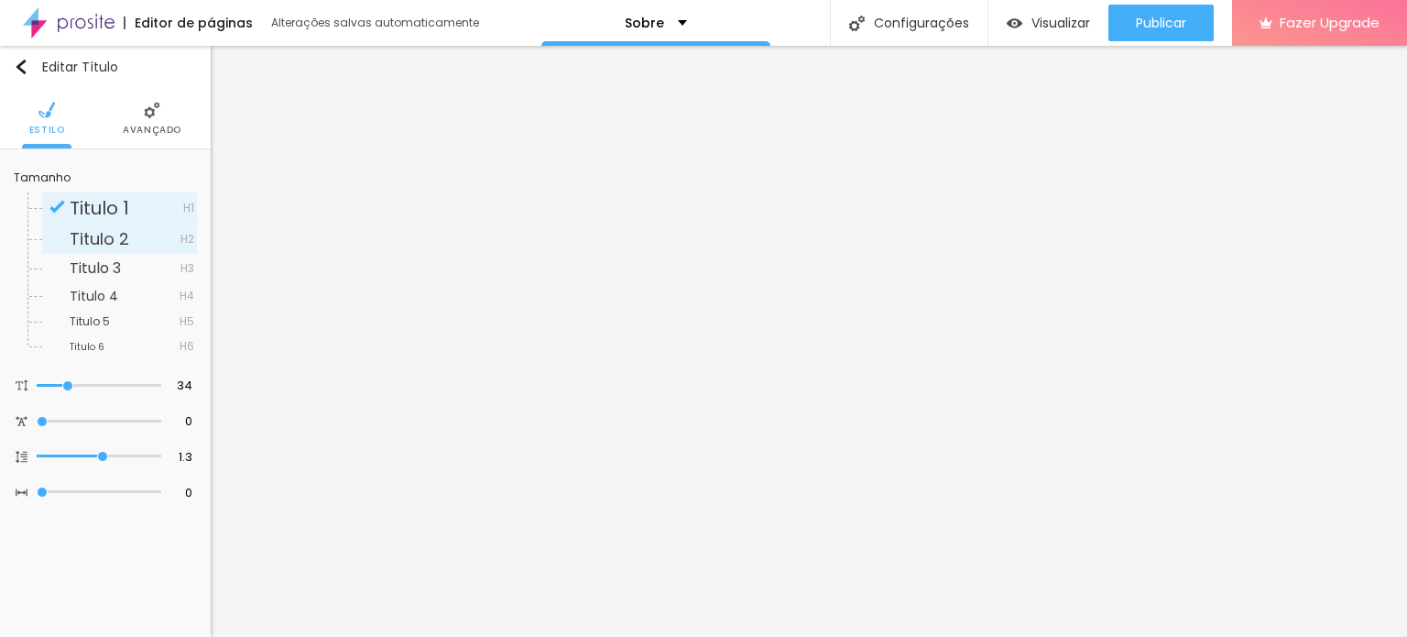
click at [119, 227] on div "Titulo 2 H2" at bounding box center [119, 238] width 155 height 29
click at [110, 203] on span "Titulo 1" at bounding box center [100, 208] width 60 height 26
click at [110, 204] on span "Titulo 1" at bounding box center [100, 208] width 60 height 26
click at [123, 233] on span "Titulo 2" at bounding box center [100, 238] width 60 height 23
click at [103, 190] on div "Titulo 1 H1 Titulo 2 H2 Titulo 3 H3 Titulo 4 H4 Titulo 5 H5 Titulo 6 H6" at bounding box center [105, 271] width 183 height 176
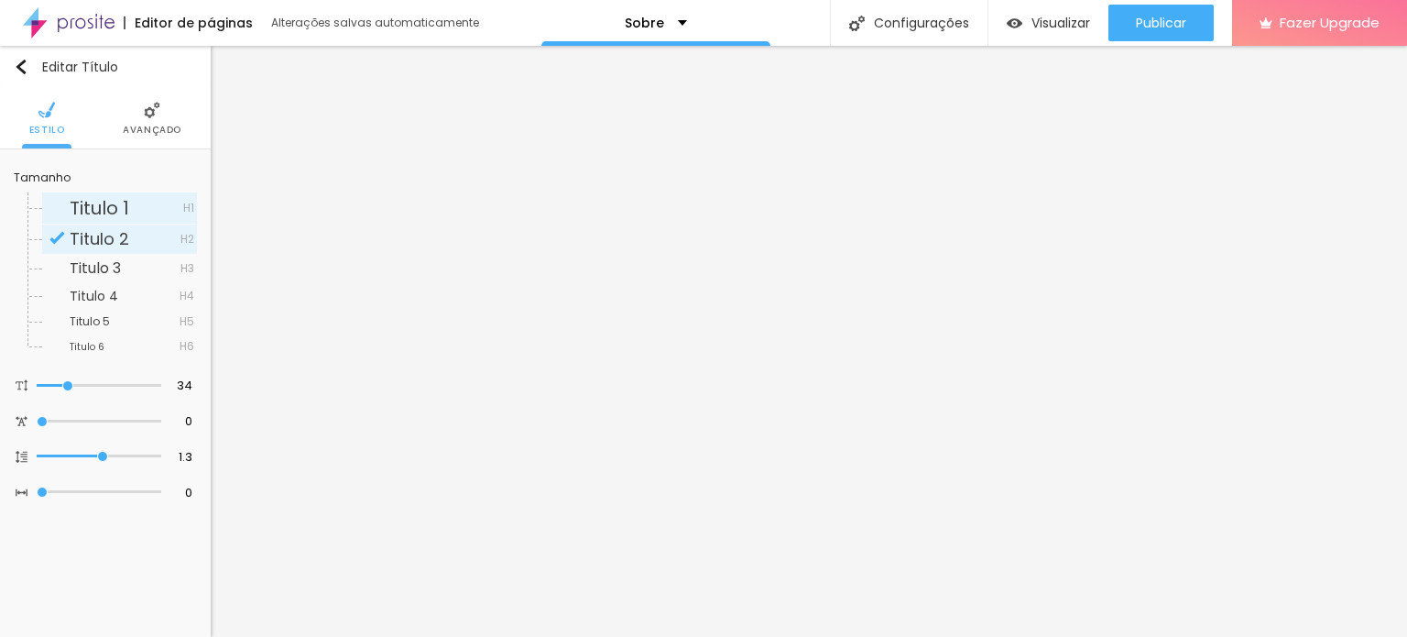
click at [103, 198] on span "Titulo 1" at bounding box center [100, 208] width 60 height 26
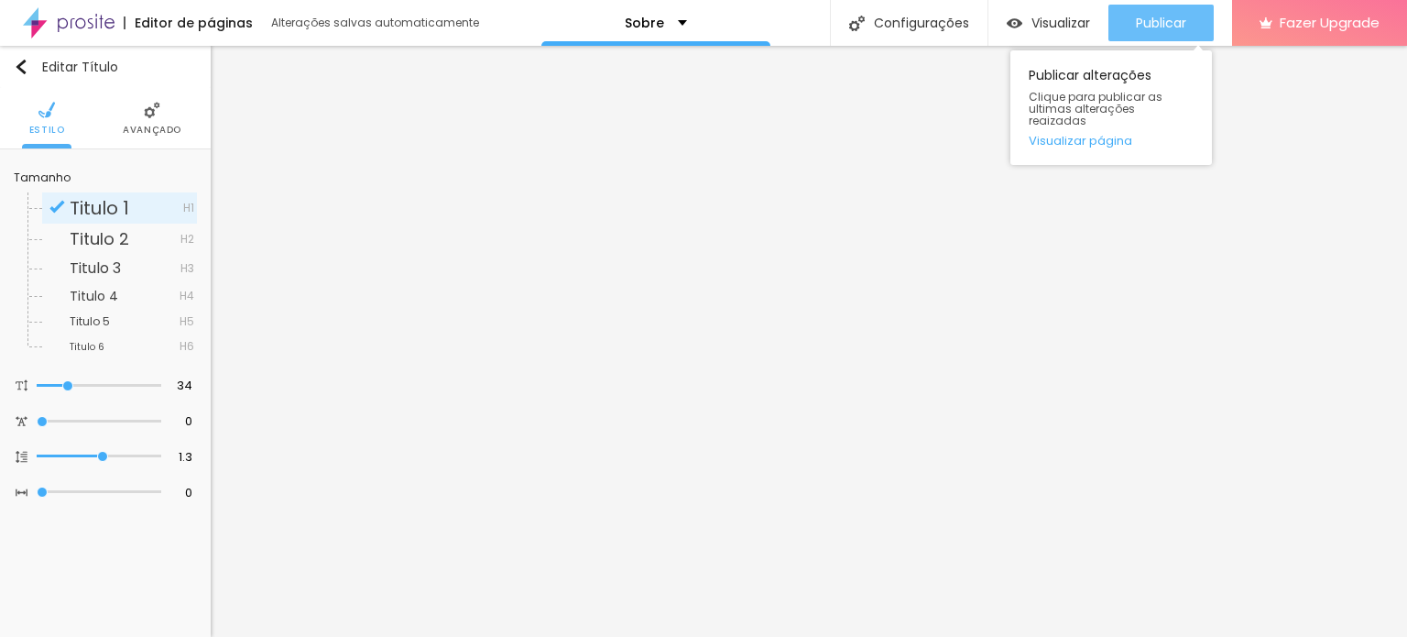
click at [1141, 23] on span "Publicar" at bounding box center [1161, 23] width 50 height 15
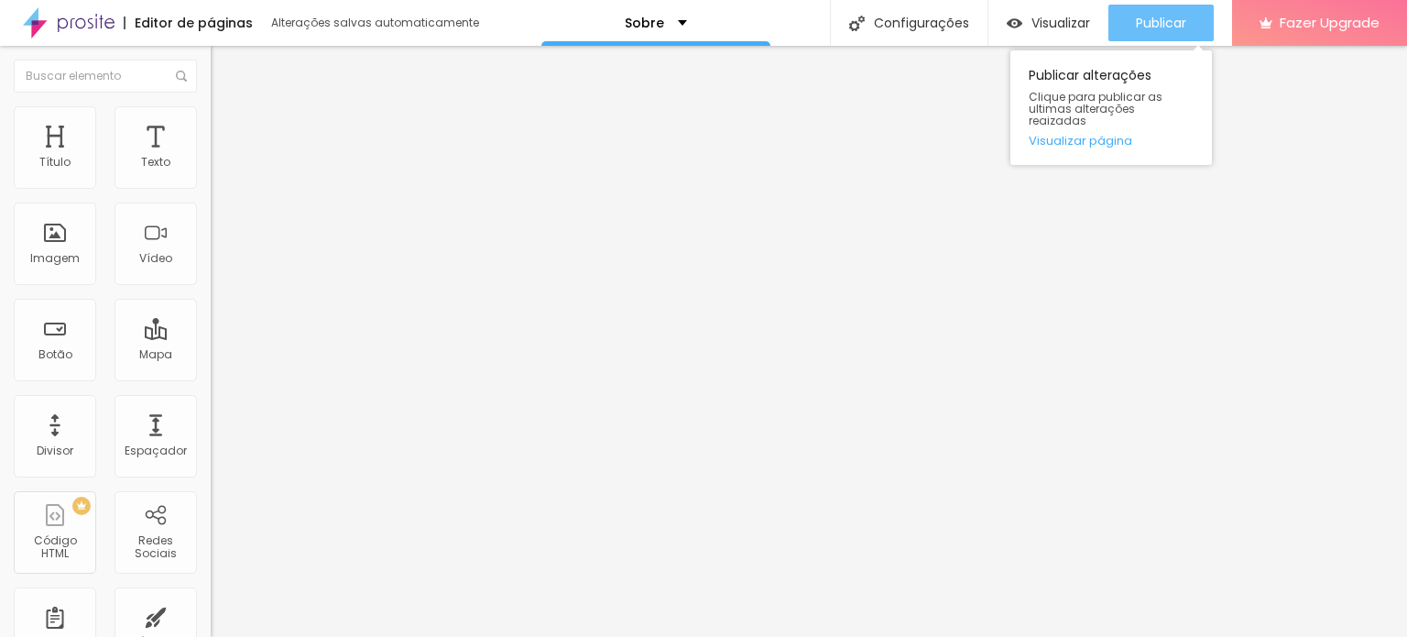
click at [1127, 24] on button "Publicar" at bounding box center [1160, 23] width 105 height 37
